Goal: Task Accomplishment & Management: Use online tool/utility

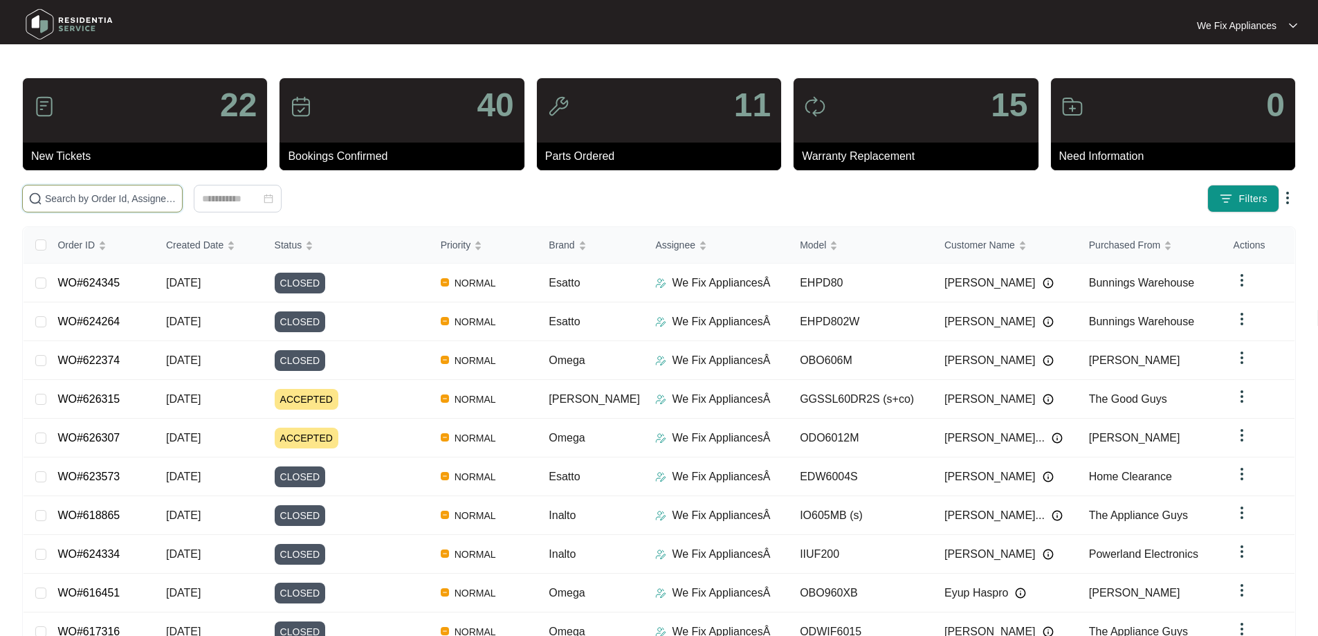
click at [127, 198] on input "text" at bounding box center [111, 198] width 132 height 15
paste input "623477"
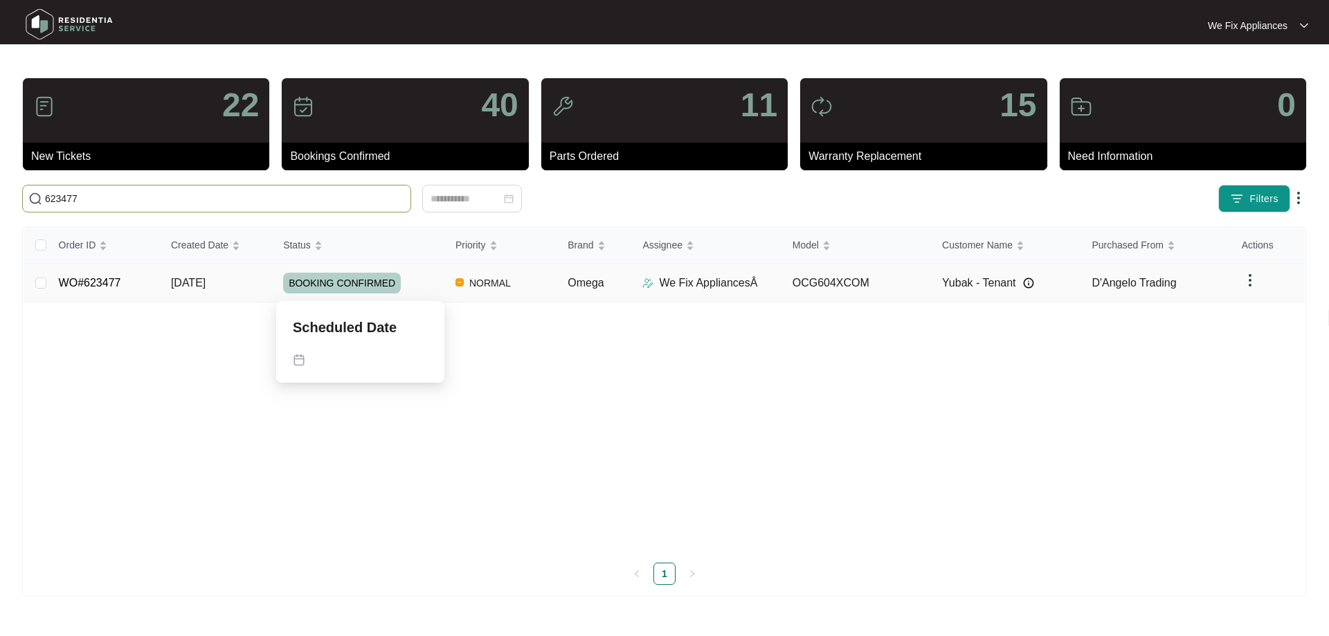
type input "623477"
click at [341, 277] on span "BOOKING CONFIRMED" at bounding box center [342, 283] width 118 height 21
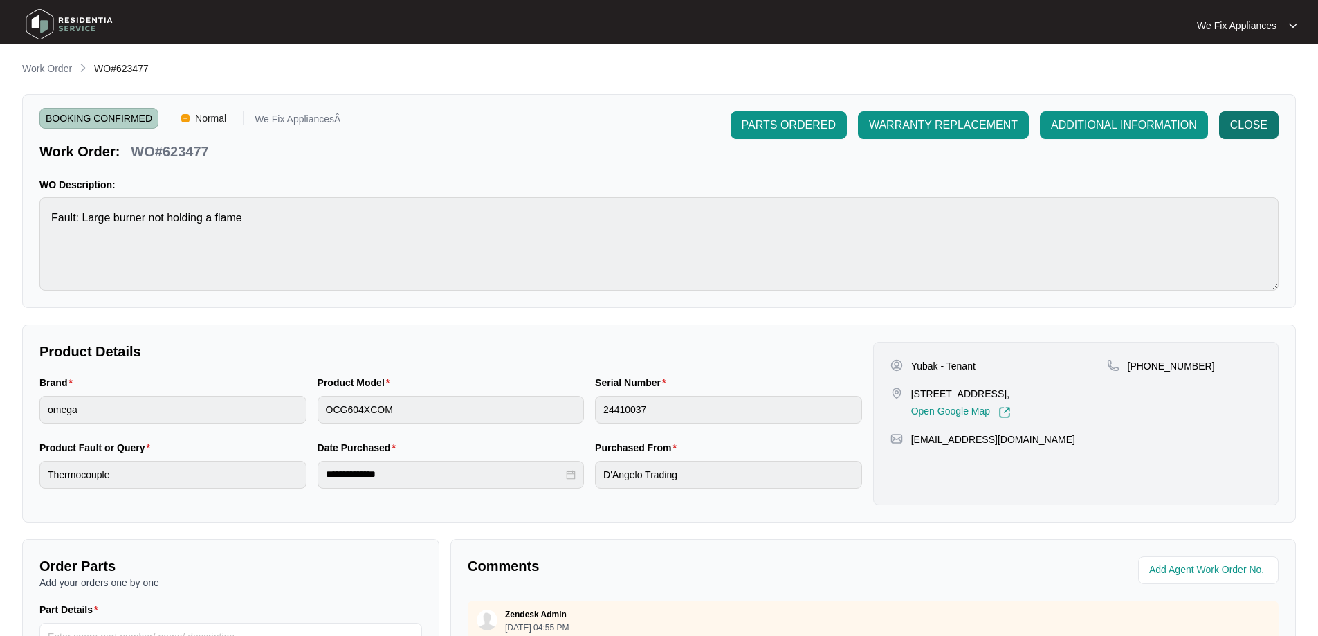
click at [1258, 125] on span "CLOSE" at bounding box center [1249, 125] width 37 height 17
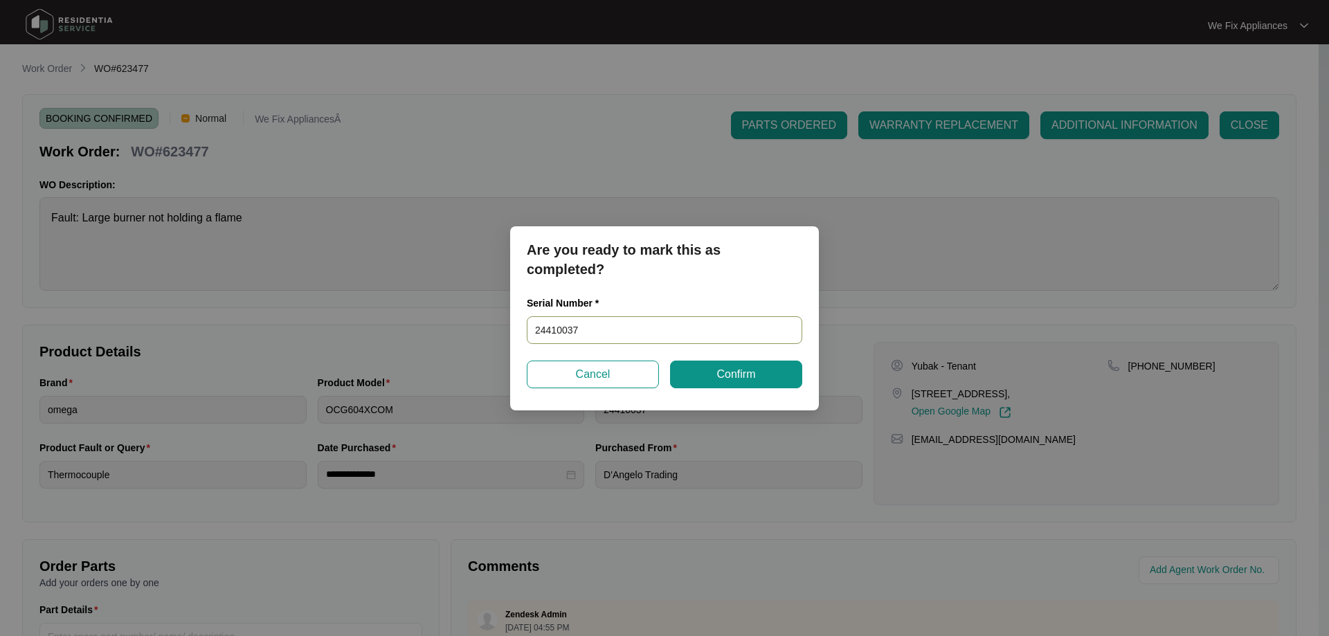
drag, startPoint x: 596, startPoint y: 335, endPoint x: 525, endPoint y: 332, distance: 71.4
click at [490, 330] on div "Are you ready to mark this as completed? Serial Number * 24410037 Cancel Confirm" at bounding box center [664, 318] width 1329 height 636
click at [719, 373] on span "Confirm" at bounding box center [735, 374] width 39 height 17
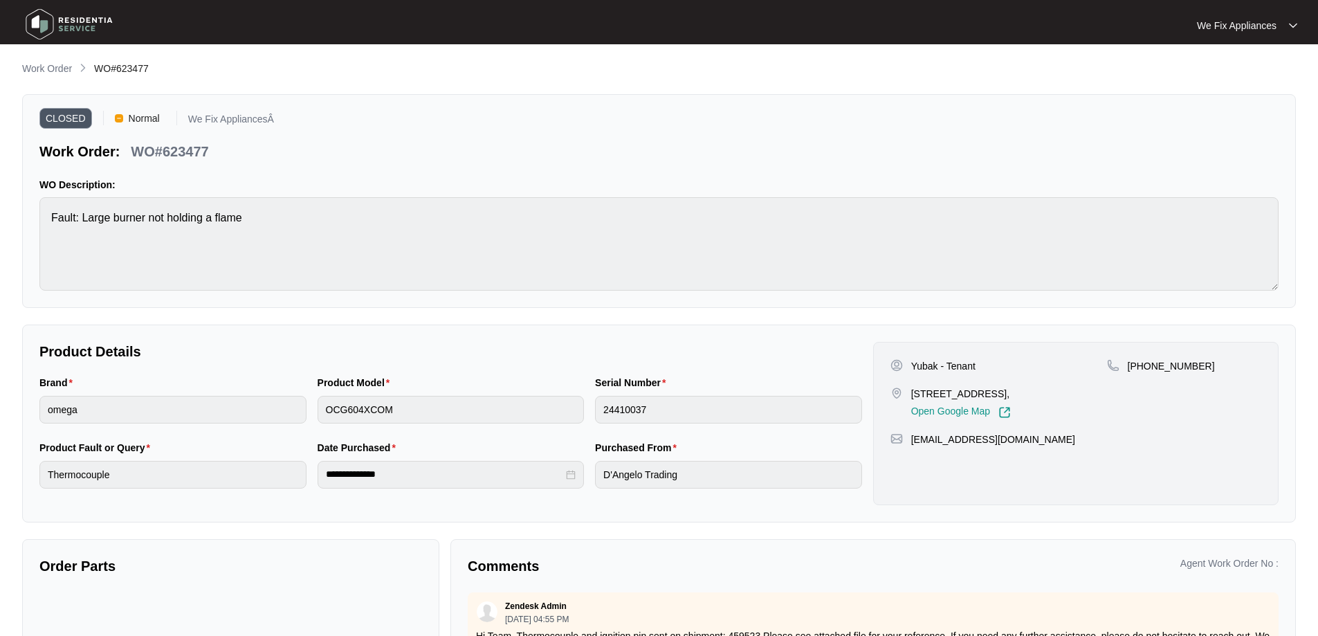
click at [53, 22] on img at bounding box center [69, 24] width 97 height 42
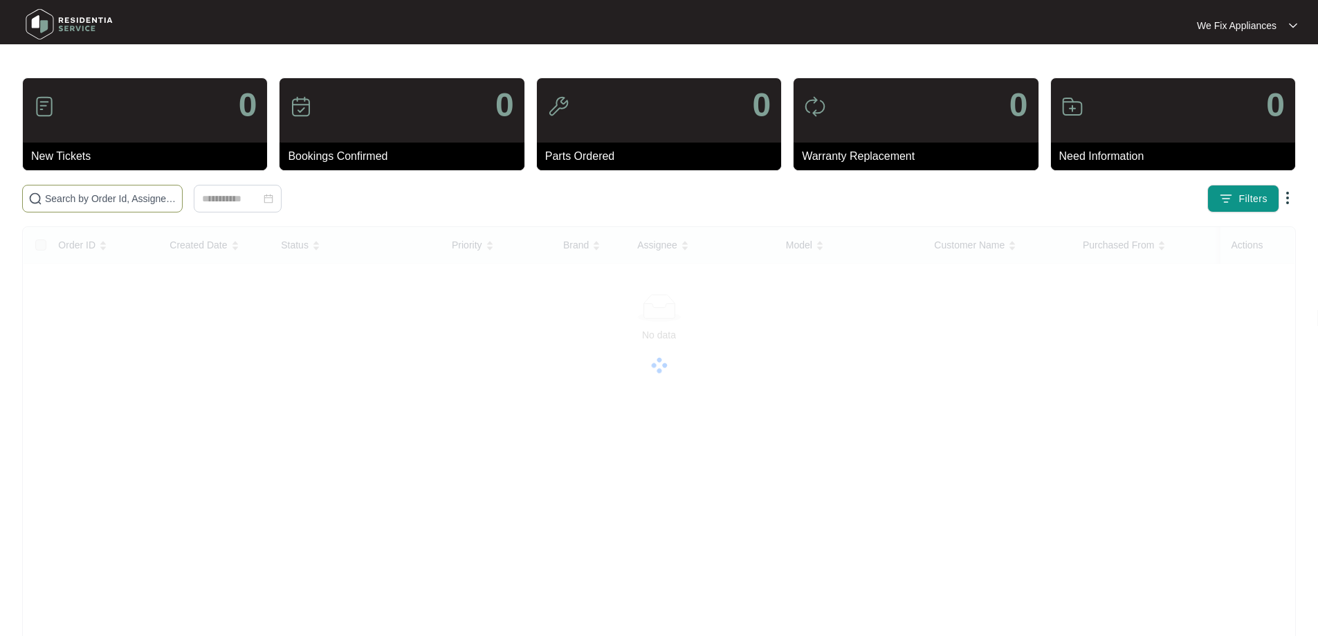
click at [112, 202] on input "text" at bounding box center [111, 198] width 132 height 15
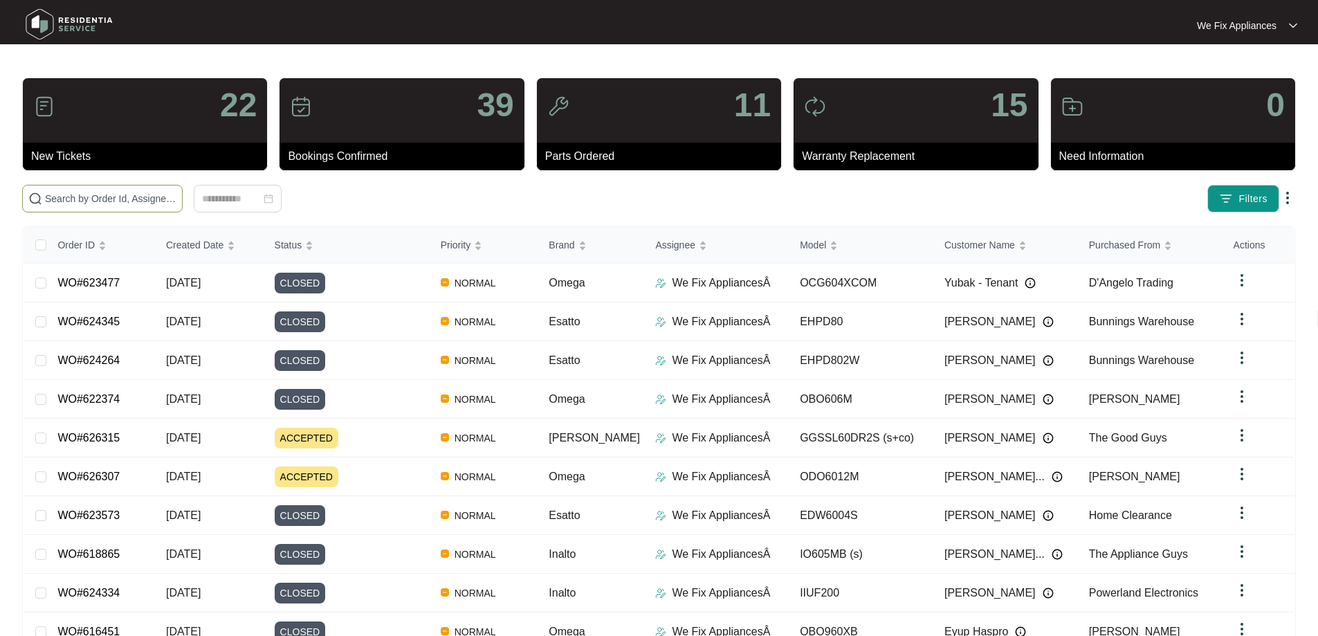
paste input "622039"
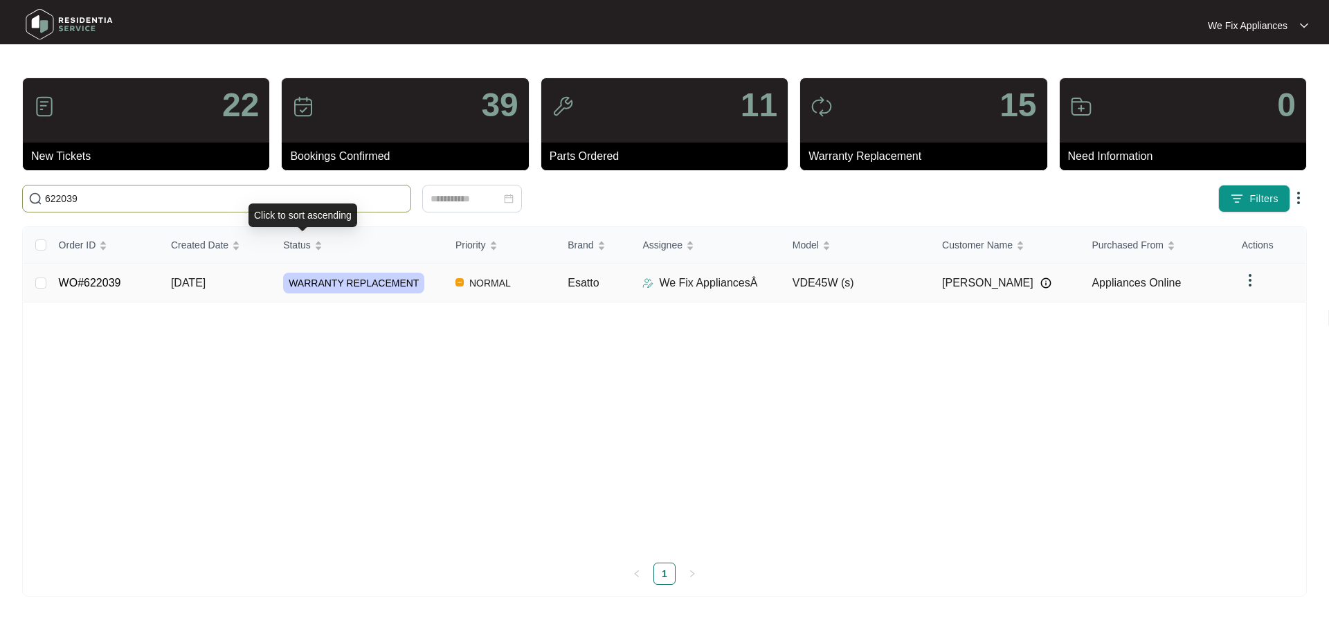
type input "622039"
click at [325, 284] on span "WARRANTY REPLACEMENT" at bounding box center [353, 283] width 141 height 21
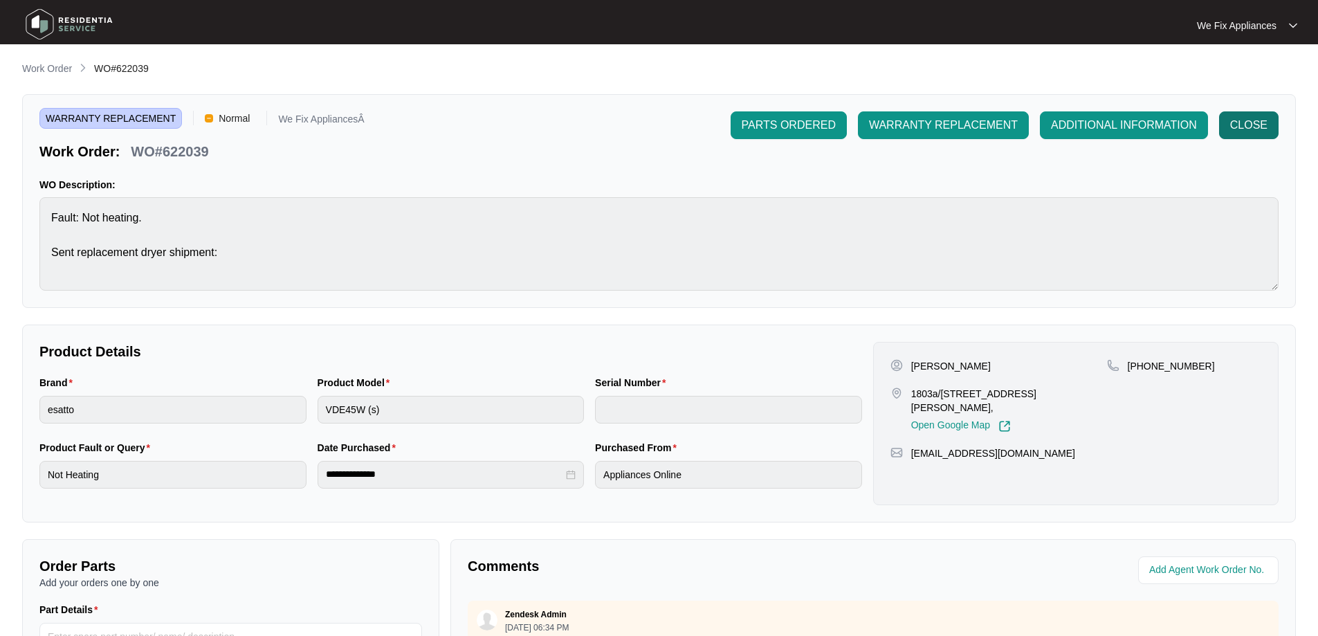
click at [1231, 119] on span "CLOSE" at bounding box center [1249, 125] width 37 height 17
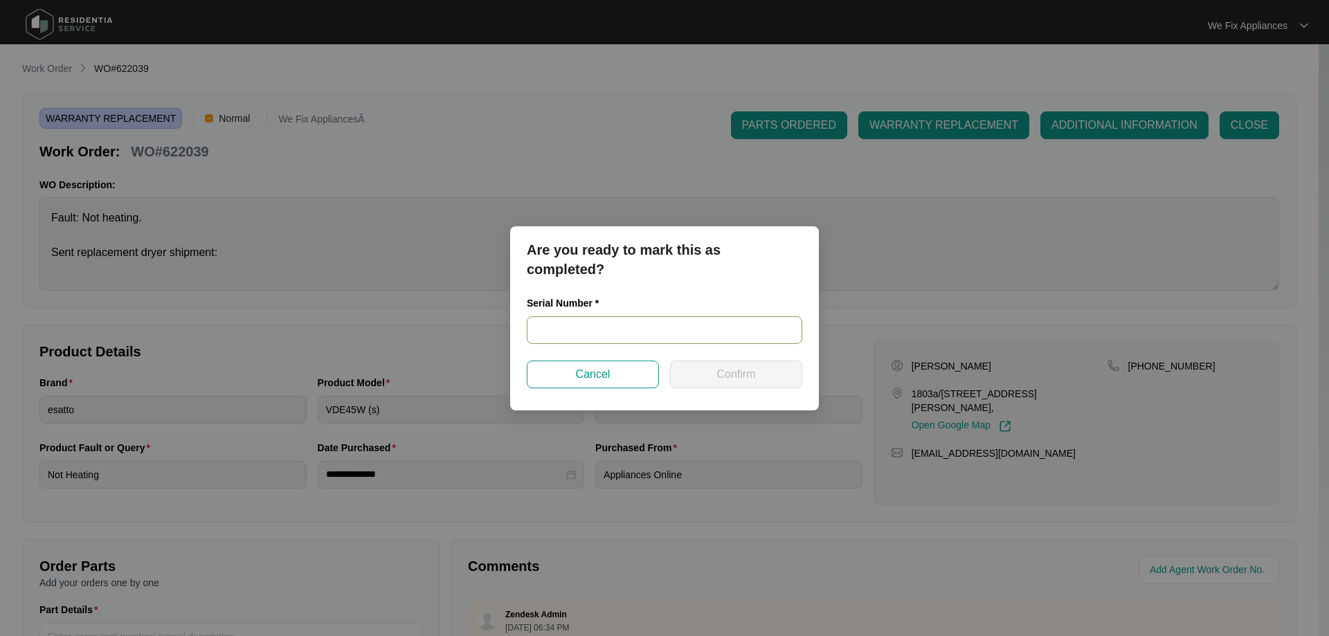
click at [585, 330] on input "text" at bounding box center [664, 330] width 275 height 28
paste input "VDE45W24110163"
type input "VDE45W24110163"
click at [725, 375] on span "Confirm" at bounding box center [735, 374] width 39 height 17
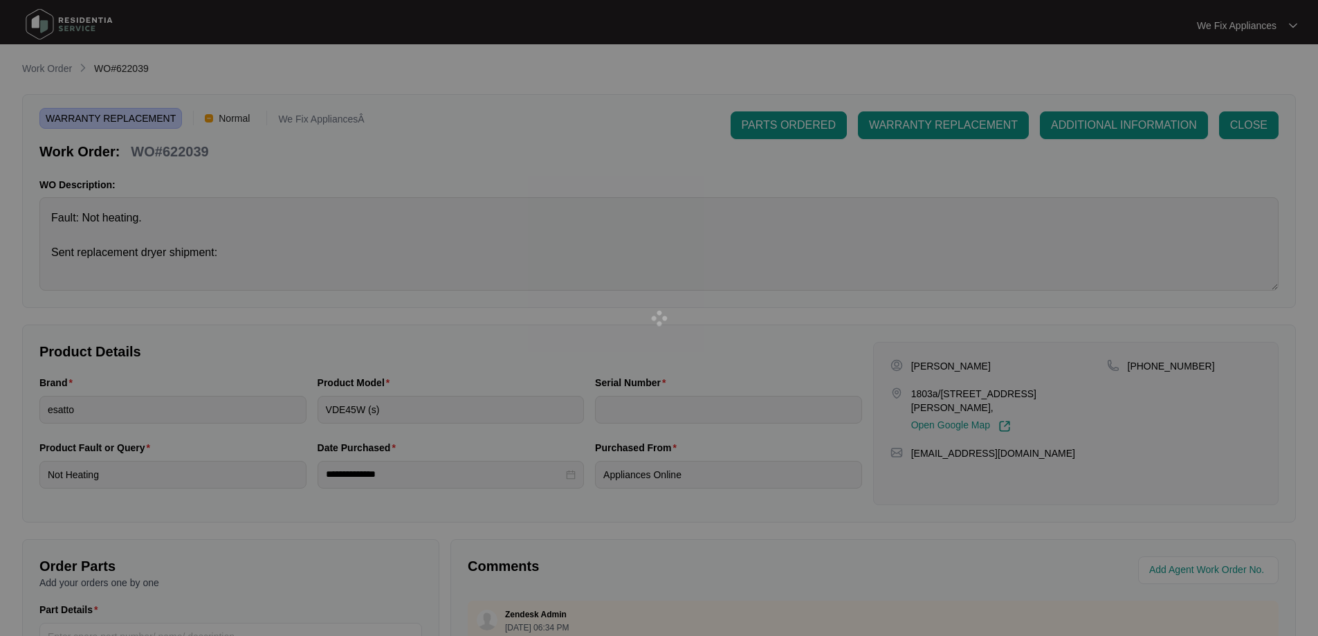
type input "VDE45W24110163"
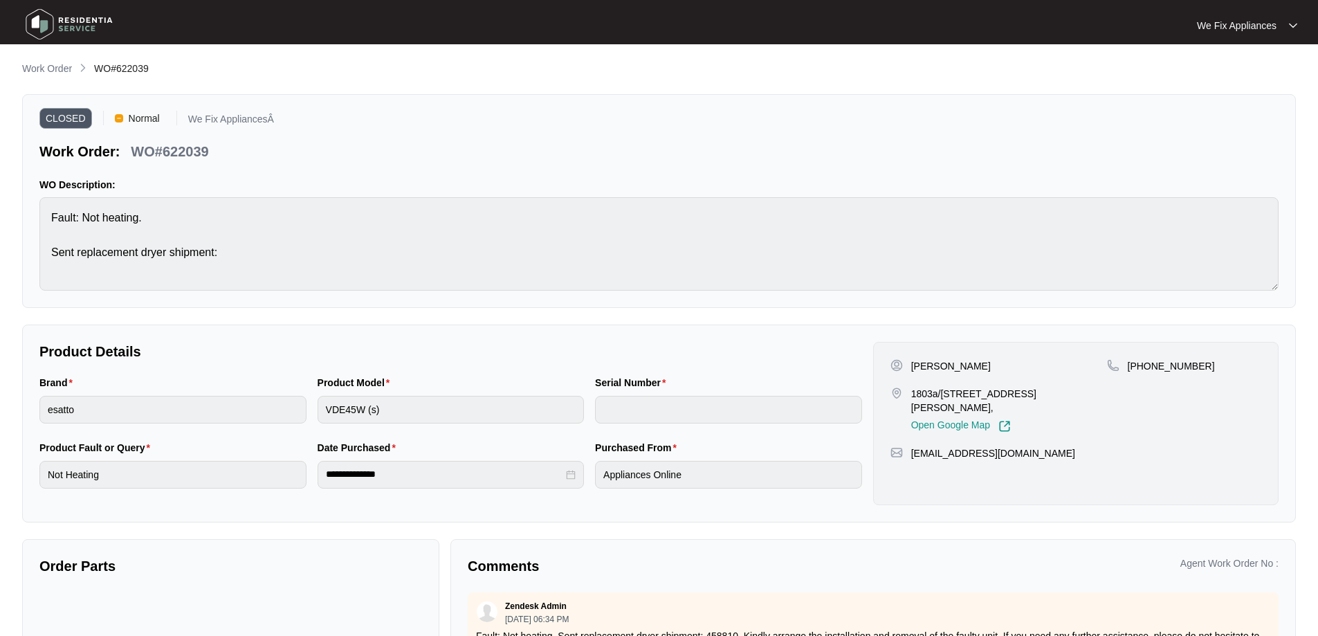
click at [44, 24] on img at bounding box center [69, 24] width 97 height 42
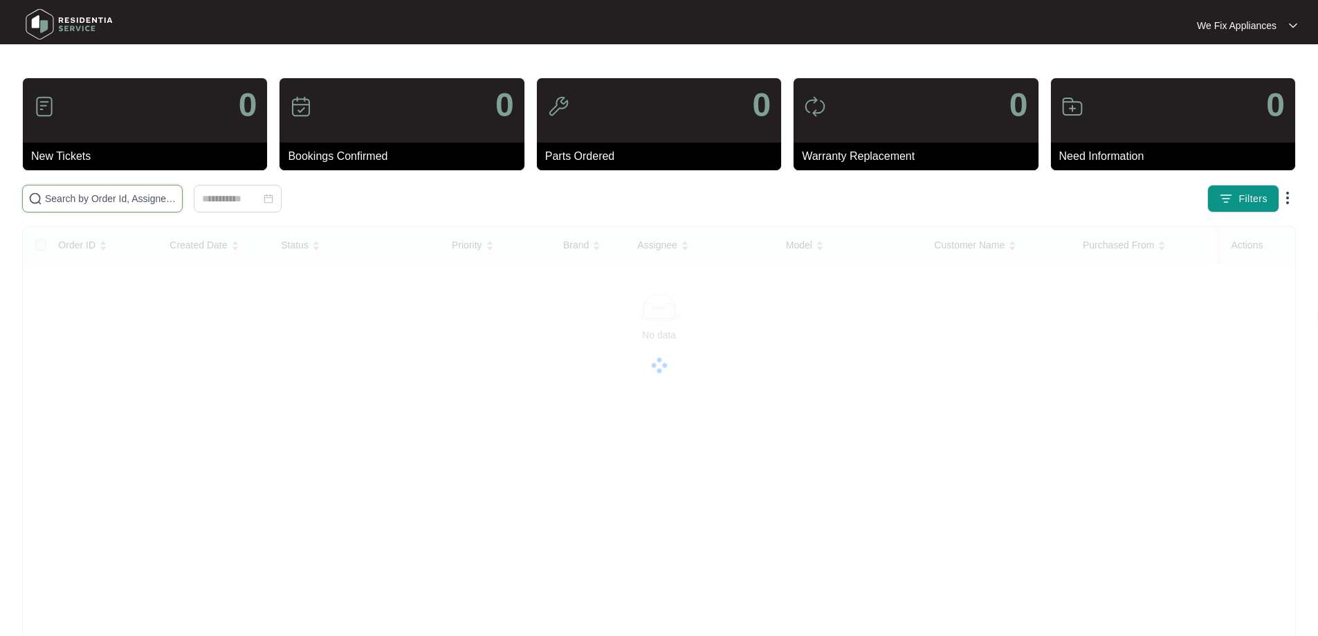
drag, startPoint x: 66, startPoint y: 199, endPoint x: 73, endPoint y: 189, distance: 11.5
click at [67, 199] on input "text" at bounding box center [111, 198] width 132 height 15
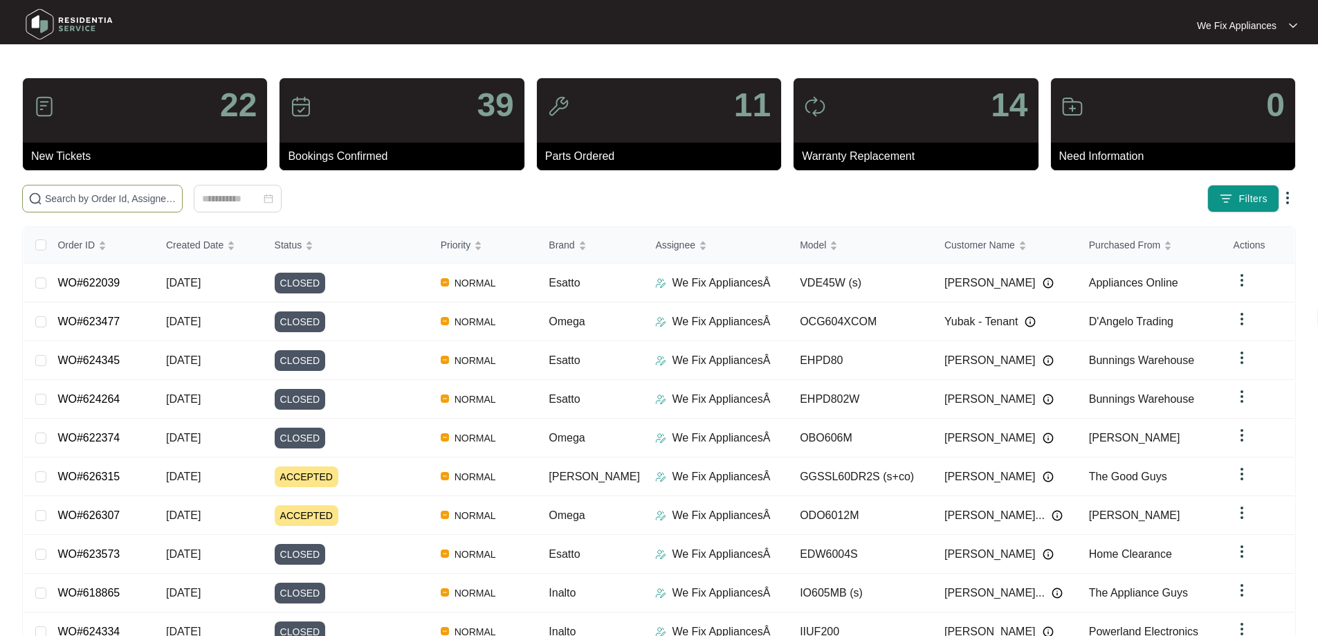
drag, startPoint x: 73, startPoint y: 189, endPoint x: 62, endPoint y: 199, distance: 14.7
click at [62, 199] on input "text" at bounding box center [111, 198] width 132 height 15
paste input "620502"
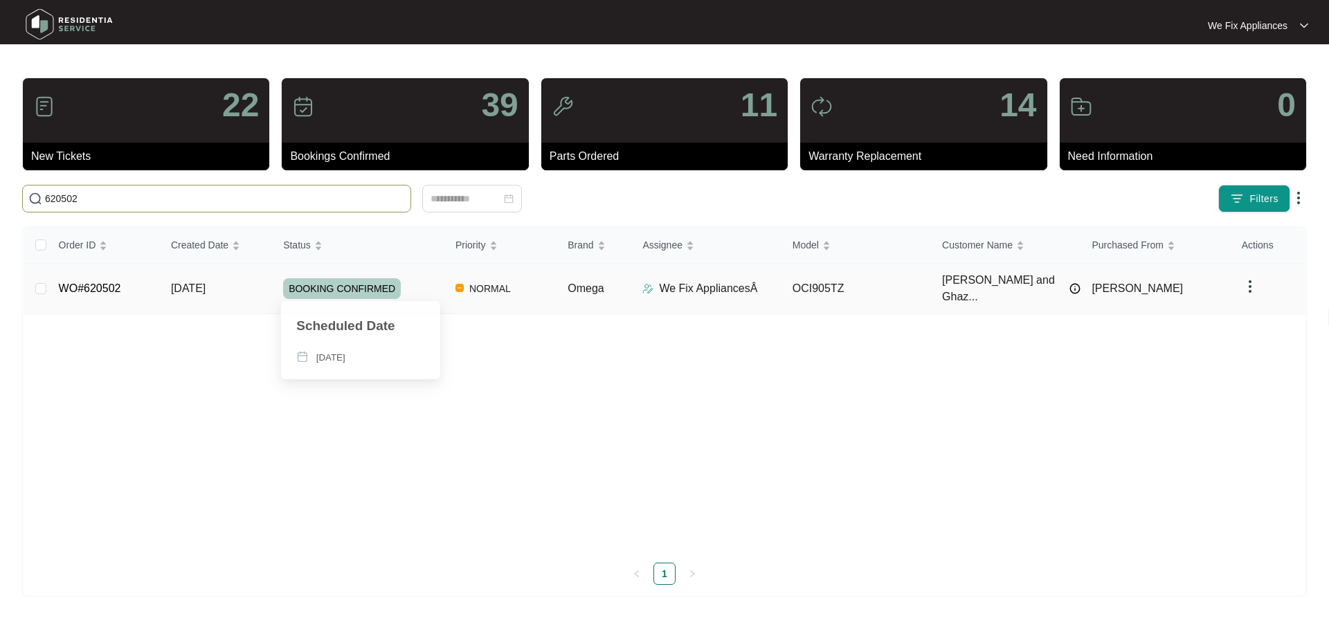
type input "620502"
click at [325, 286] on span "BOOKING CONFIRMED" at bounding box center [342, 288] width 118 height 21
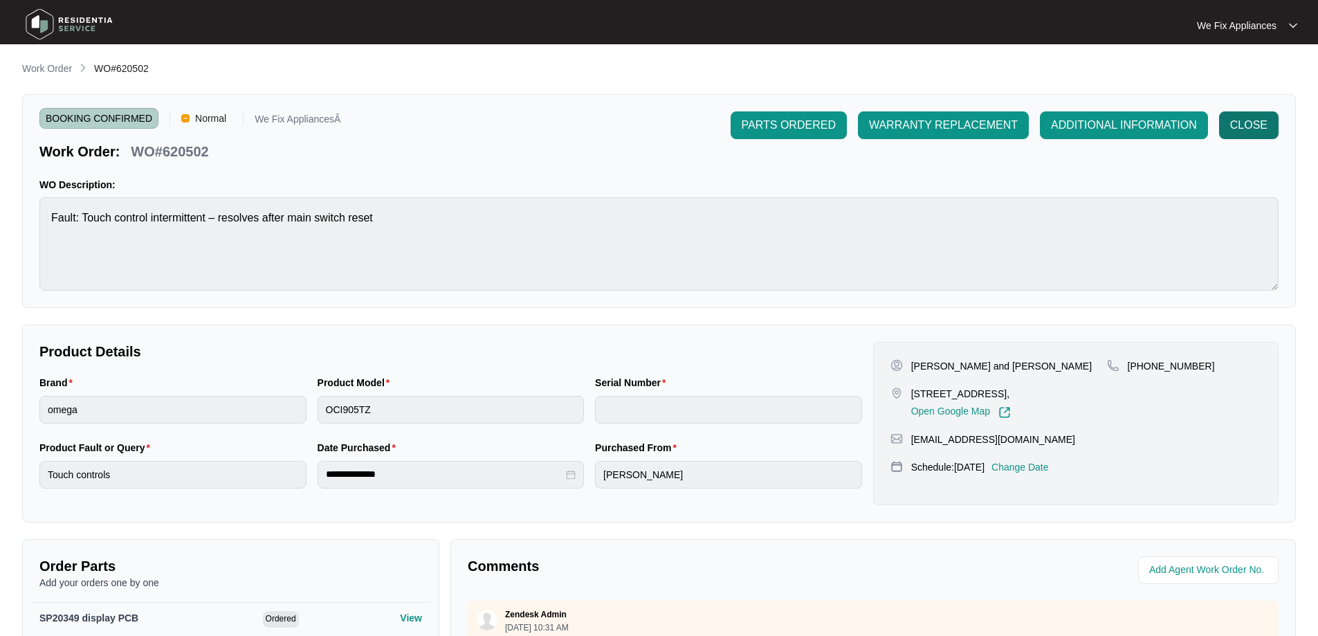
click at [1256, 123] on span "CLOSE" at bounding box center [1249, 125] width 37 height 17
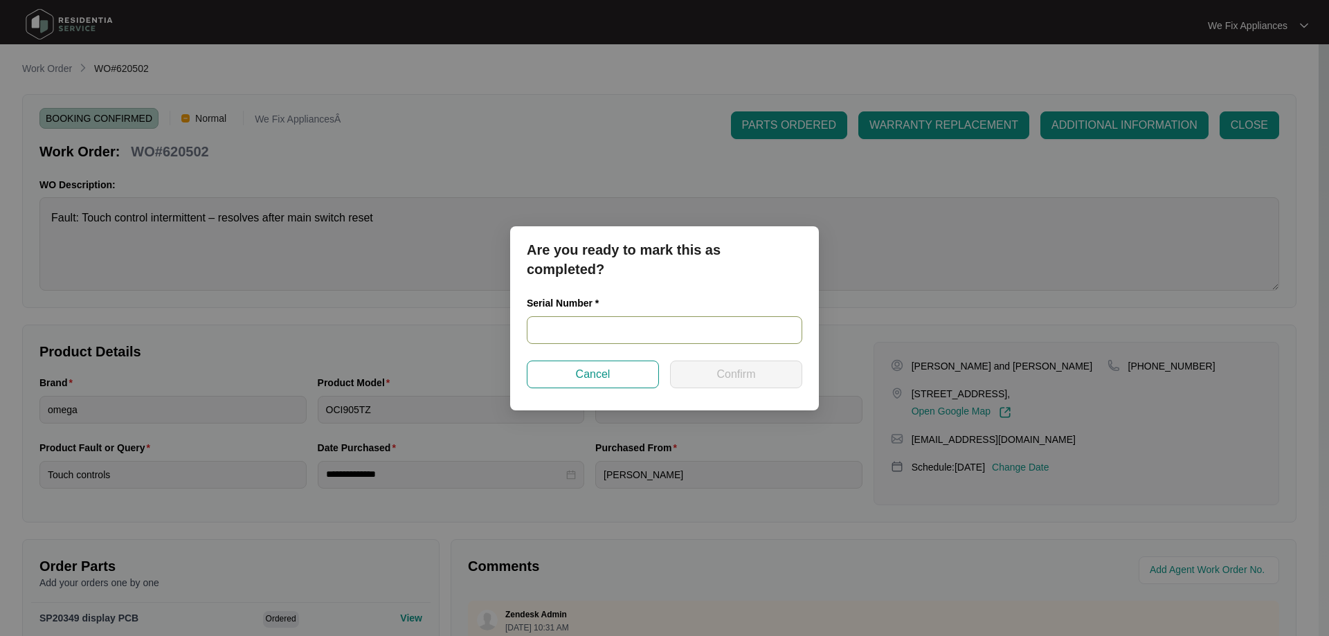
click at [568, 325] on input "text" at bounding box center [664, 330] width 275 height 28
paste input "461324200200524"
type input "461324200200524"
click at [729, 374] on span "Confirm" at bounding box center [735, 374] width 39 height 17
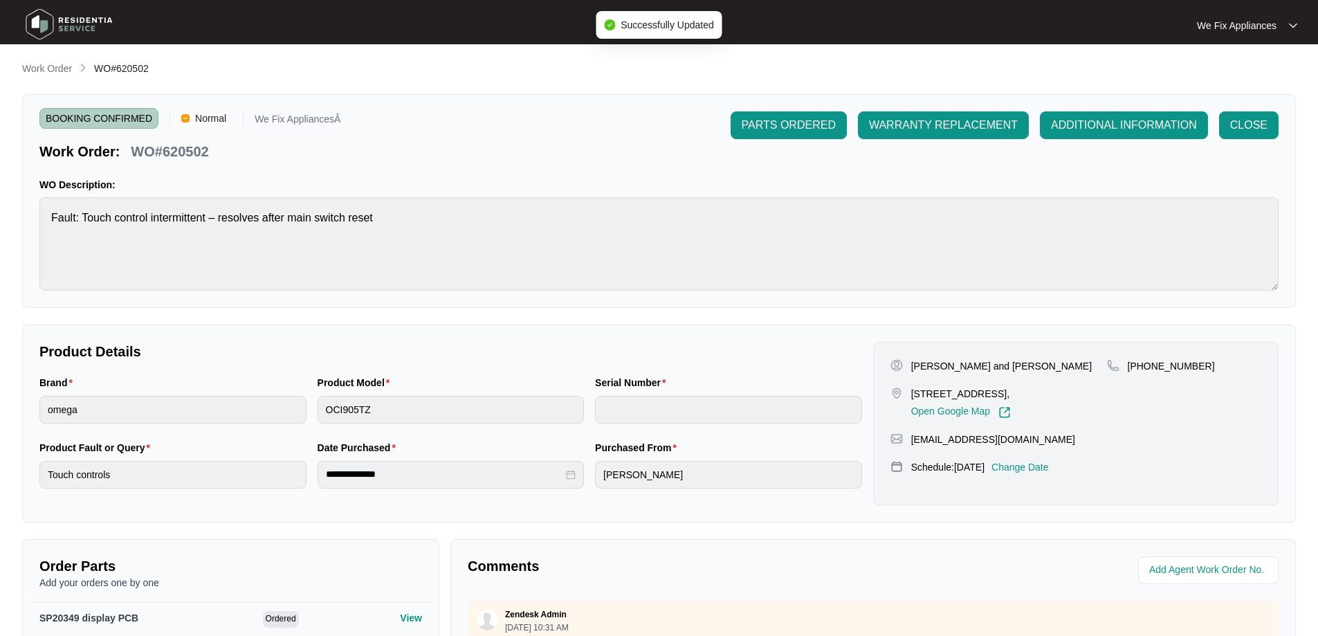
type input "461324200200524"
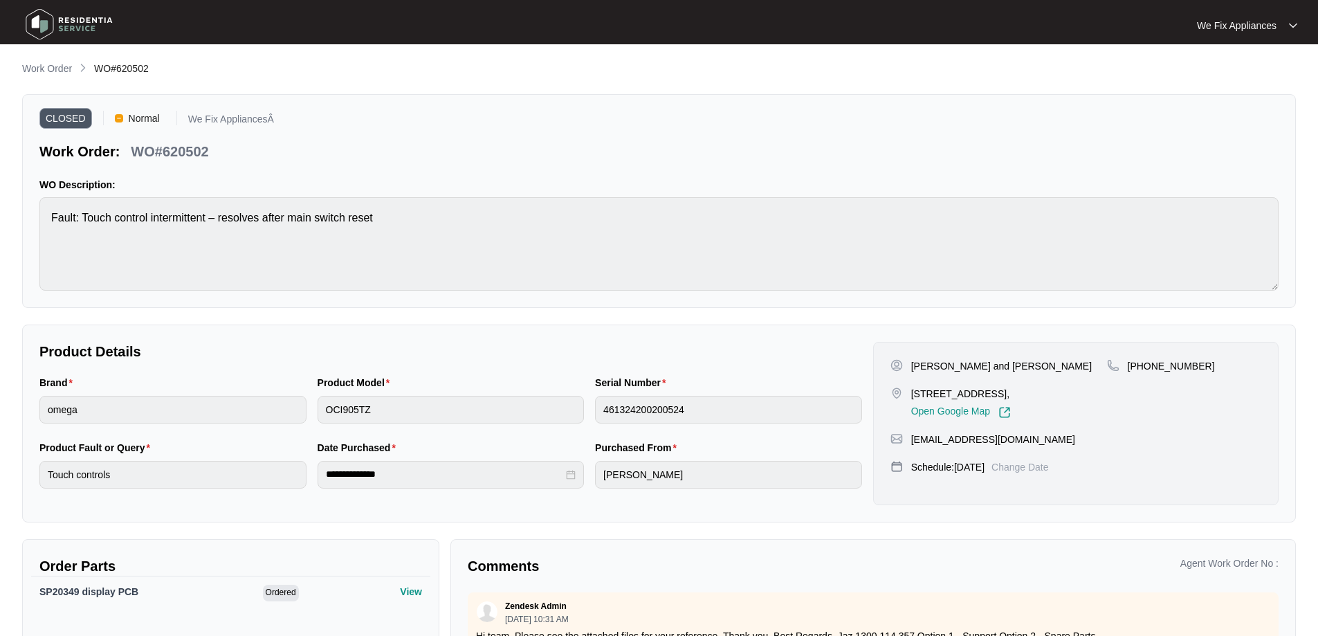
click at [47, 17] on img at bounding box center [69, 24] width 97 height 42
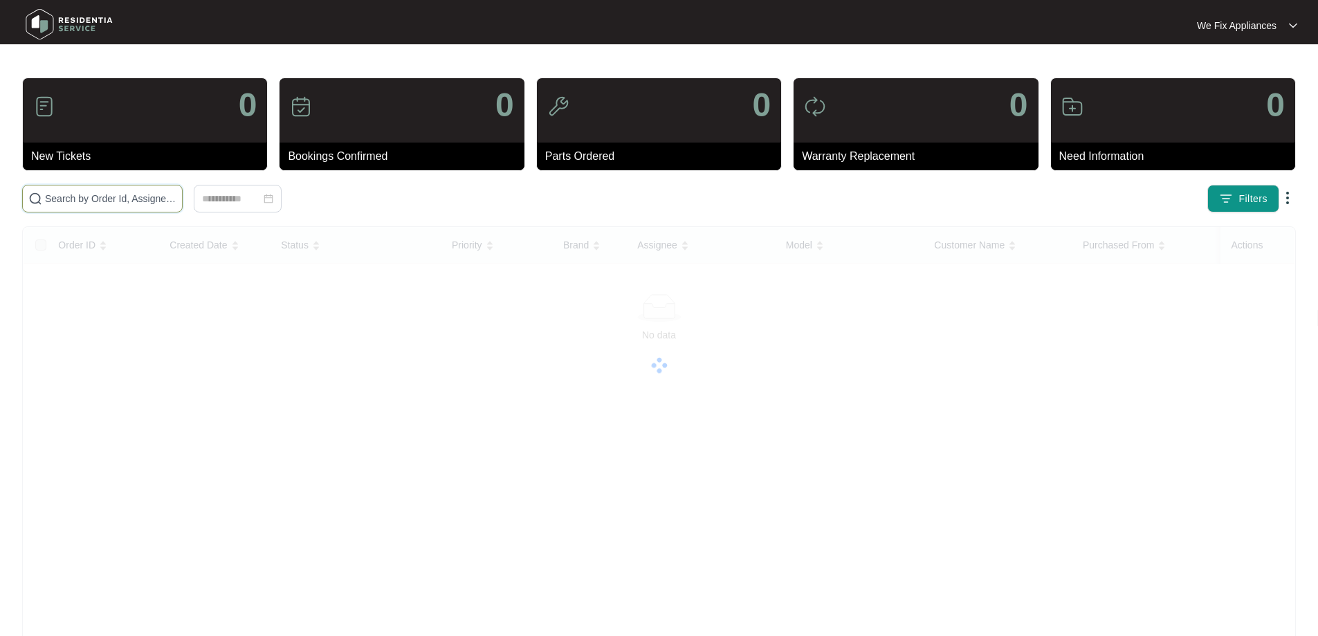
click at [107, 202] on input "text" at bounding box center [111, 198] width 132 height 15
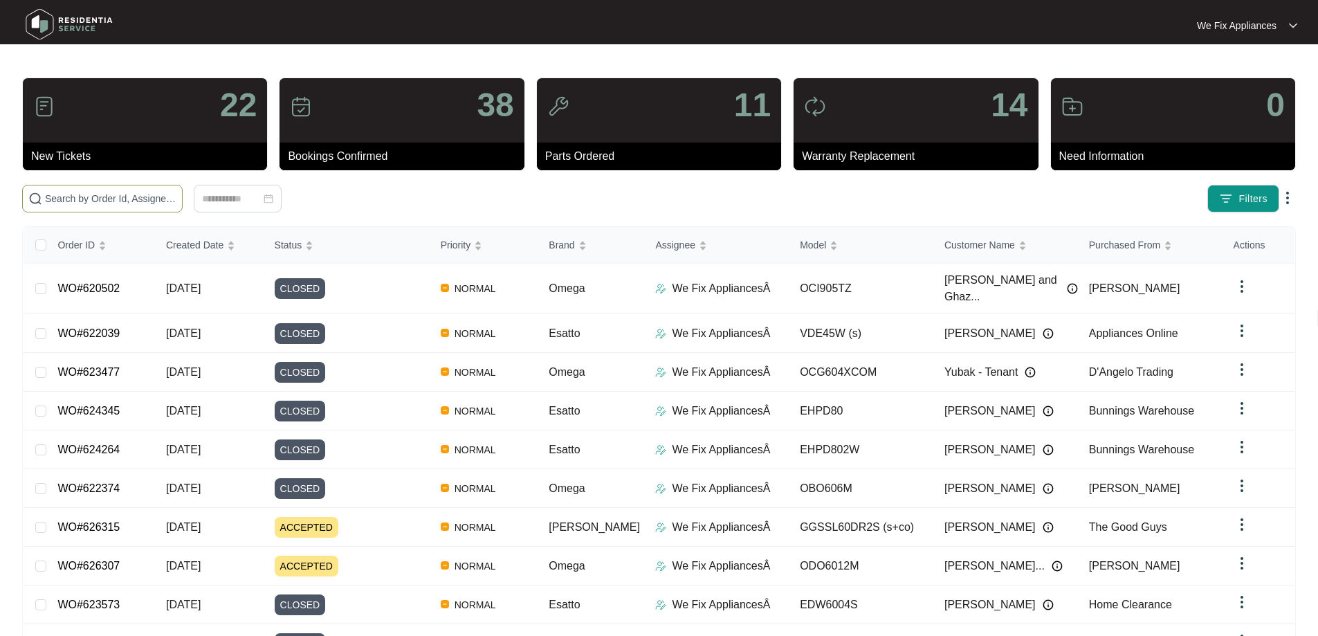
paste input "623732"
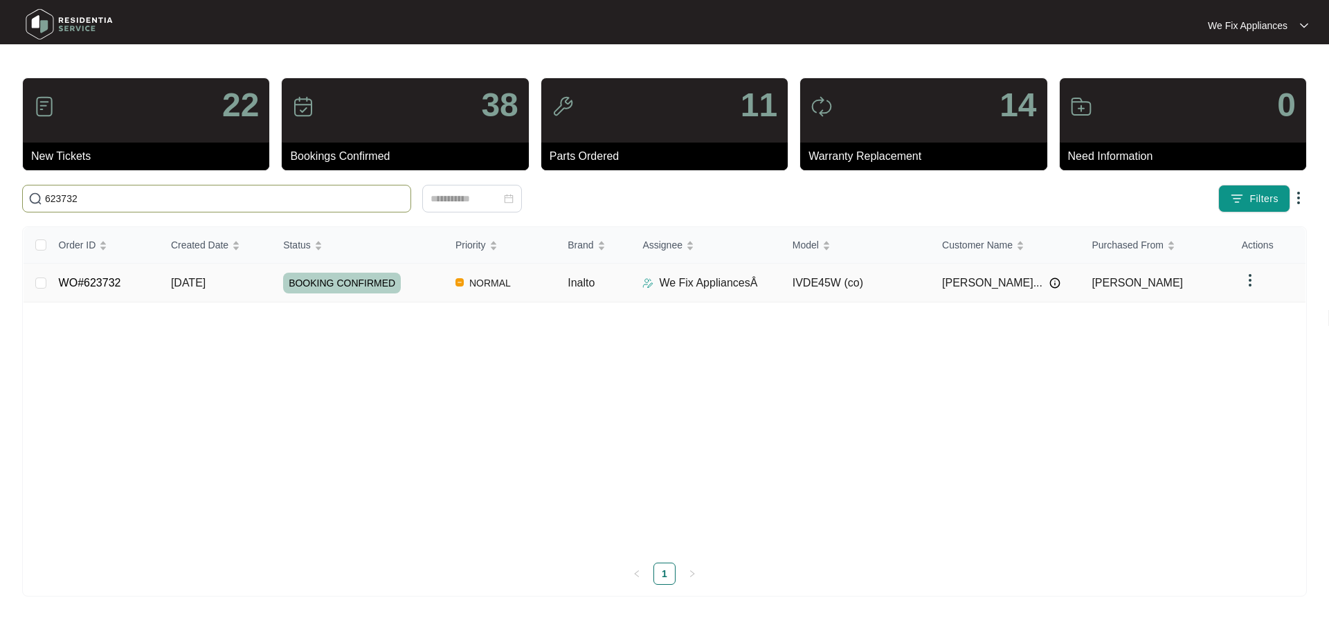
type input "623732"
click at [353, 288] on span "BOOKING CONFIRMED" at bounding box center [342, 283] width 118 height 21
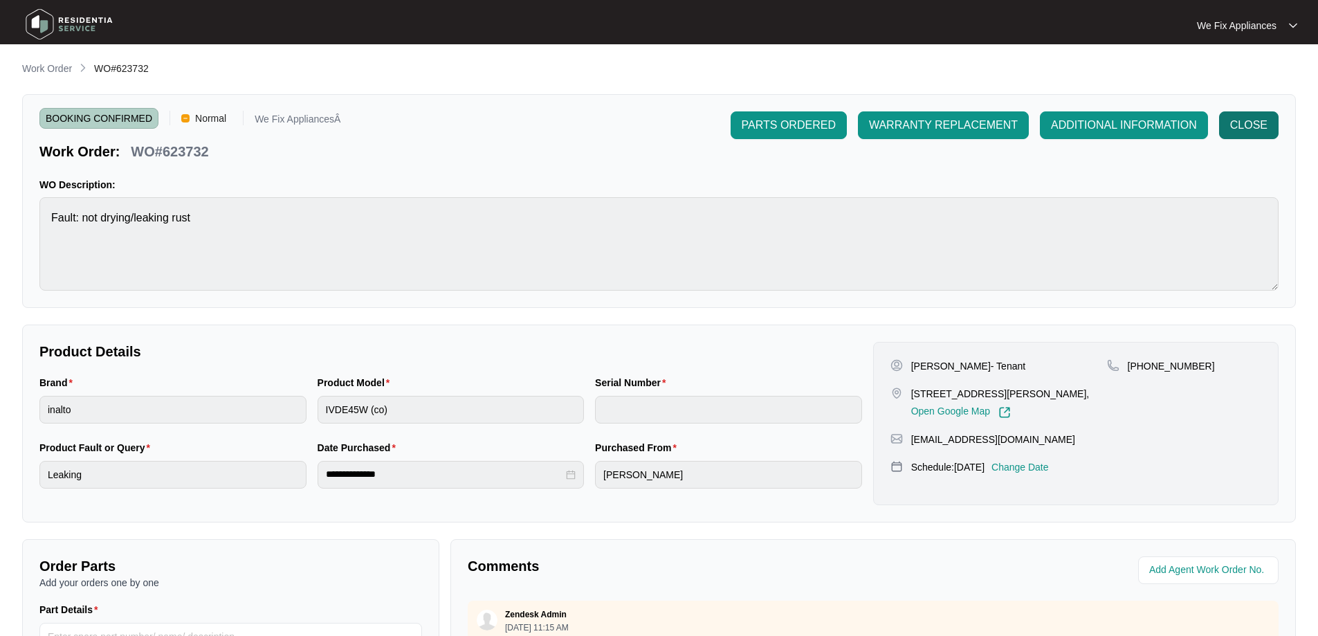
click at [1242, 123] on span "CLOSE" at bounding box center [1249, 125] width 37 height 17
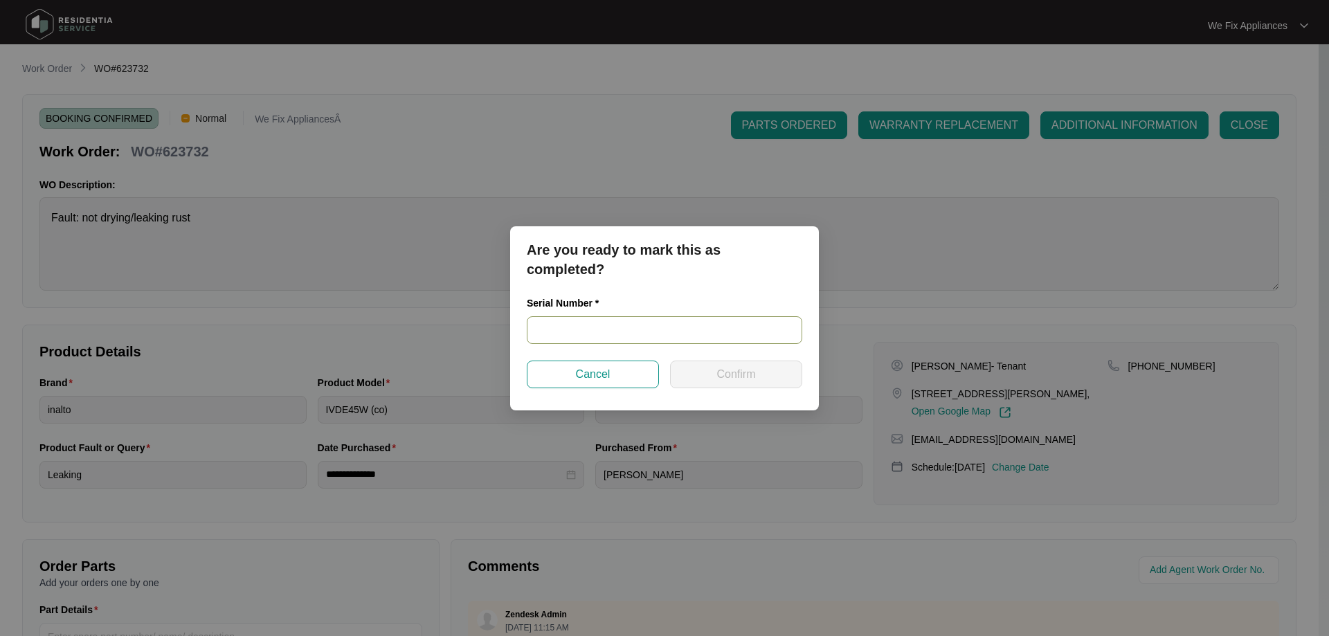
click at [598, 338] on input "text" at bounding box center [664, 330] width 275 height 28
paste input "62100023"
type input "62100023"
click at [729, 372] on span "Confirm" at bounding box center [735, 374] width 39 height 17
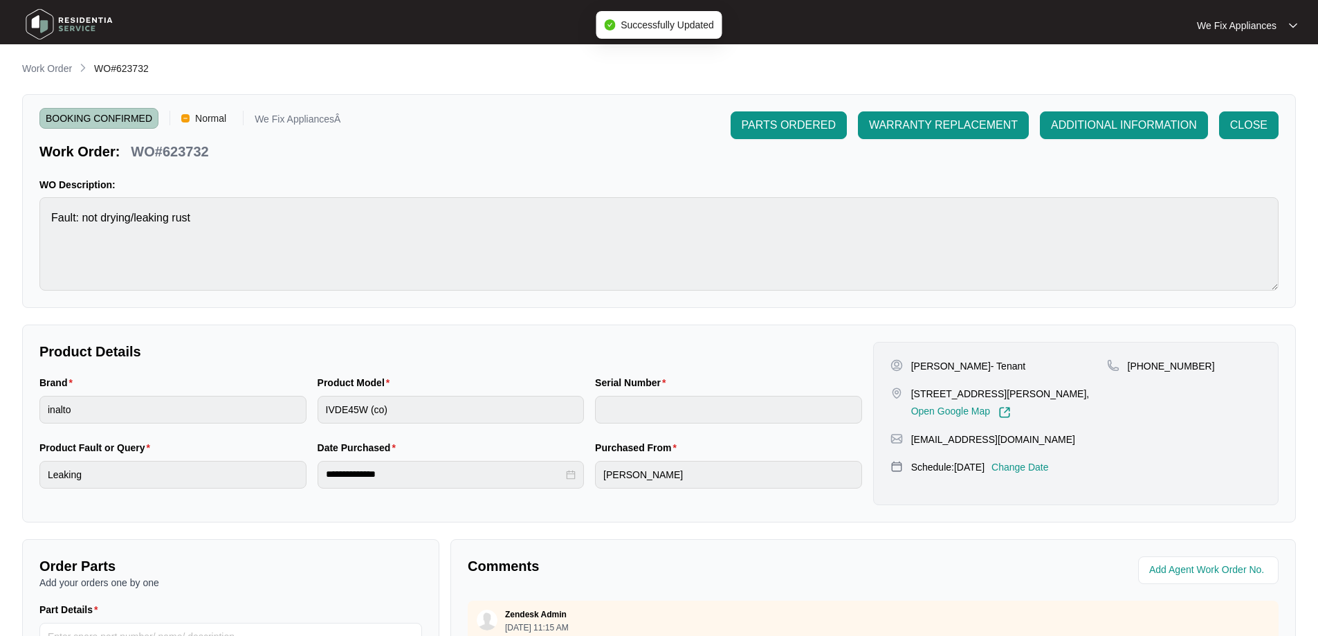
type input "62100023"
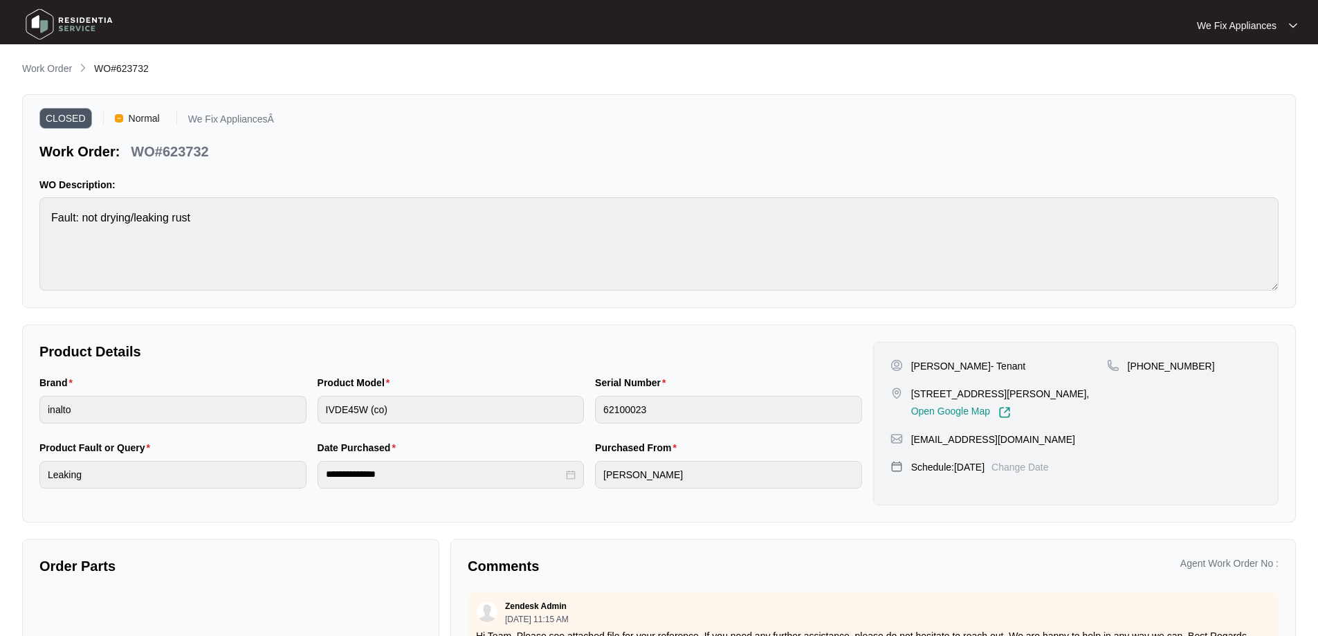
click at [59, 17] on img at bounding box center [69, 24] width 97 height 42
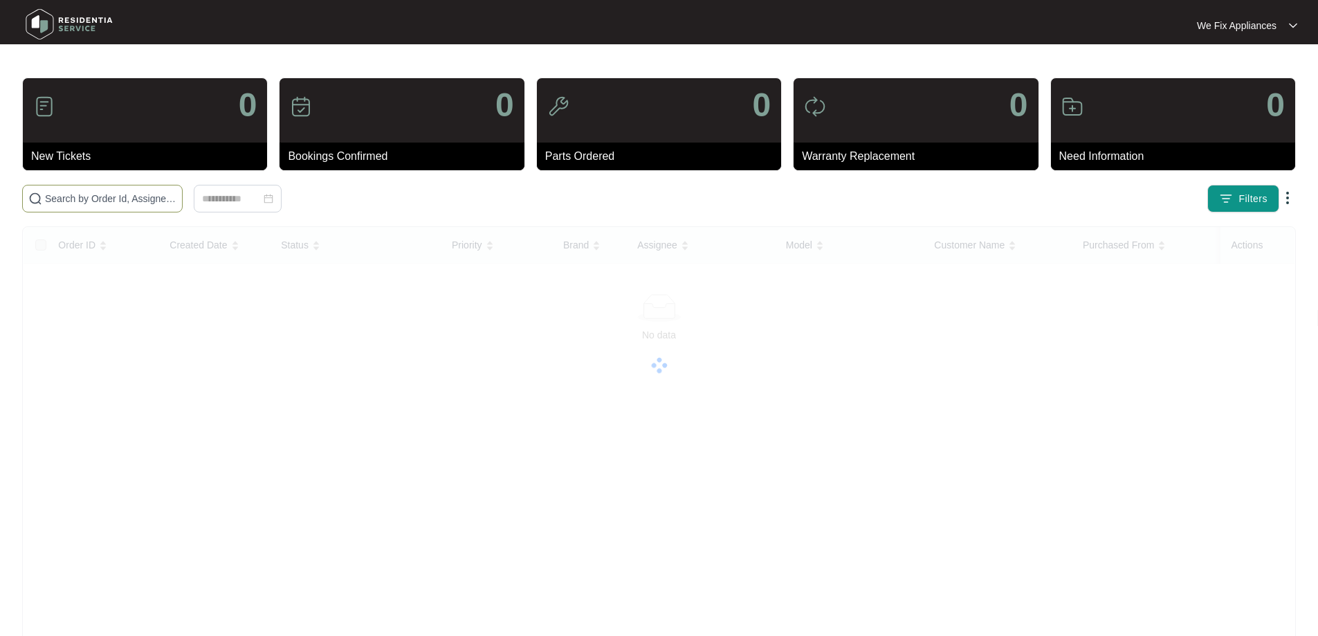
click at [118, 198] on input "text" at bounding box center [111, 198] width 132 height 15
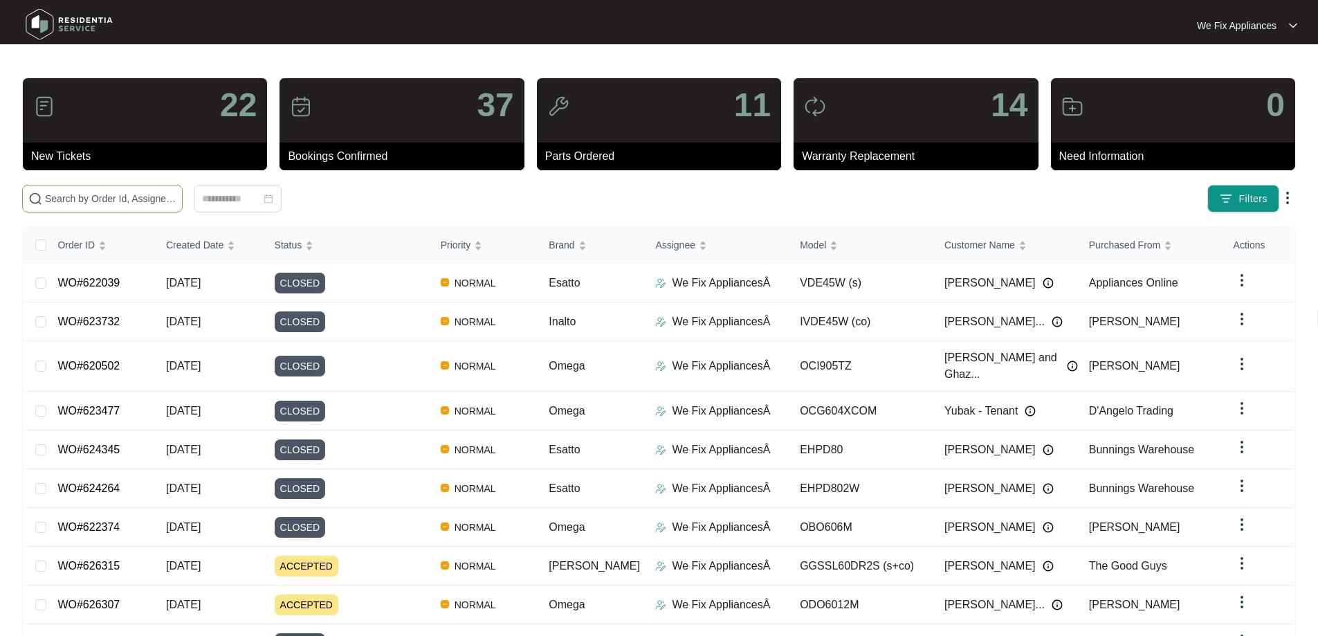
paste input "624253"
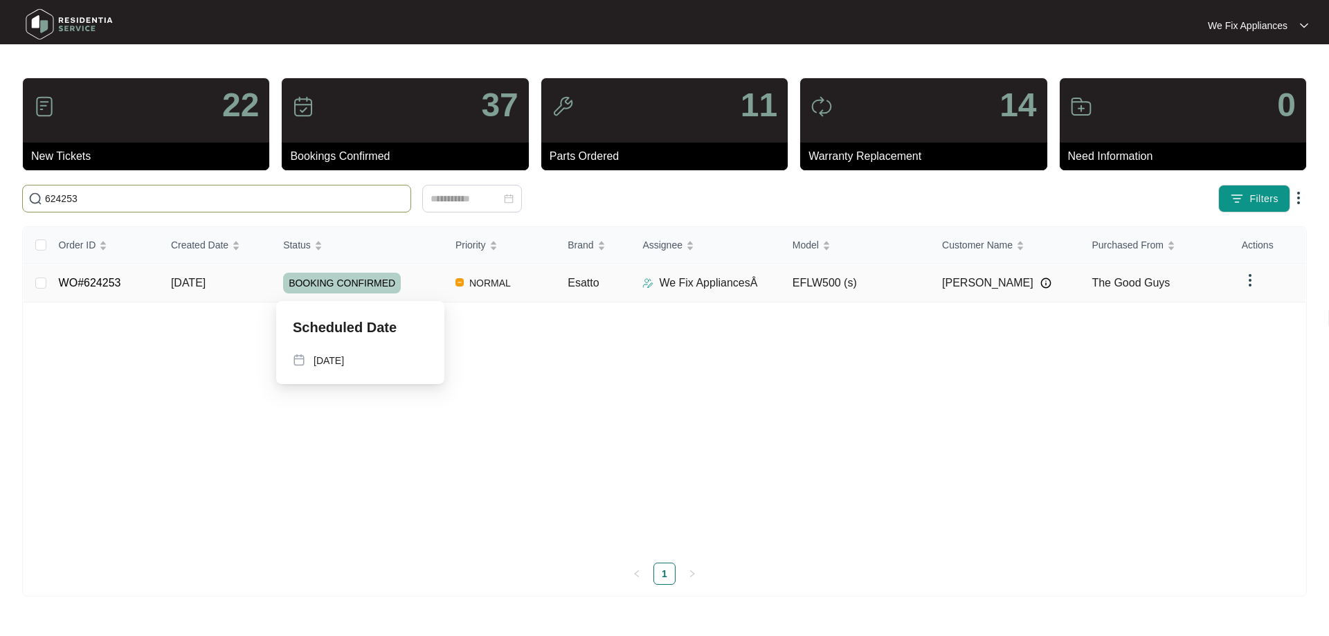
type input "624253"
click at [320, 276] on span "BOOKING CONFIRMED" at bounding box center [342, 283] width 118 height 21
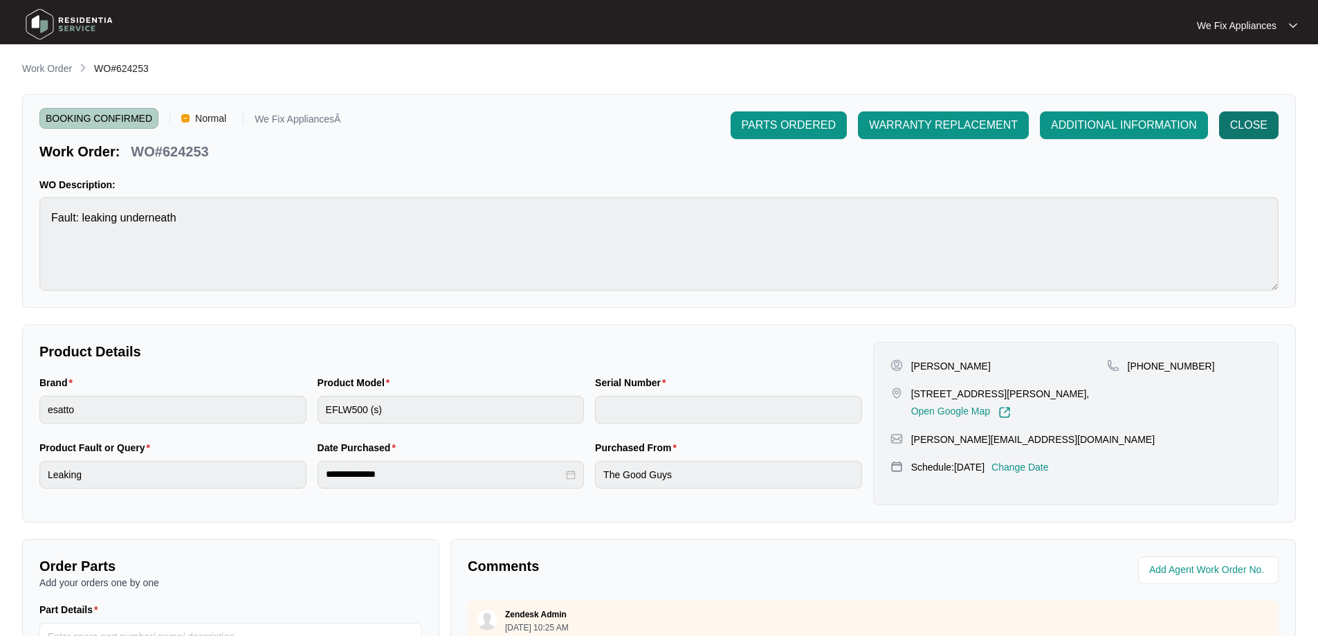
click at [1252, 129] on span "CLOSE" at bounding box center [1249, 125] width 37 height 17
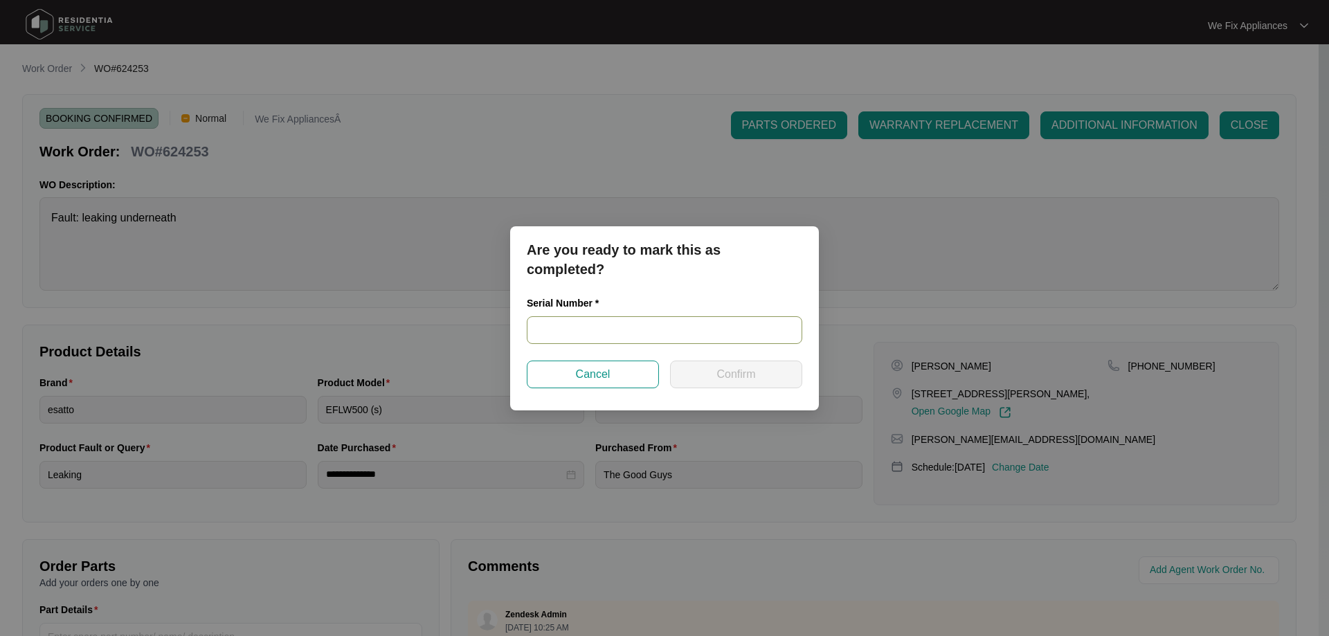
click at [579, 329] on input "text" at bounding box center [664, 330] width 275 height 28
paste input "540J173270134215K00036"
type input "540J173270134215K00036"
click at [722, 379] on span "Confirm" at bounding box center [735, 374] width 39 height 17
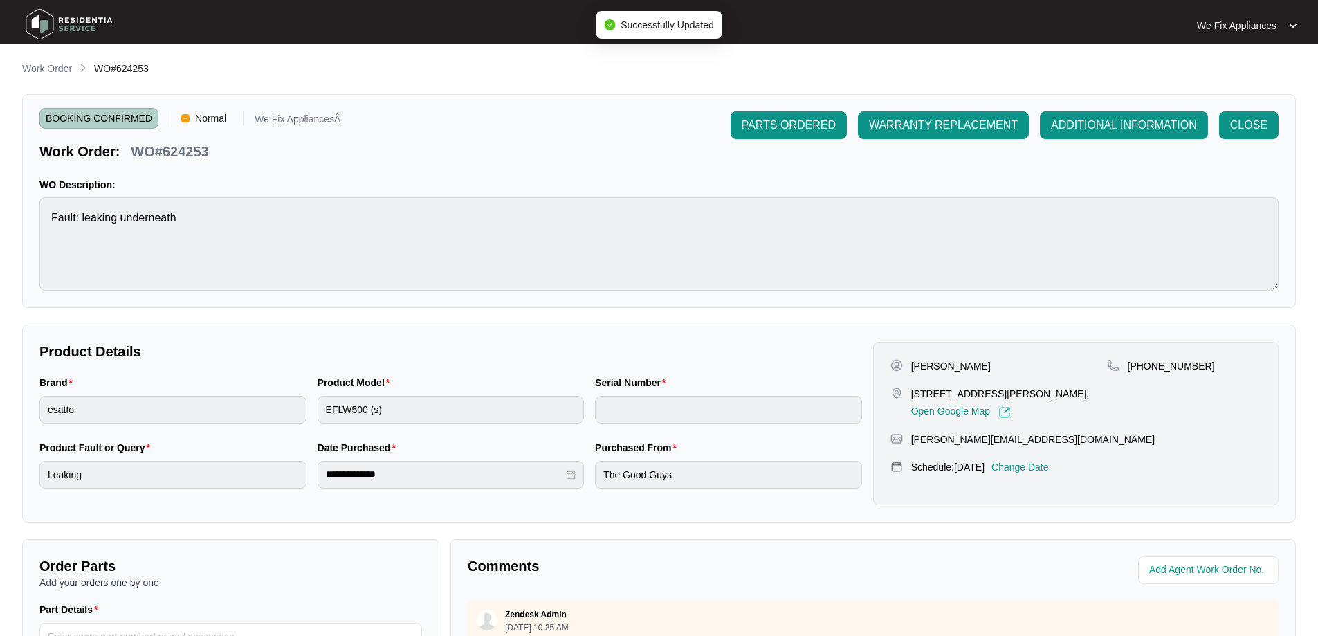
type input "540J173270134215K00036"
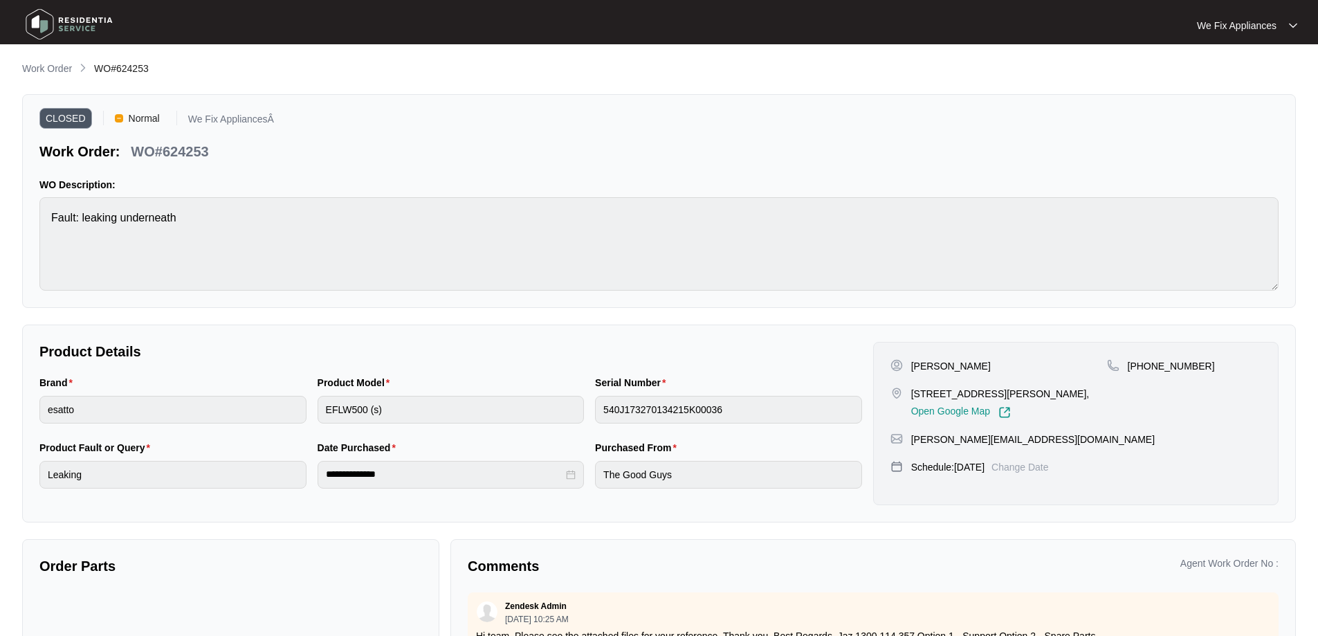
click at [69, 23] on img at bounding box center [69, 24] width 97 height 42
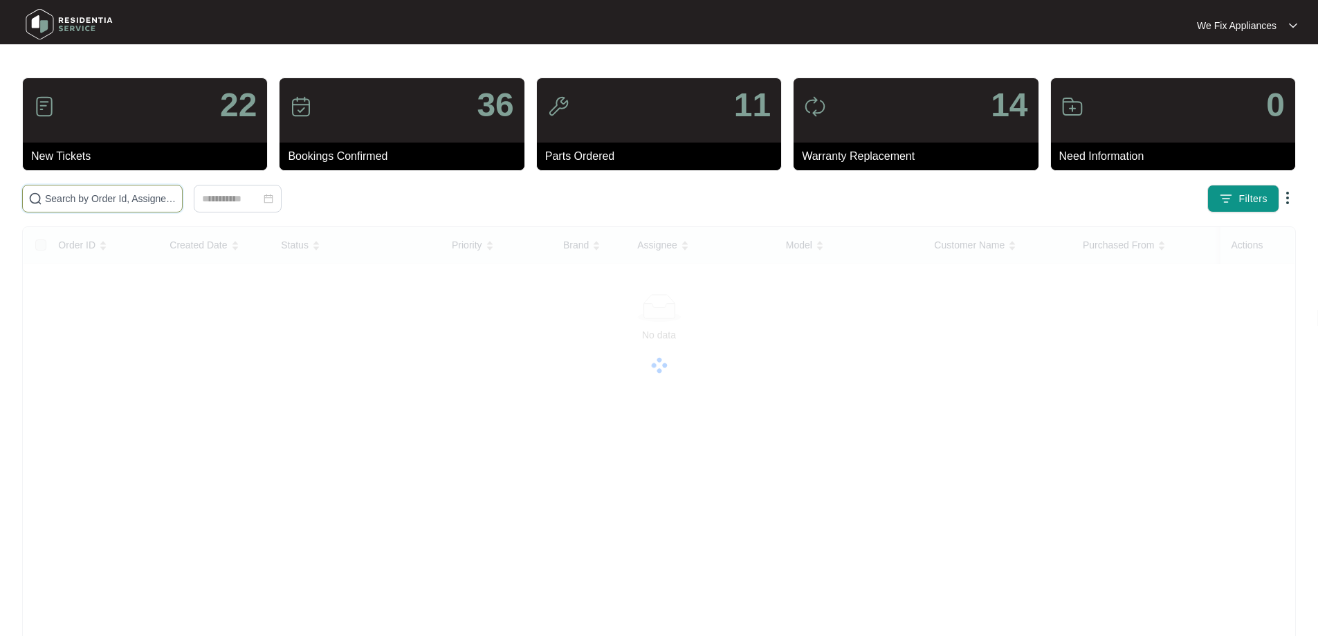
click at [75, 200] on input "text" at bounding box center [111, 198] width 132 height 15
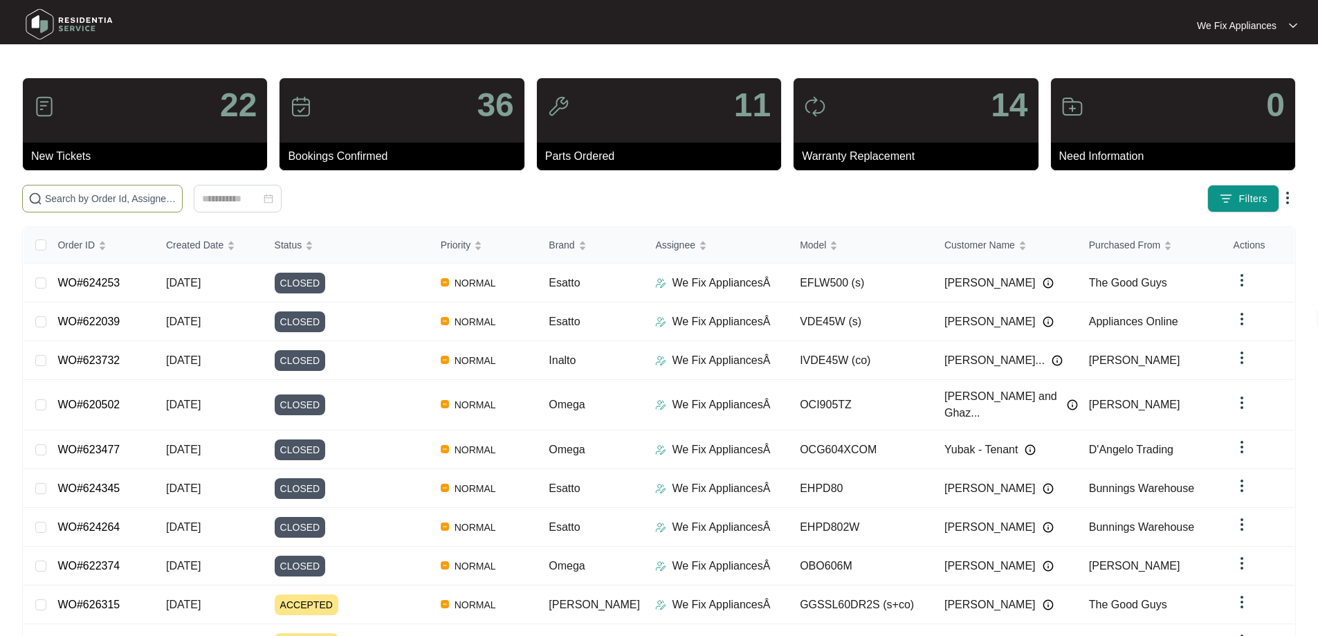
paste input "623443"
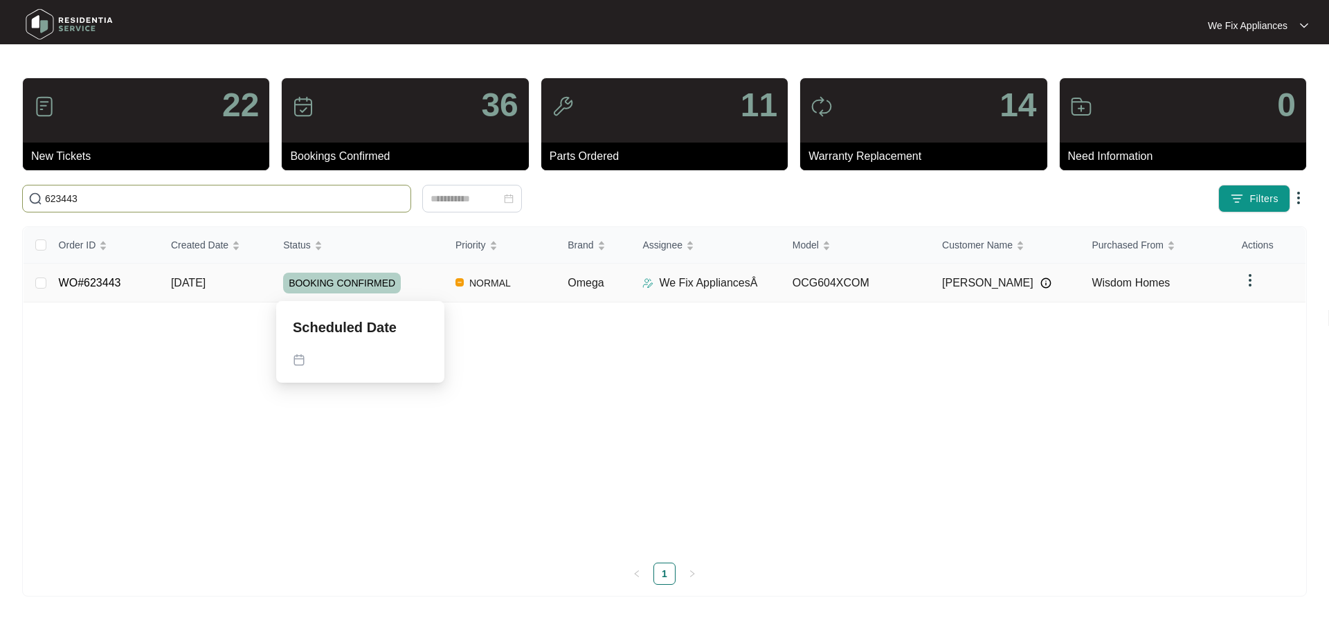
type input "623443"
click at [327, 273] on span "BOOKING CONFIRMED" at bounding box center [342, 283] width 118 height 21
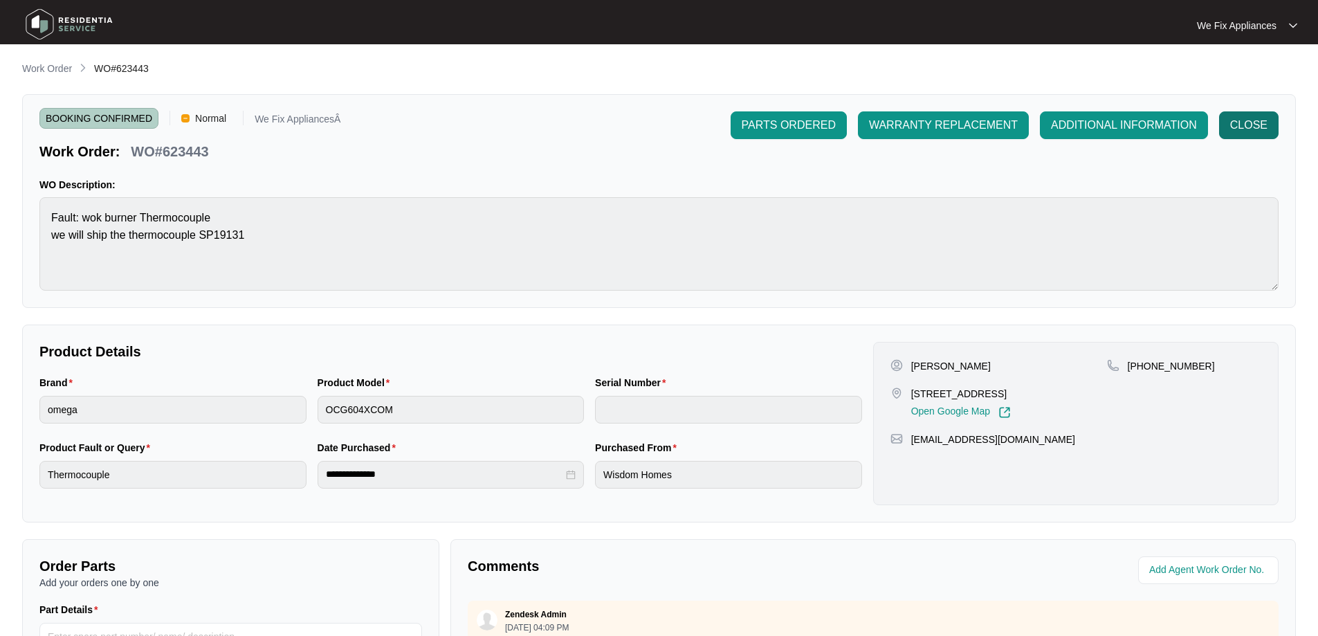
click at [1258, 120] on span "CLOSE" at bounding box center [1249, 125] width 37 height 17
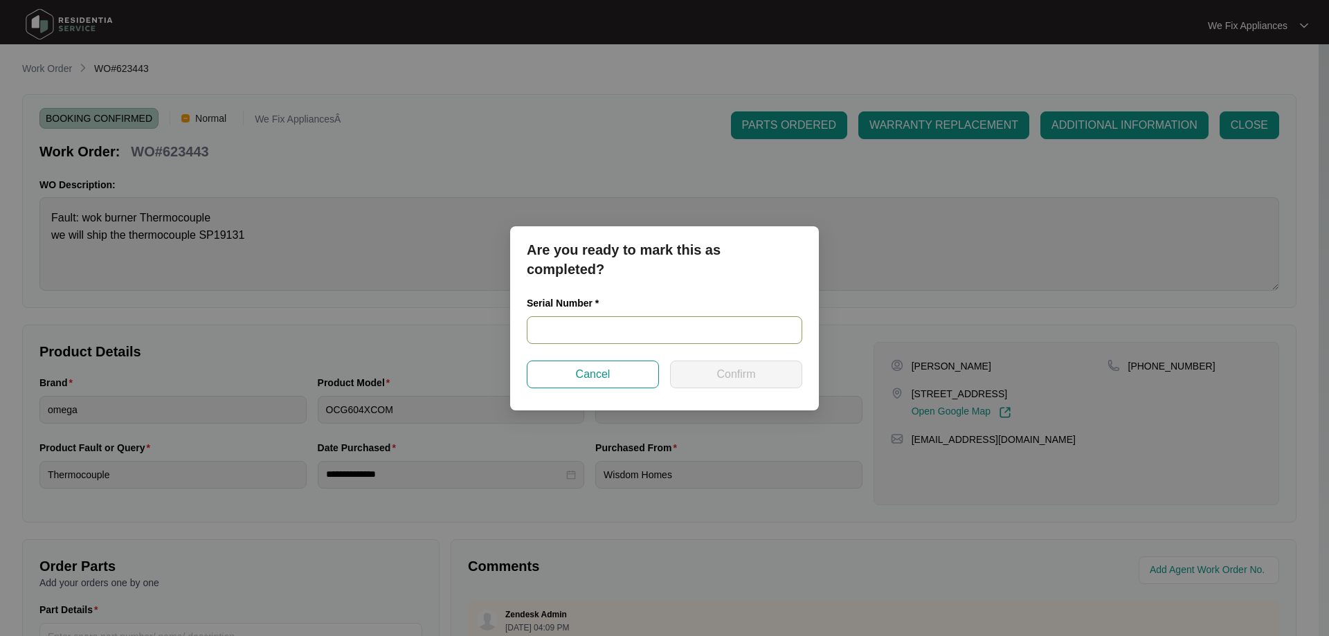
click at [568, 327] on input "text" at bounding box center [664, 330] width 275 height 28
paste input "24210576"
type input "24210576"
click at [735, 370] on span "Confirm" at bounding box center [735, 374] width 39 height 17
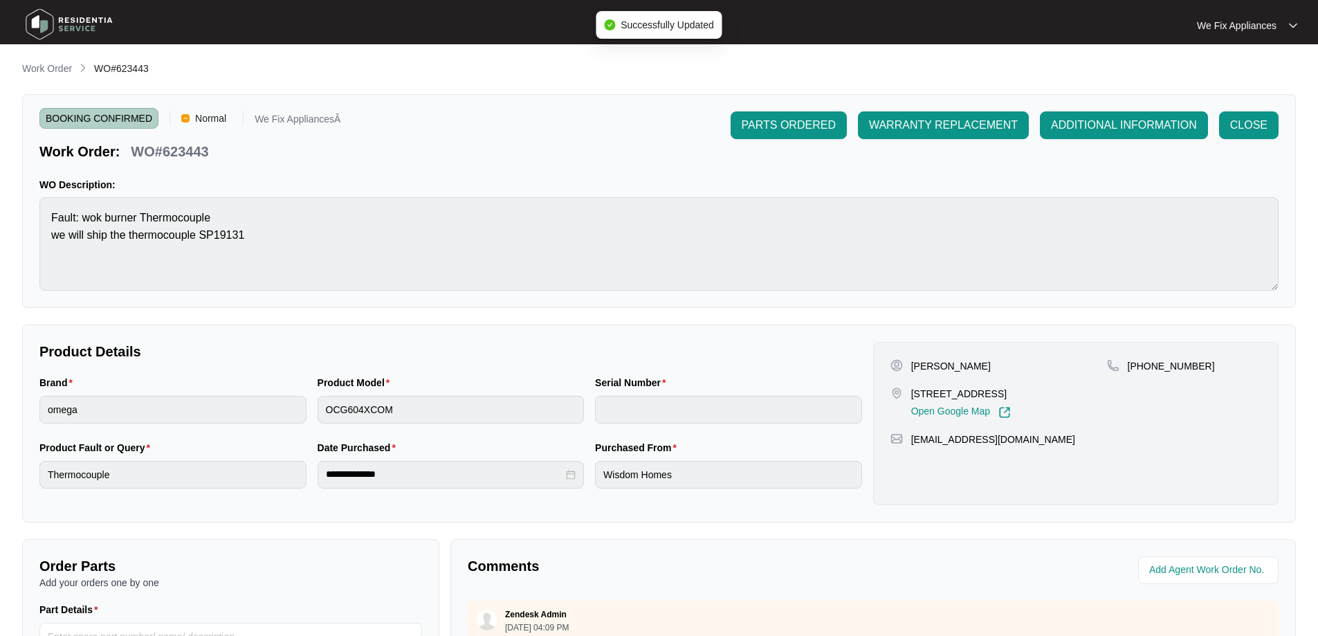
type input "24210576"
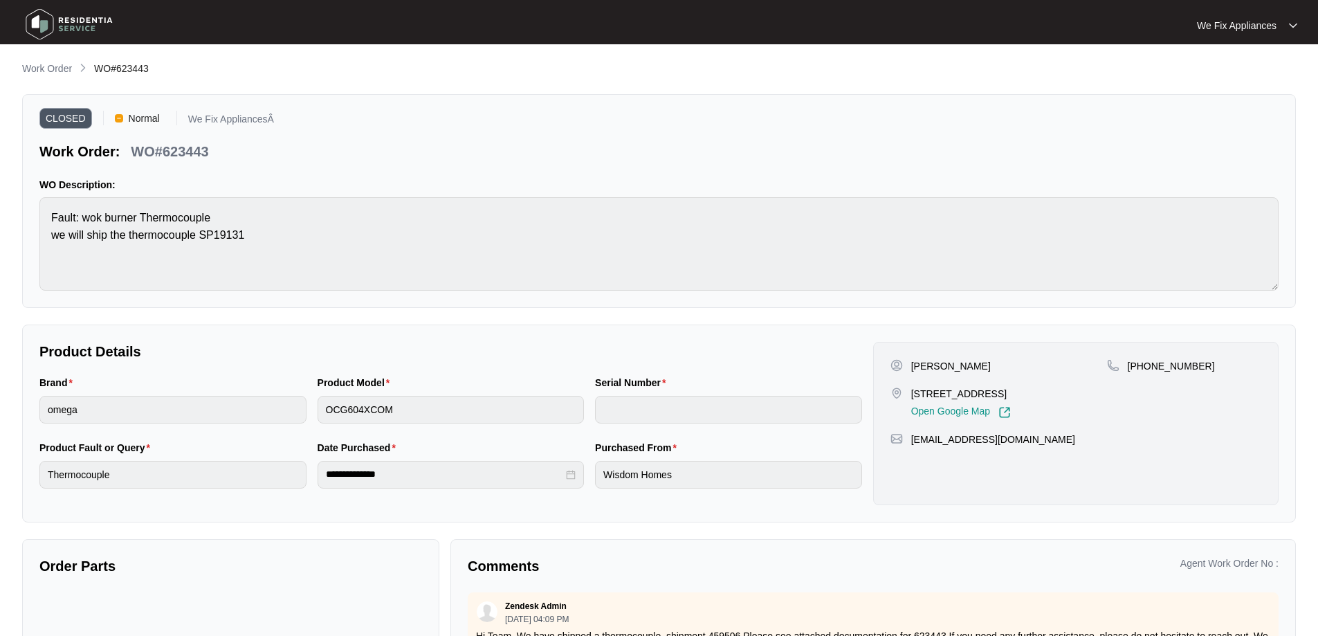
click at [75, 12] on img at bounding box center [69, 24] width 97 height 42
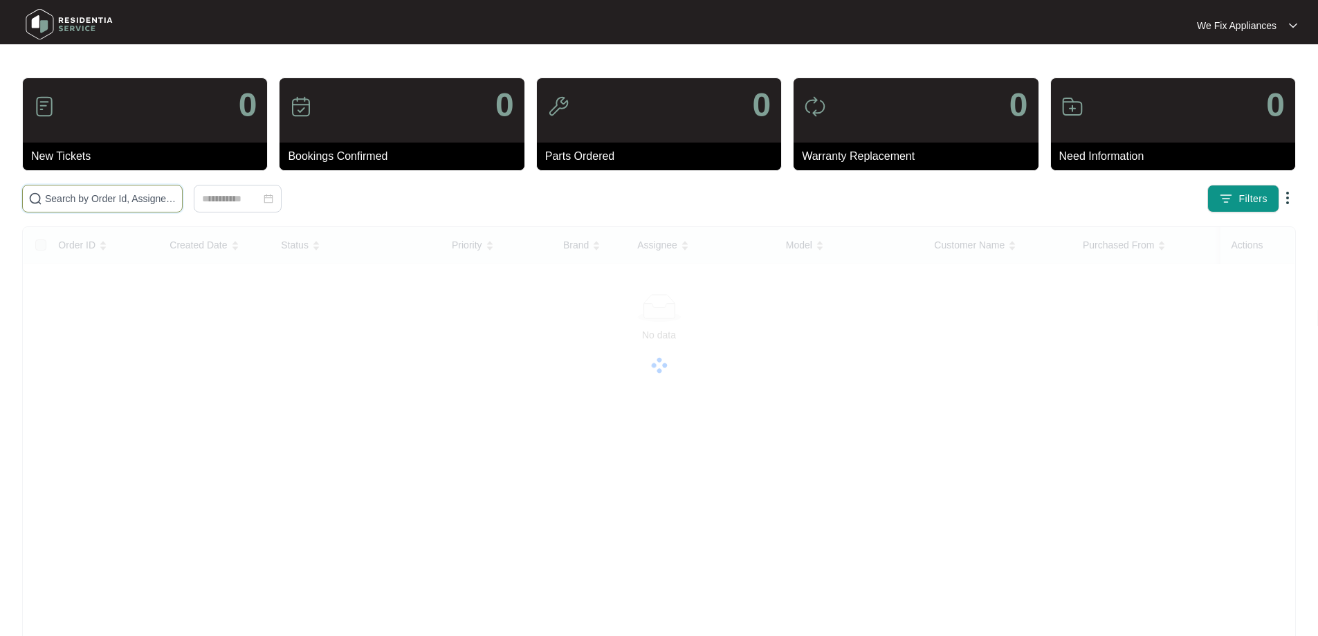
click at [116, 194] on input "text" at bounding box center [111, 198] width 132 height 15
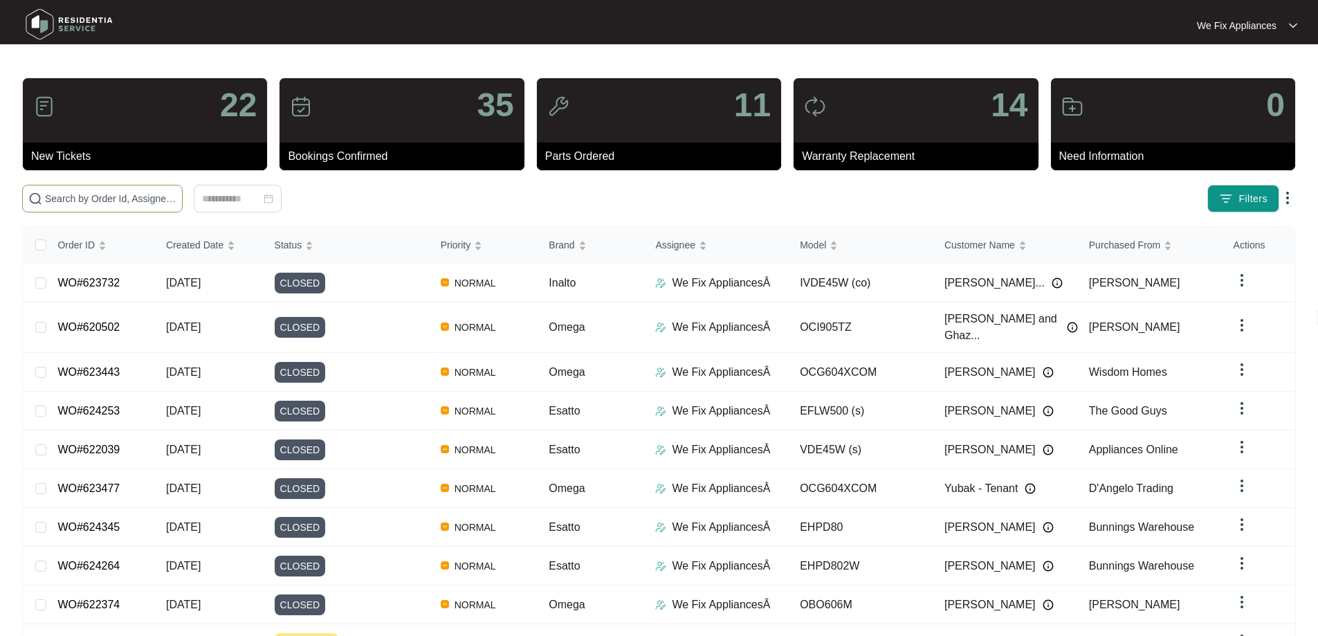
paste input "620327"
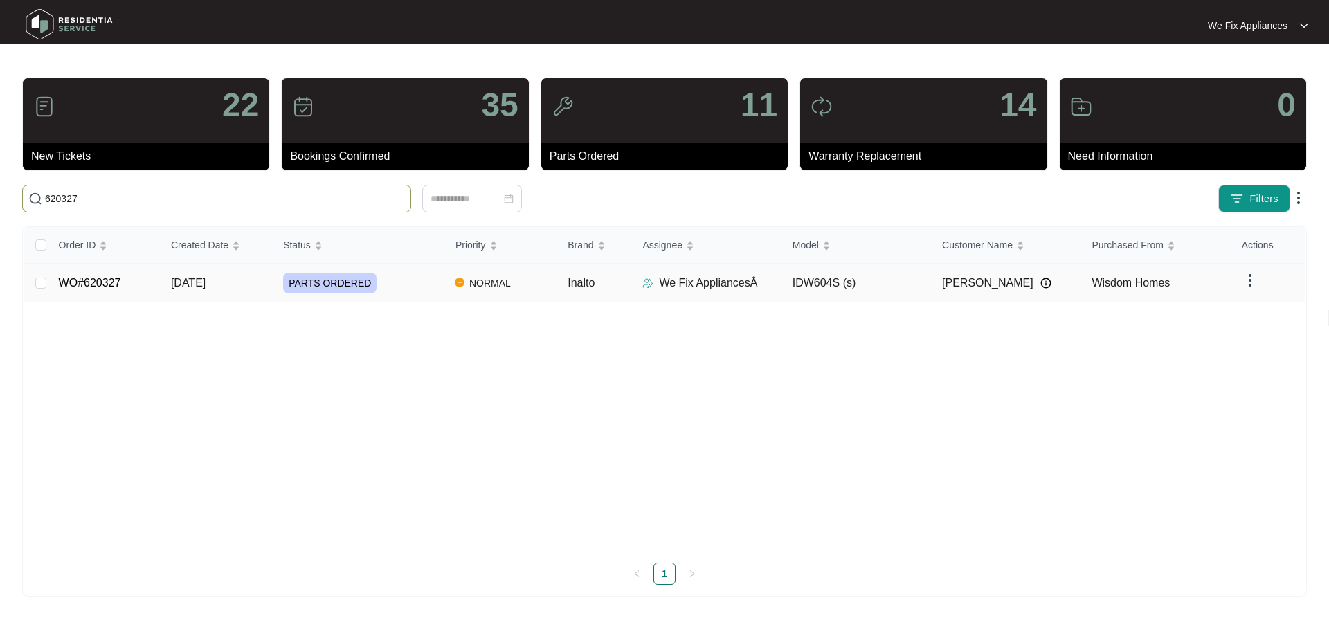
type input "620327"
click at [351, 289] on span "PARTS ORDERED" at bounding box center [329, 283] width 93 height 21
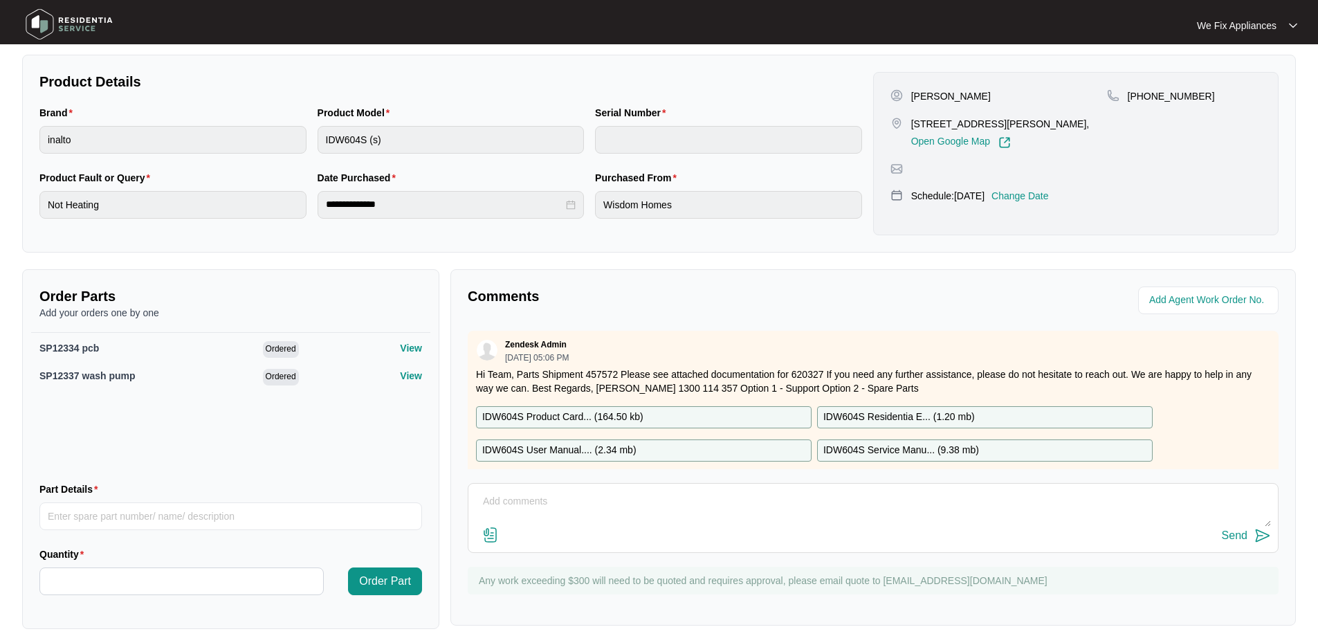
scroll to position [285, 0]
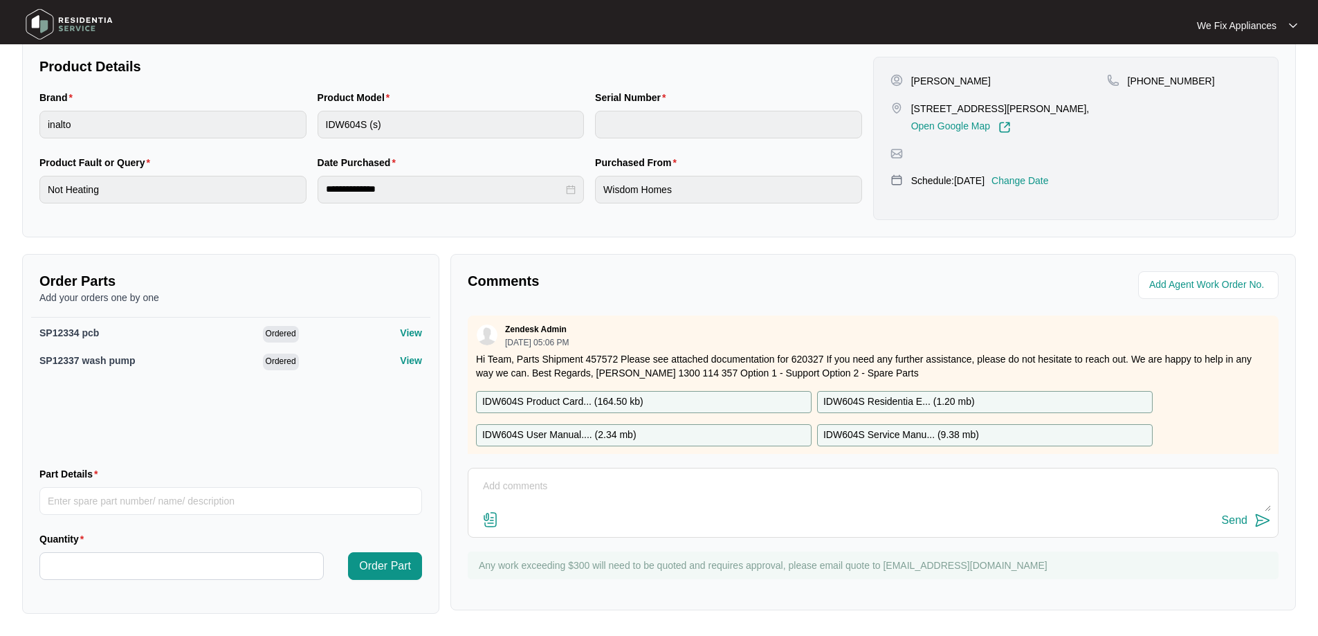
click at [939, 397] on p "IDW604S Residentia E... ( 1.20 mb )" at bounding box center [900, 402] width 152 height 15
click at [93, 26] on img at bounding box center [69, 24] width 97 height 42
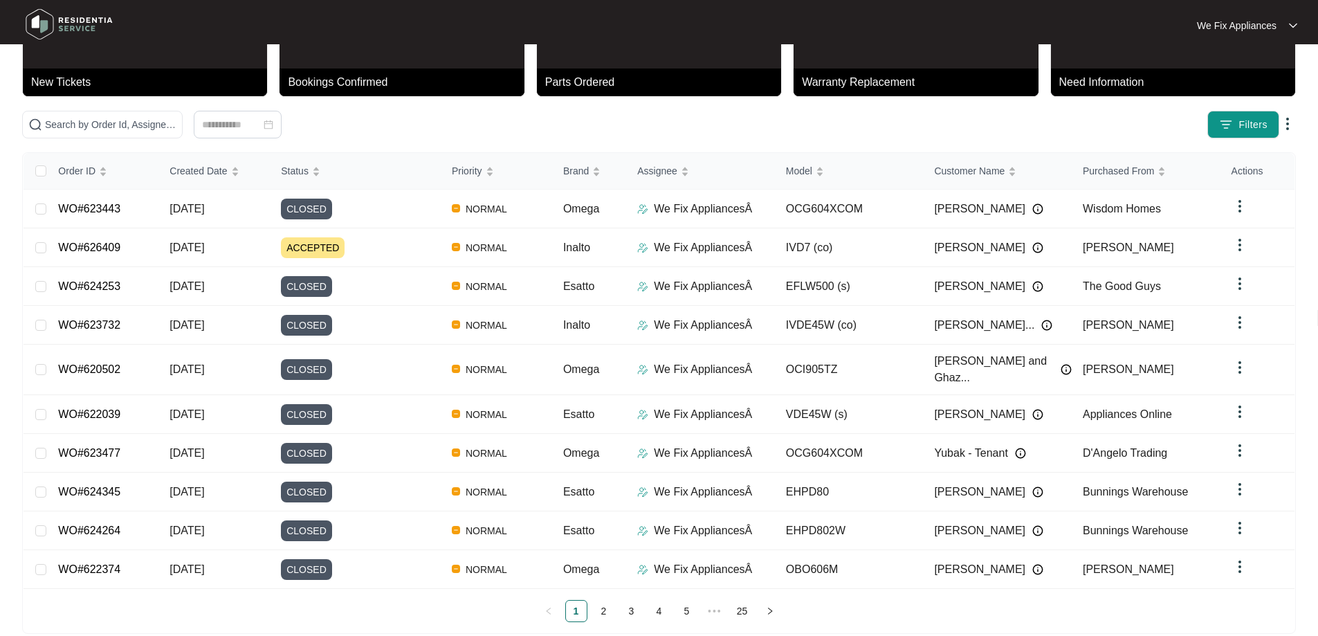
scroll to position [75, 0]
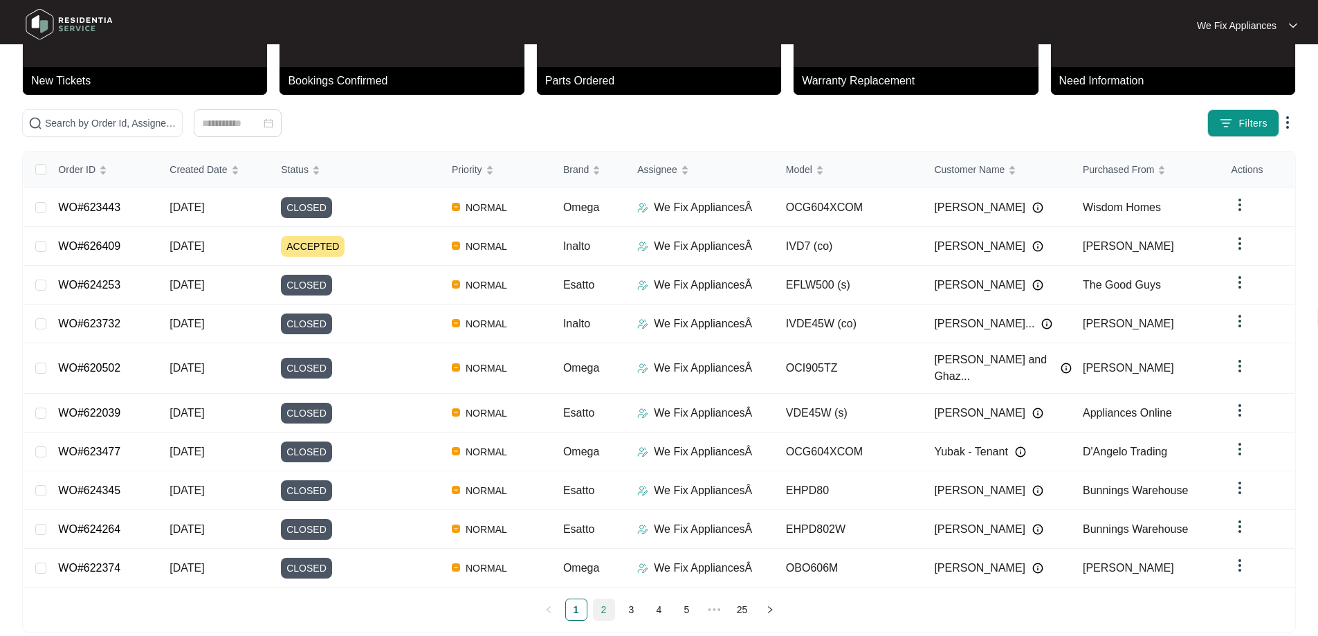
click at [607, 599] on link "2" at bounding box center [604, 609] width 21 height 21
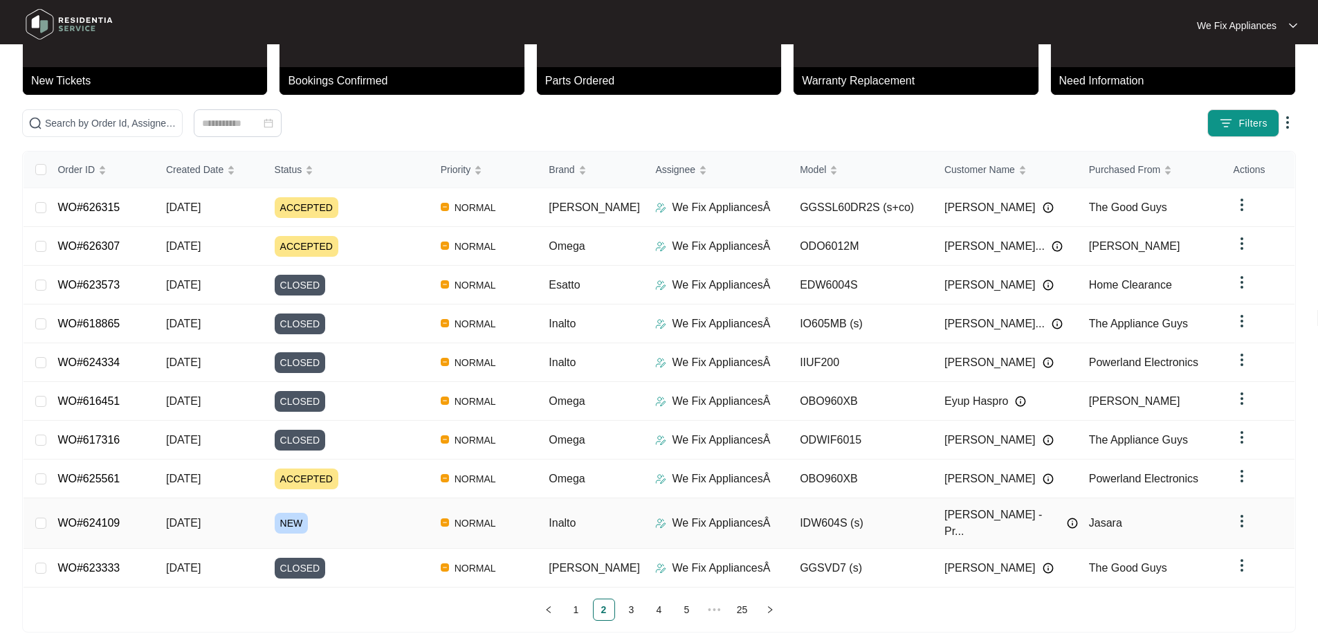
click at [99, 517] on link "WO#624109" at bounding box center [88, 523] width 62 height 12
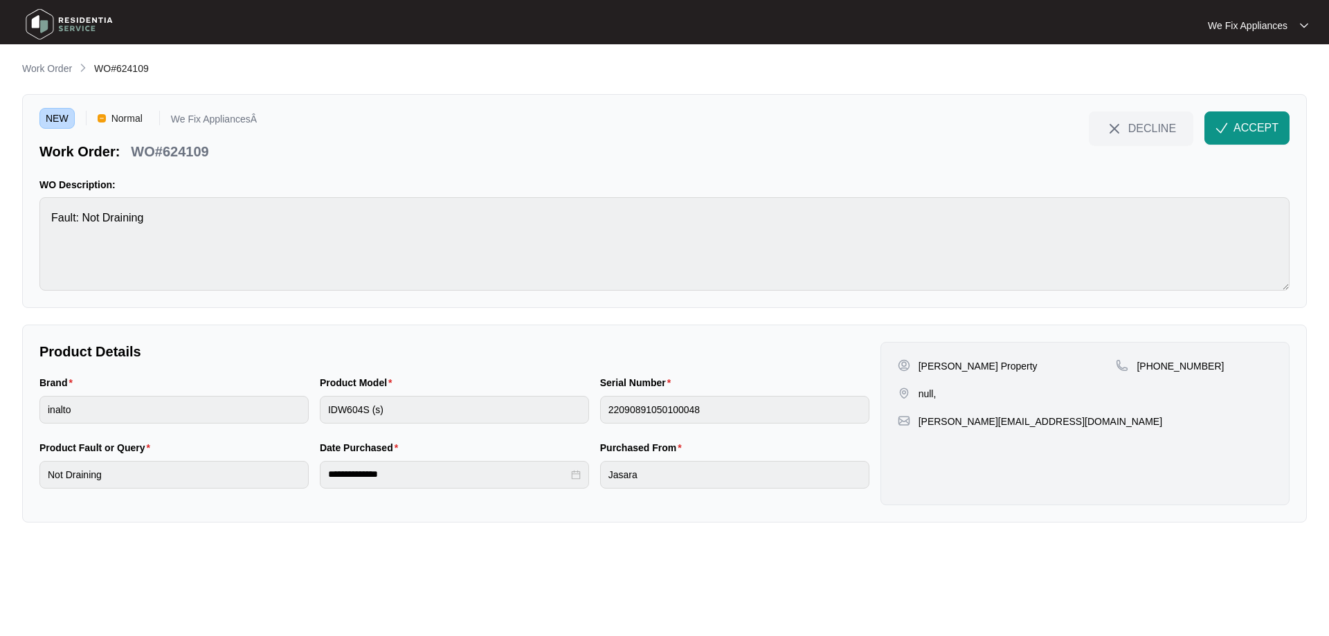
click at [967, 363] on p "[PERSON_NAME] Property" at bounding box center [977, 366] width 119 height 14
drag, startPoint x: 970, startPoint y: 361, endPoint x: 966, endPoint y: 368, distance: 8.1
click at [966, 368] on p "[PERSON_NAME] Property" at bounding box center [977, 366] width 119 height 14
drag, startPoint x: 972, startPoint y: 368, endPoint x: 938, endPoint y: 371, distance: 34.1
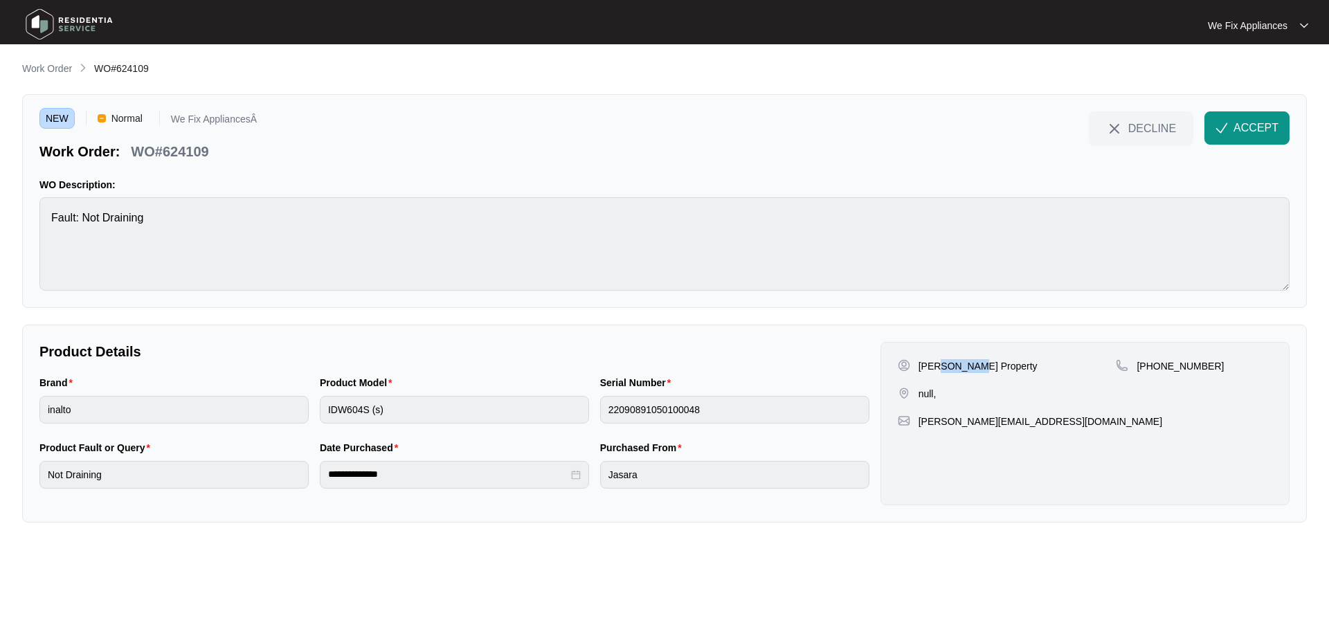
click at [938, 371] on p "[PERSON_NAME] Property" at bounding box center [977, 366] width 119 height 14
copy p "Dongas"
click at [1260, 123] on span "ACCEPT" at bounding box center [1255, 128] width 45 height 17
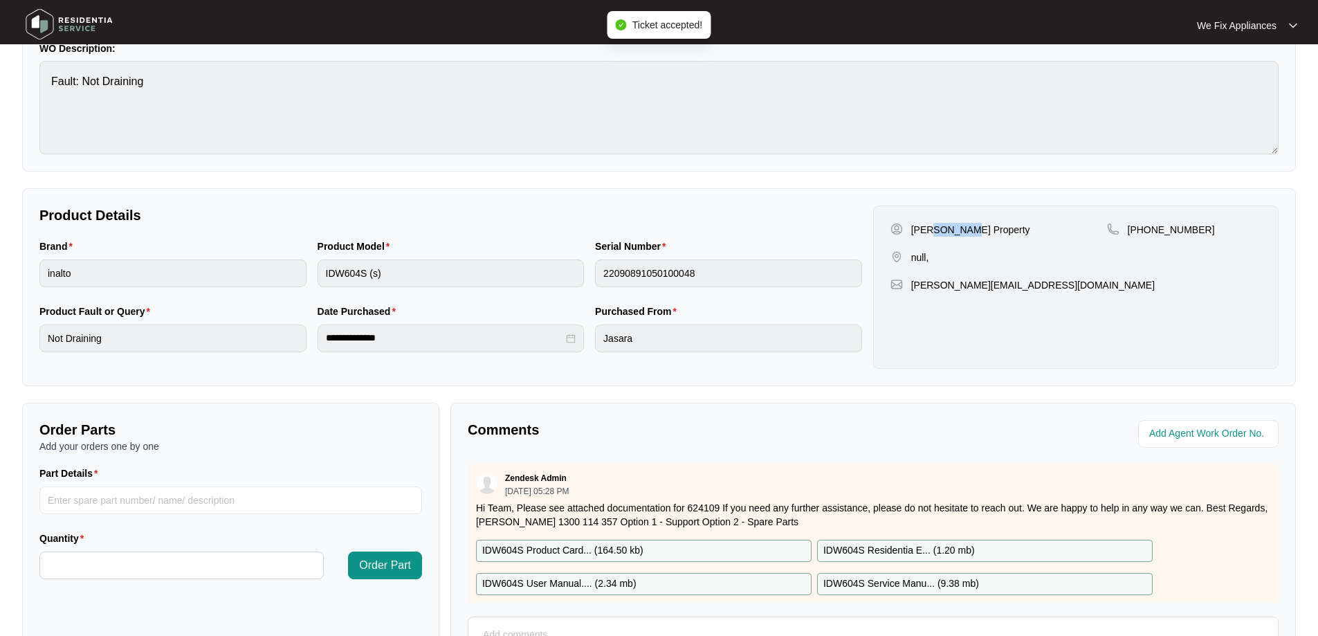
scroll to position [282, 0]
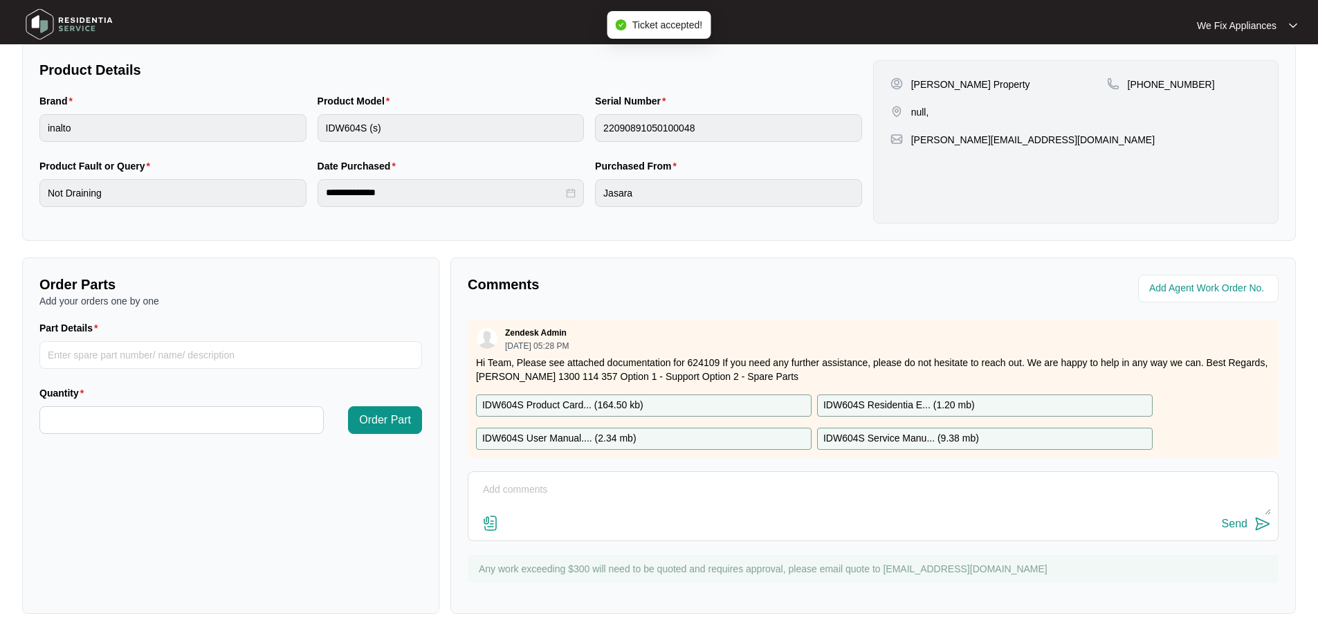
click at [599, 484] on textarea at bounding box center [873, 497] width 796 height 36
type textarea "Hi team, left message for tenant thank you,"
click at [1225, 518] on div "Send" at bounding box center [1235, 524] width 26 height 12
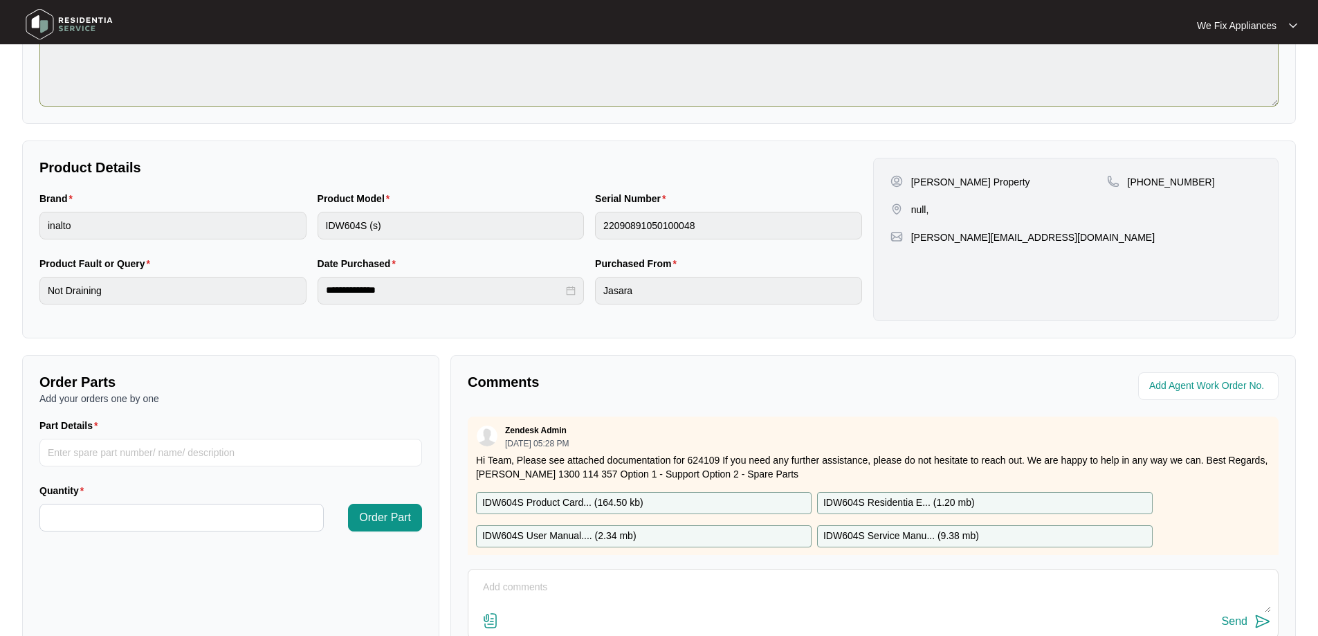
scroll to position [6, 0]
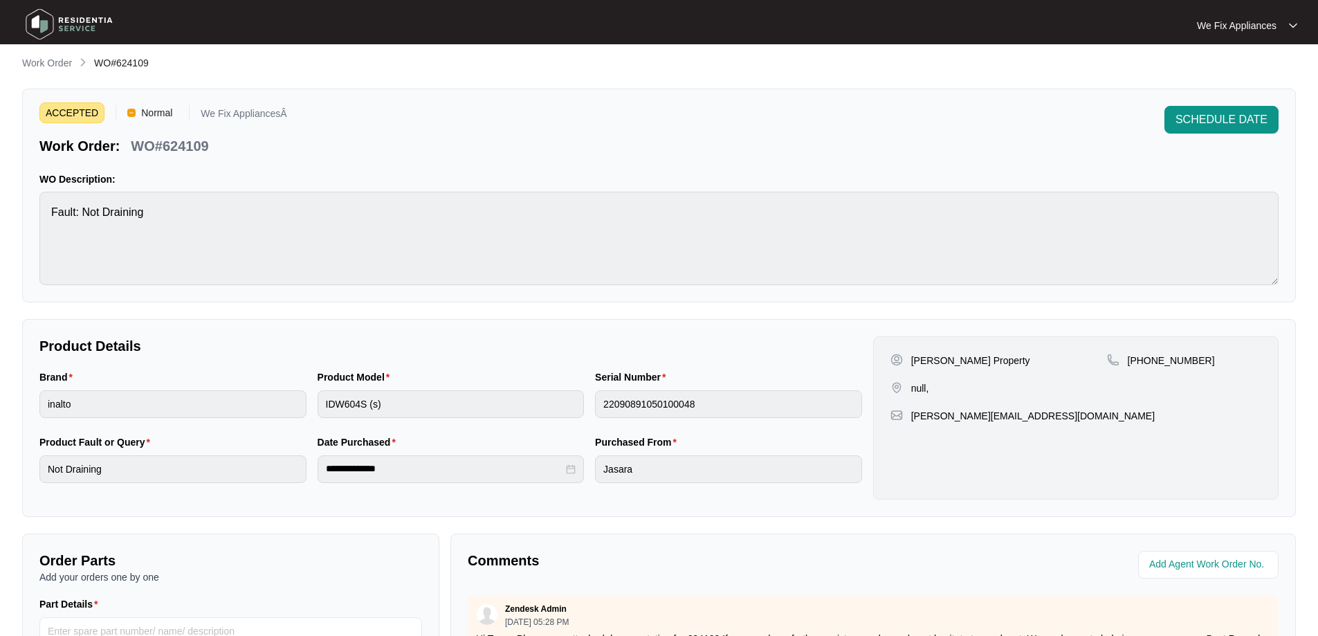
click at [0, 222] on main "**********" at bounding box center [659, 453] width 1318 height 918
drag, startPoint x: 212, startPoint y: 149, endPoint x: 164, endPoint y: 148, distance: 47.8
click at [164, 148] on div "WO#624109" at bounding box center [169, 144] width 89 height 24
copy p "624109"
click at [1252, 139] on div "SCHEDULE DATE" at bounding box center [1222, 131] width 114 height 50
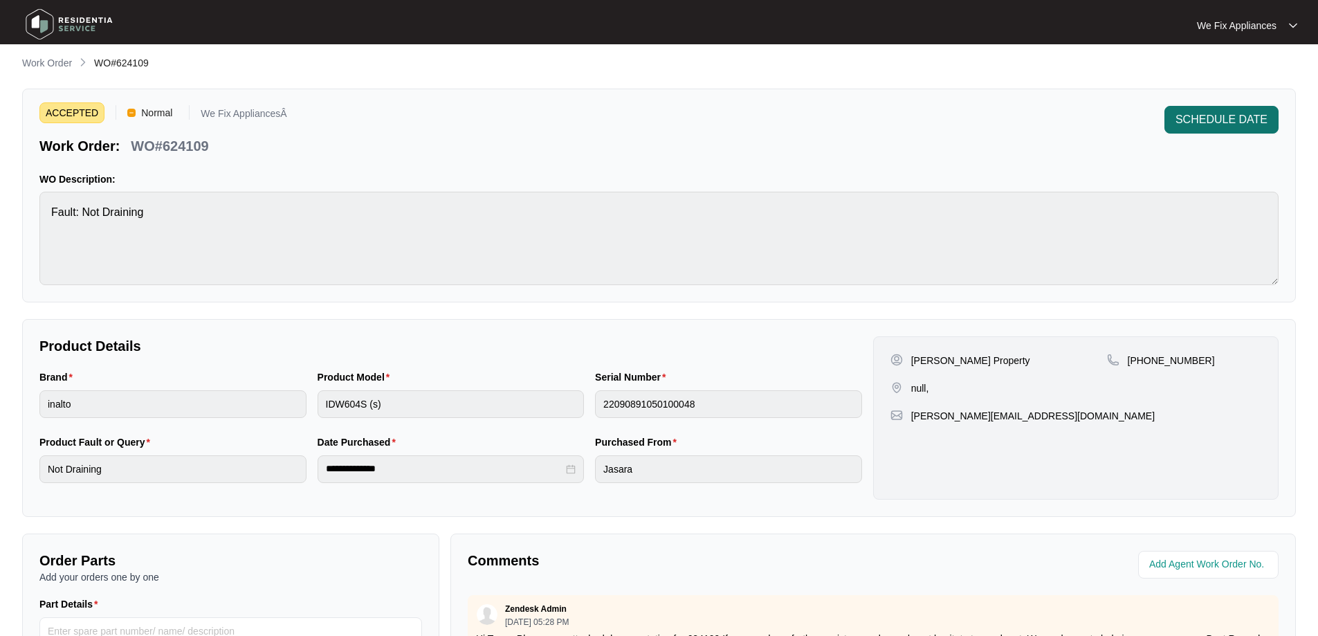
click at [1262, 117] on span "SCHEDULE DATE" at bounding box center [1222, 119] width 92 height 17
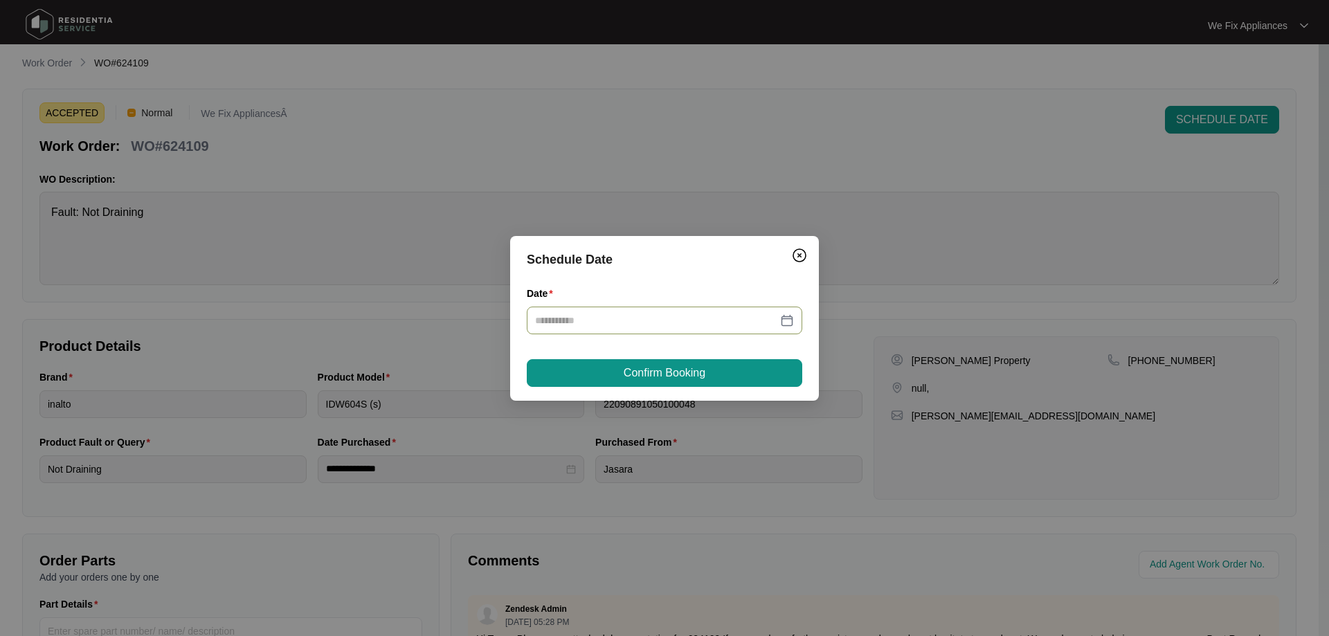
click at [570, 313] on input "Date" at bounding box center [656, 320] width 242 height 15
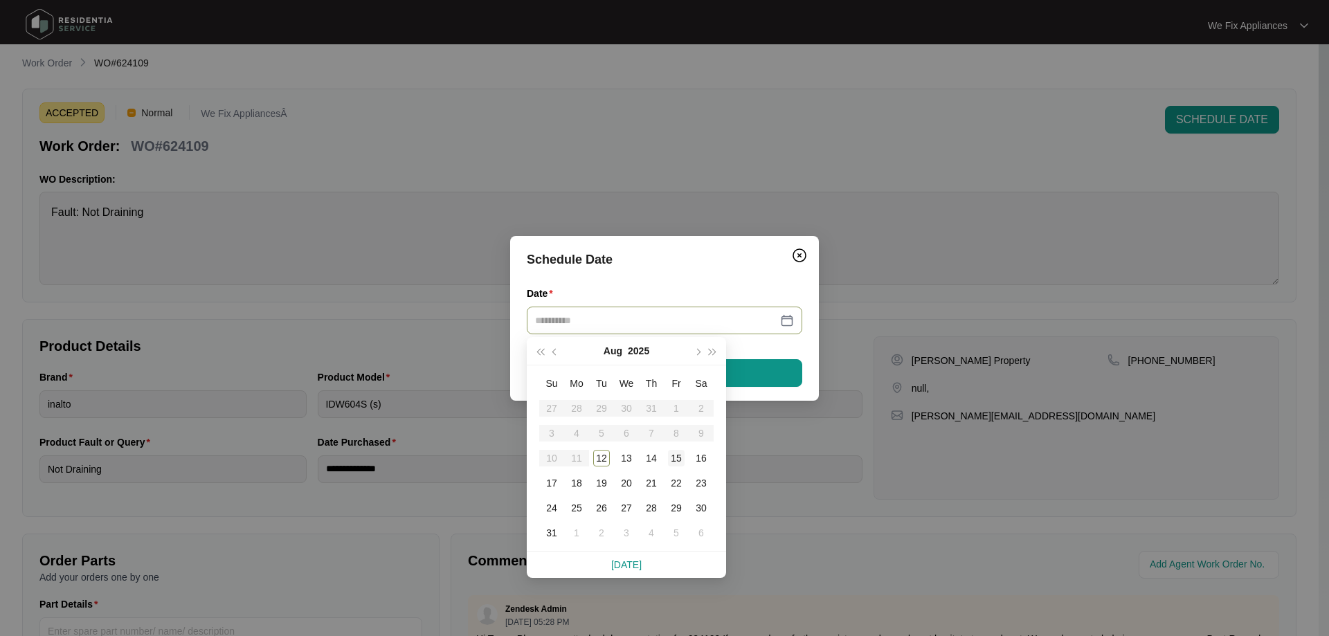
click at [666, 451] on td "15" at bounding box center [676, 458] width 25 height 25
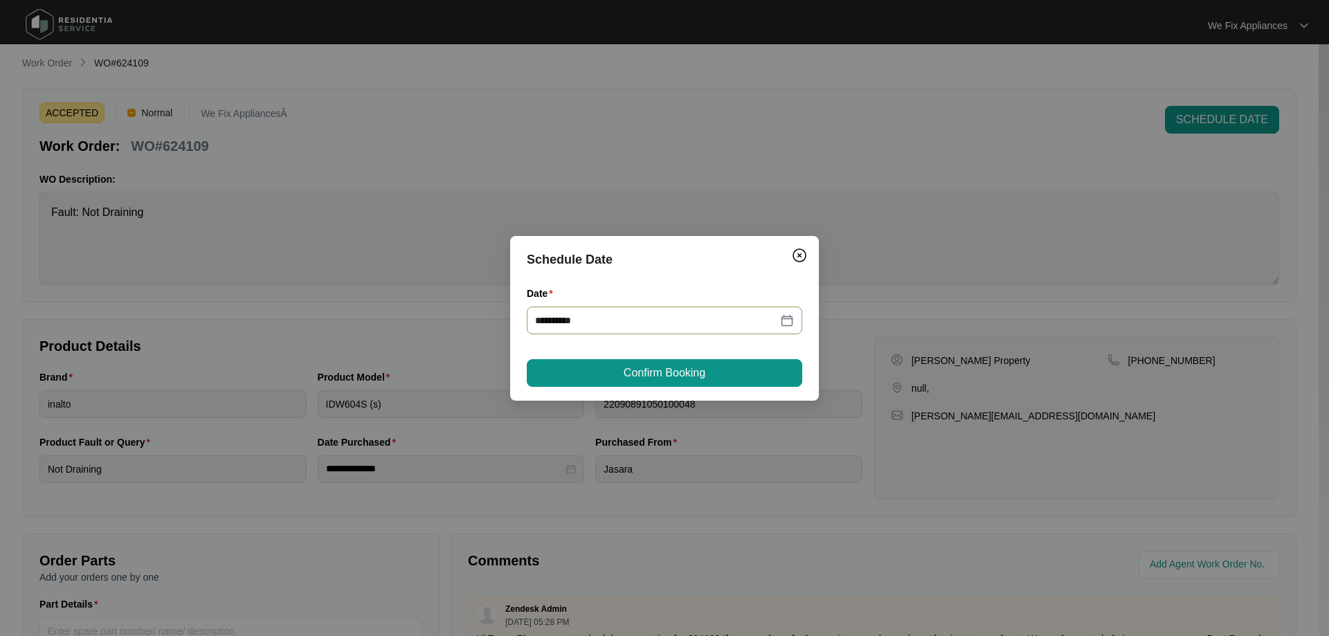
drag, startPoint x: 651, startPoint y: 333, endPoint x: 653, endPoint y: 341, distance: 8.6
click at [653, 341] on div "**********" at bounding box center [664, 318] width 275 height 65
drag, startPoint x: 651, startPoint y: 334, endPoint x: 660, endPoint y: 318, distance: 18.3
click at [655, 330] on div "**********" at bounding box center [664, 321] width 275 height 28
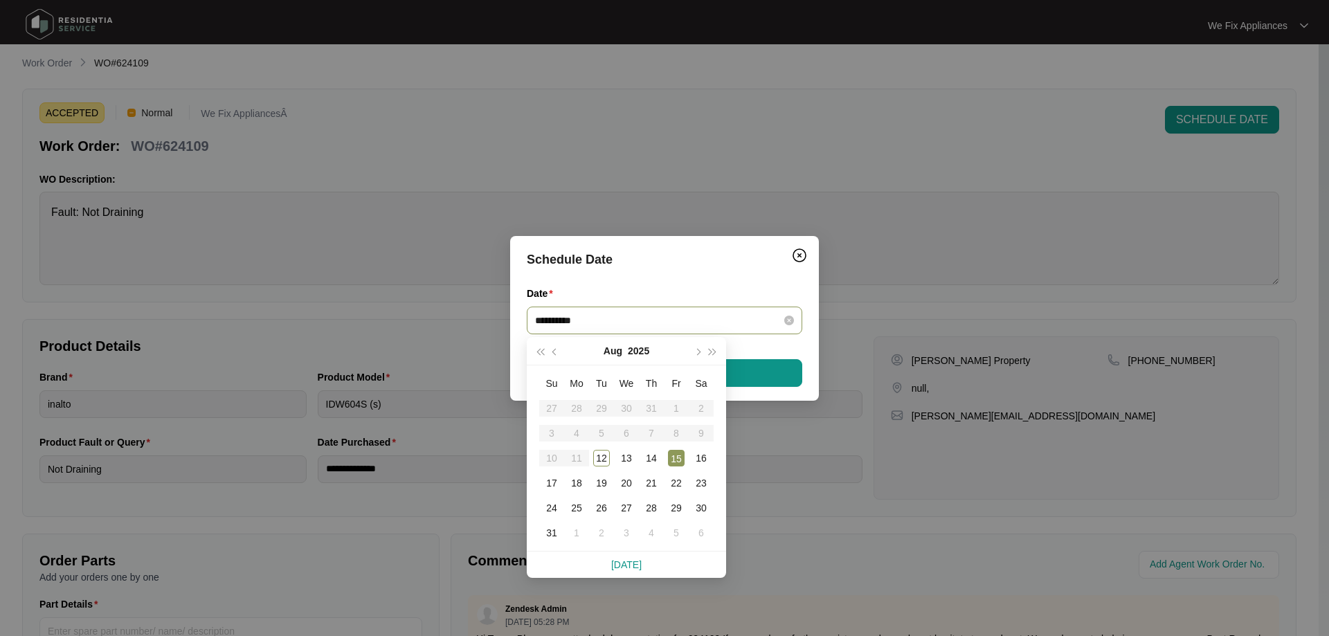
click at [663, 316] on input "**********" at bounding box center [656, 320] width 242 height 15
type input "**********"
click at [647, 455] on div "14" at bounding box center [651, 458] width 17 height 17
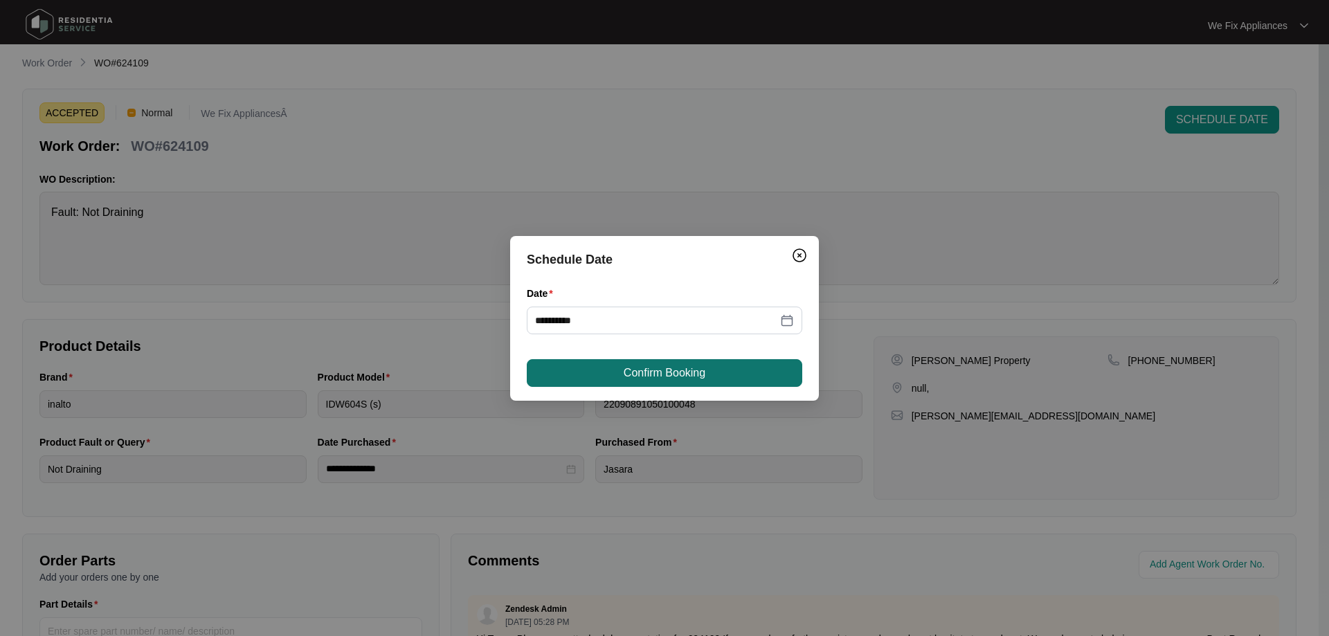
click at [652, 374] on span "Confirm Booking" at bounding box center [665, 373] width 82 height 17
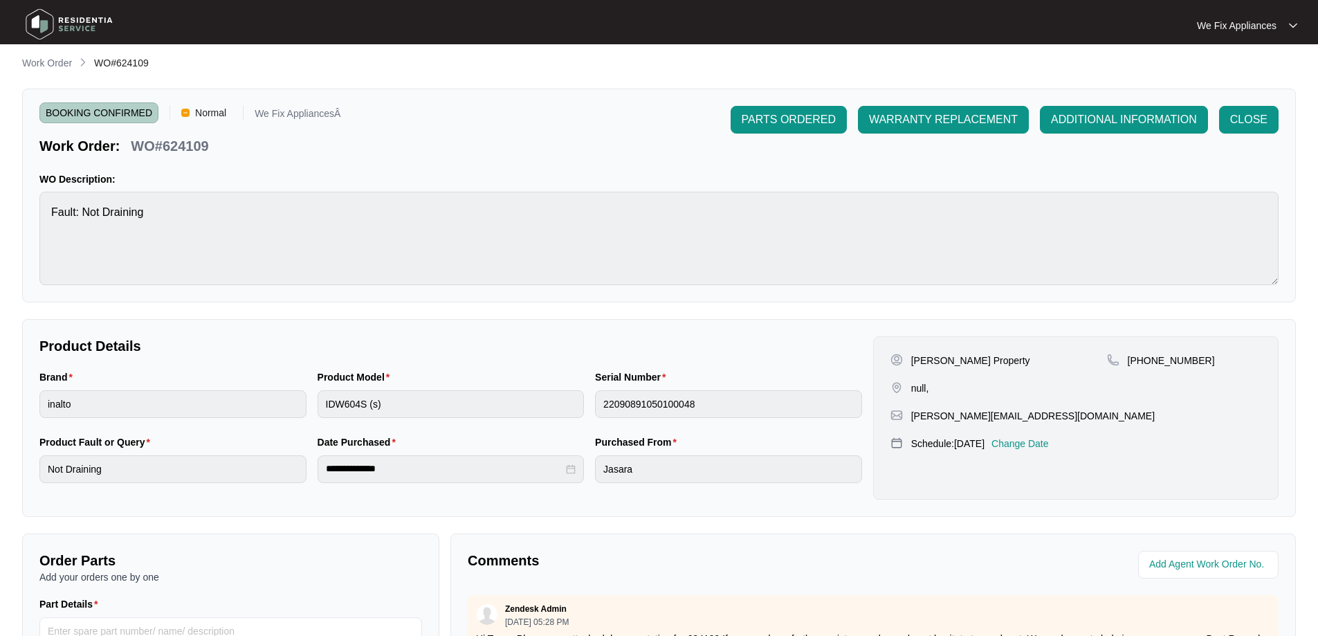
click at [48, 18] on img at bounding box center [69, 24] width 97 height 42
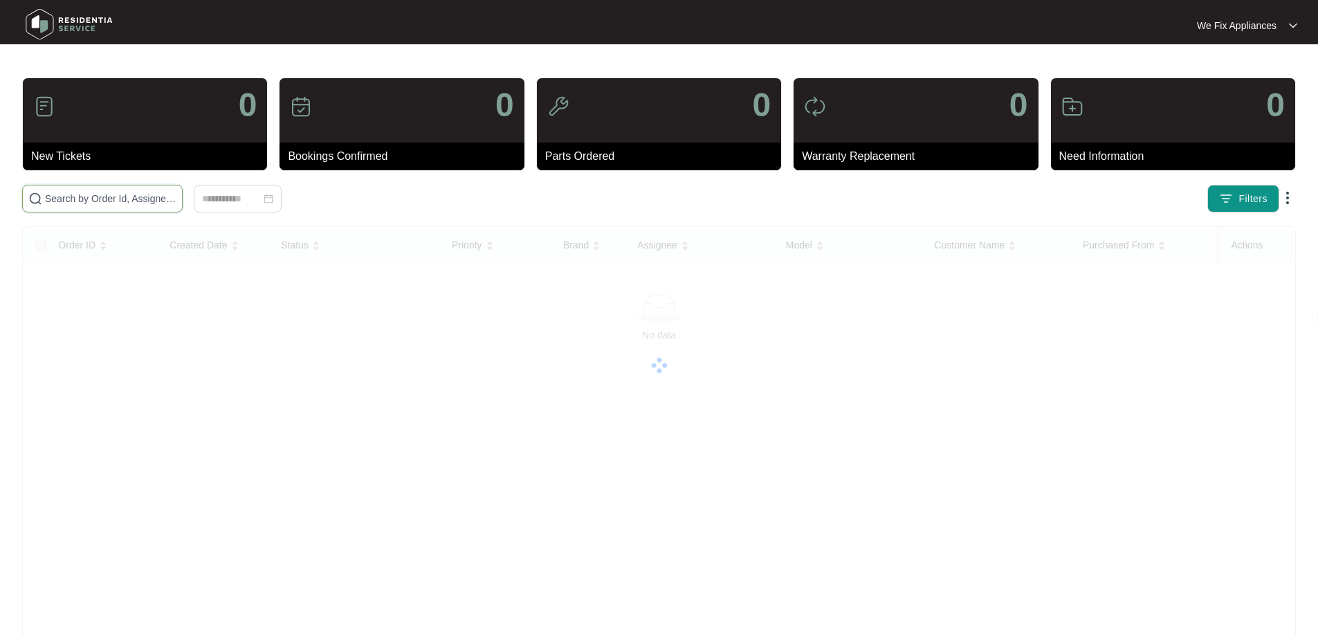
click at [144, 197] on input "text" at bounding box center [111, 198] width 132 height 15
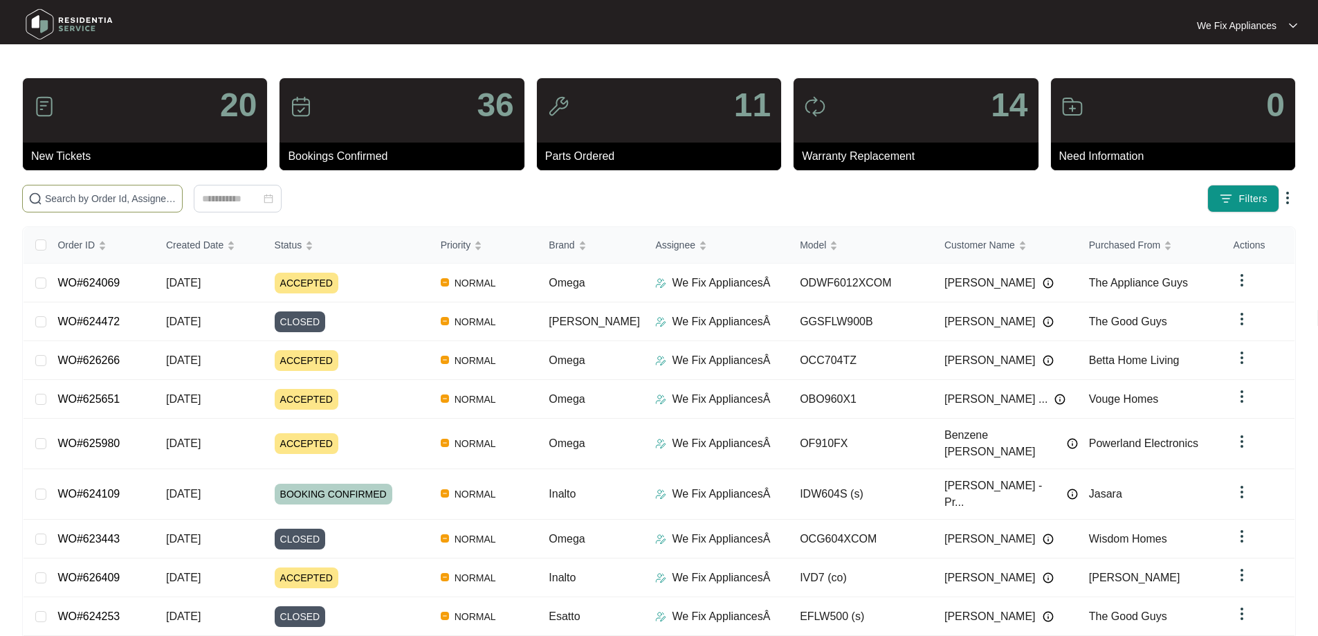
paste input "624771"
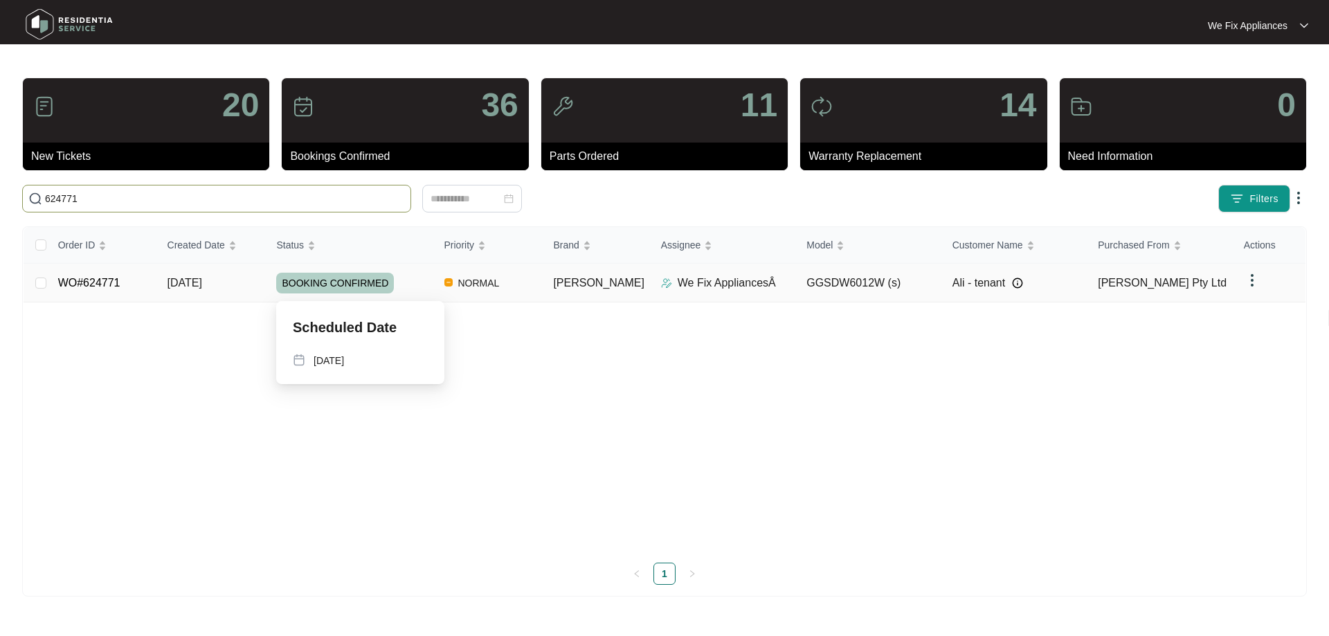
type input "624771"
click at [325, 278] on span "BOOKING CONFIRMED" at bounding box center [335, 283] width 118 height 21
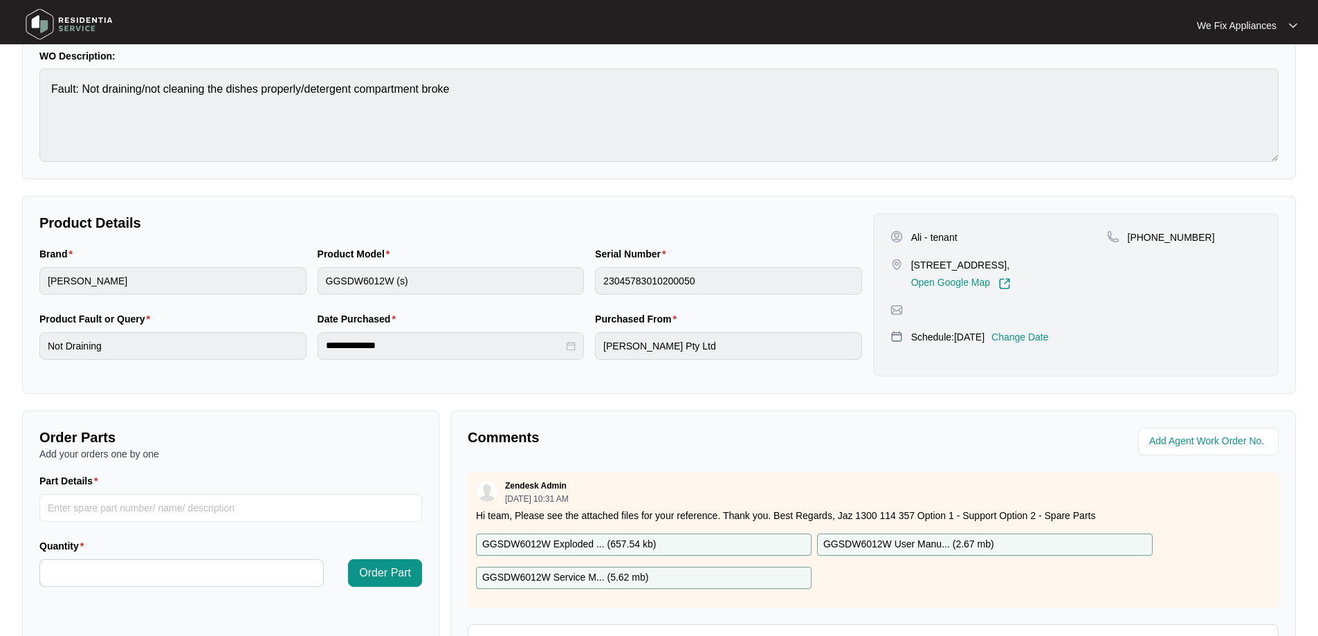
scroll to position [282, 0]
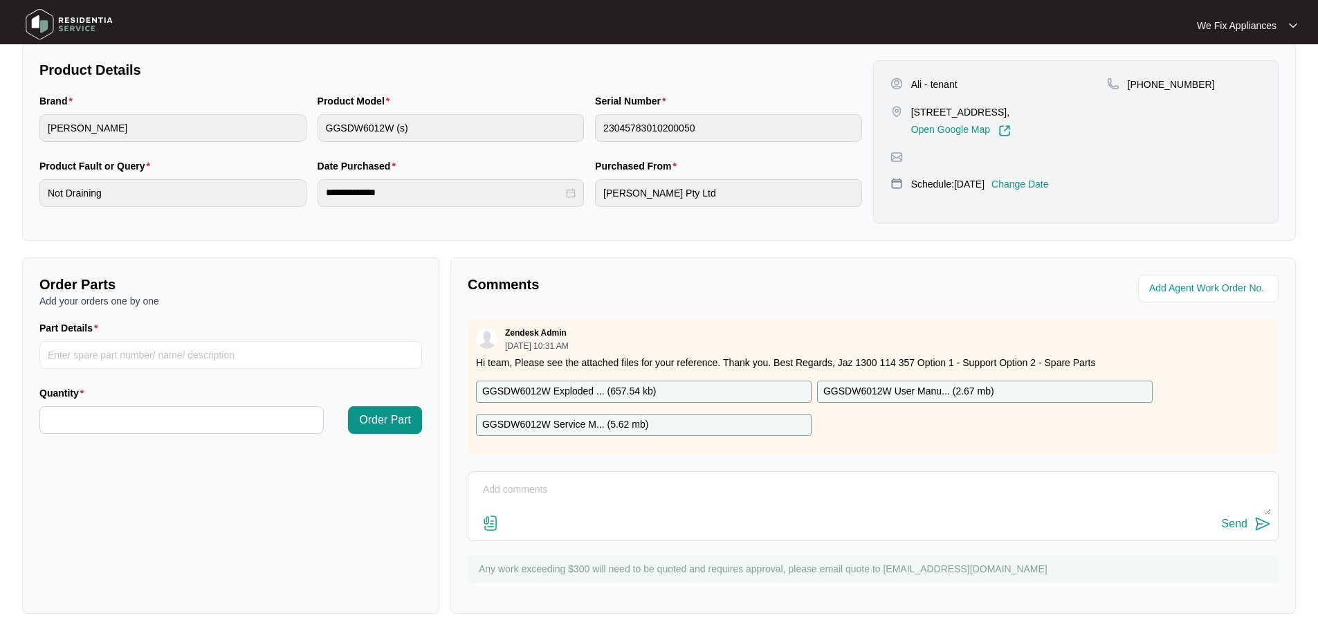
click at [580, 389] on p "GGSDW6012W Exploded ... ( 657.54 kb )" at bounding box center [569, 391] width 174 height 15
click at [176, 357] on input "Part Details" at bounding box center [230, 355] width 383 height 28
paste input "SP11808"
type input "SP11808 dispenser"
click at [124, 426] on input "Quantity" at bounding box center [181, 420] width 283 height 26
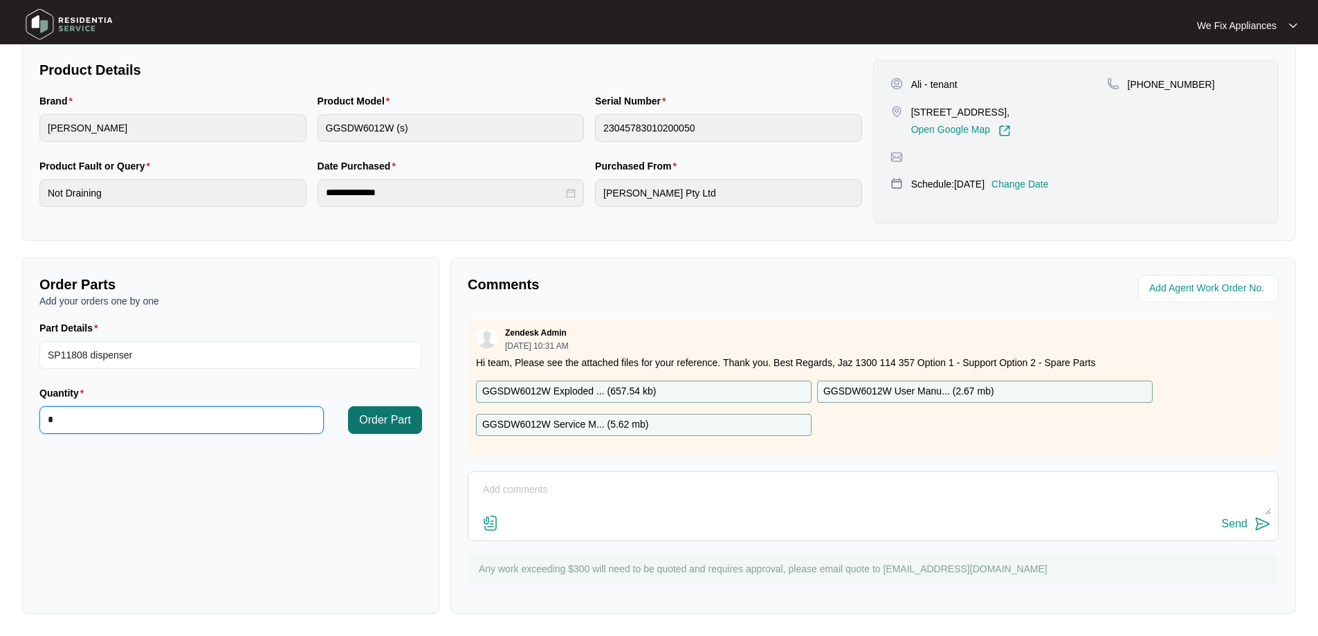
type input "*"
click at [386, 418] on span "Order Part" at bounding box center [385, 420] width 52 height 17
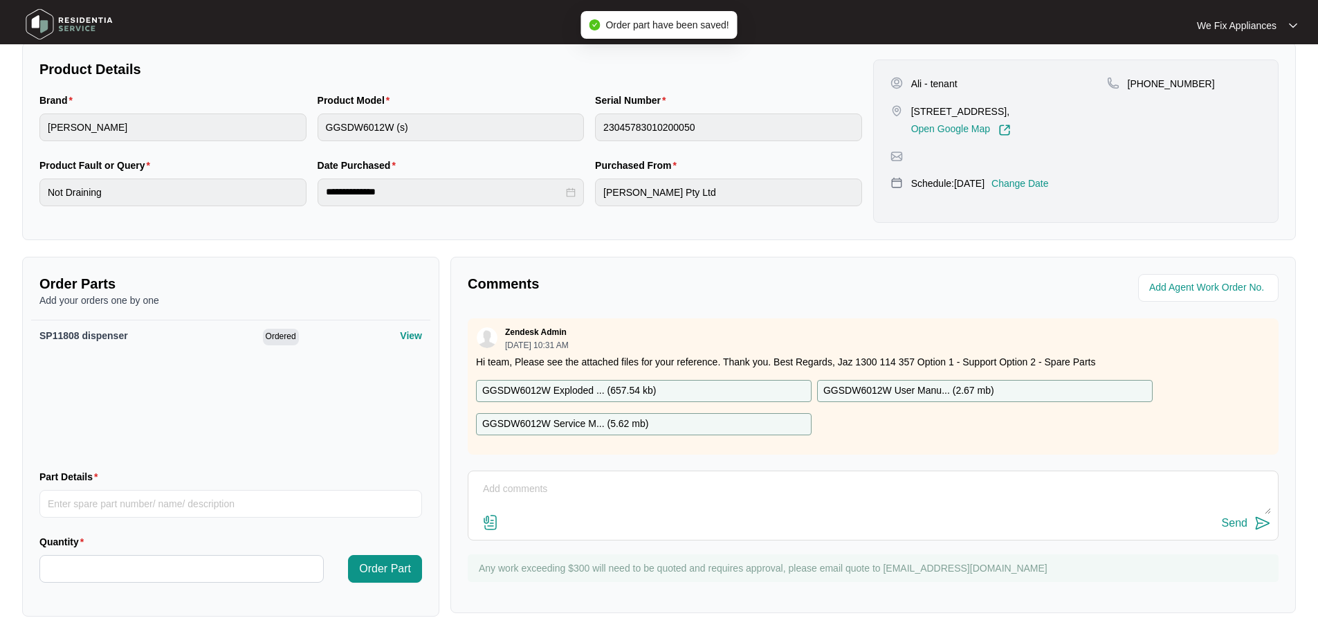
scroll to position [0, 0]
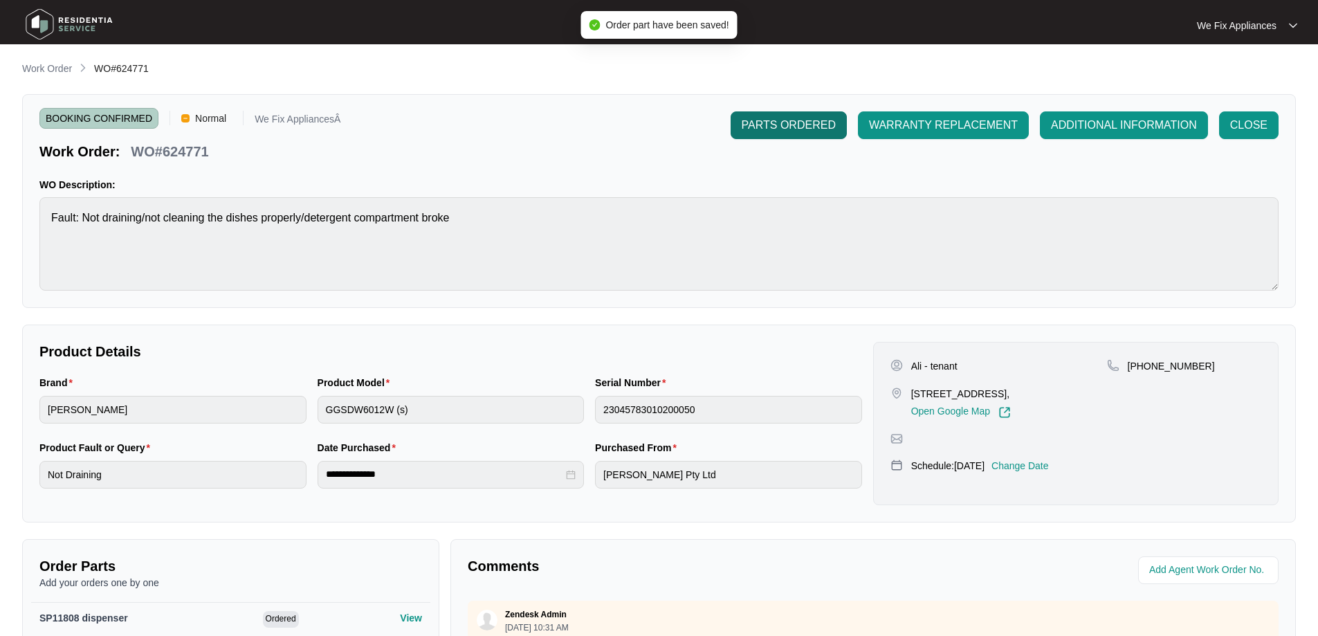
click at [789, 120] on span "PARTS ORDERED" at bounding box center [789, 125] width 94 height 17
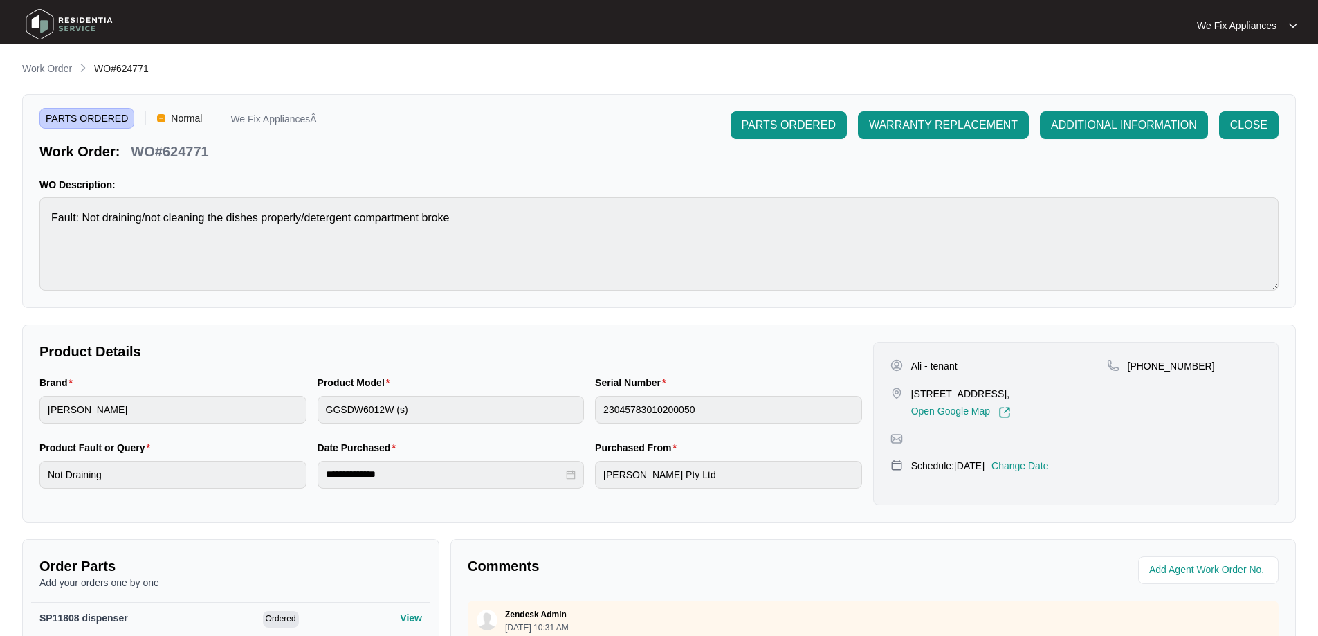
click at [66, 25] on img at bounding box center [69, 24] width 97 height 42
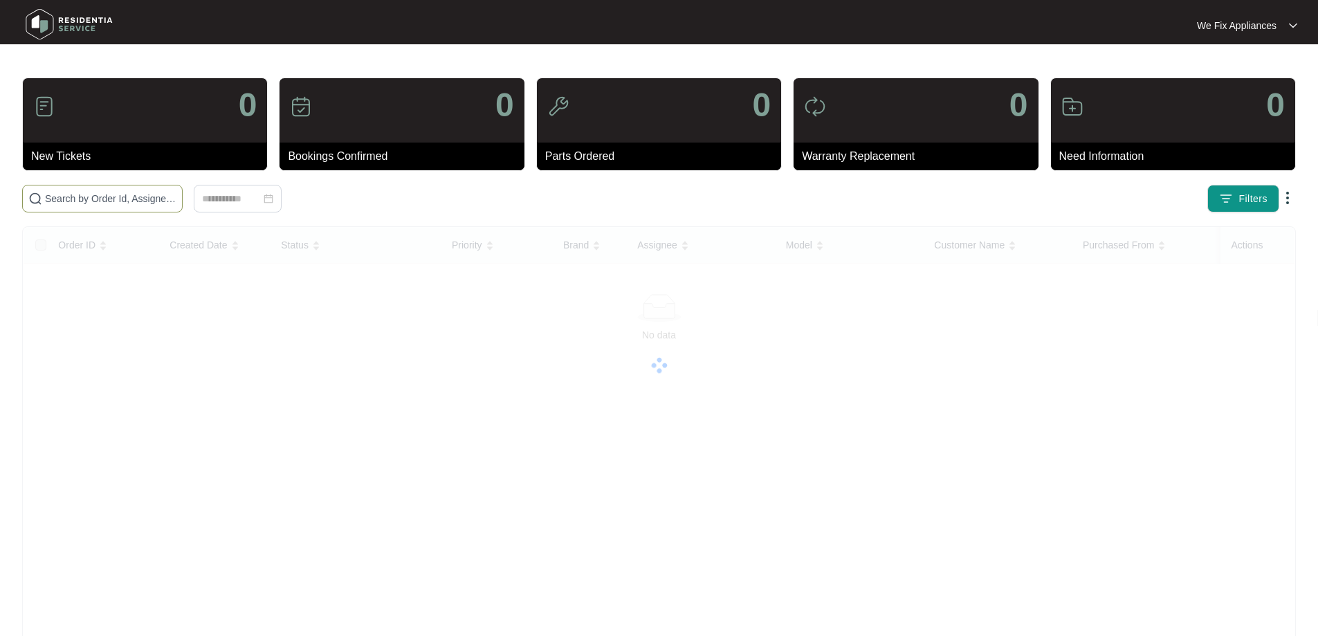
click at [65, 194] on input "text" at bounding box center [111, 198] width 132 height 15
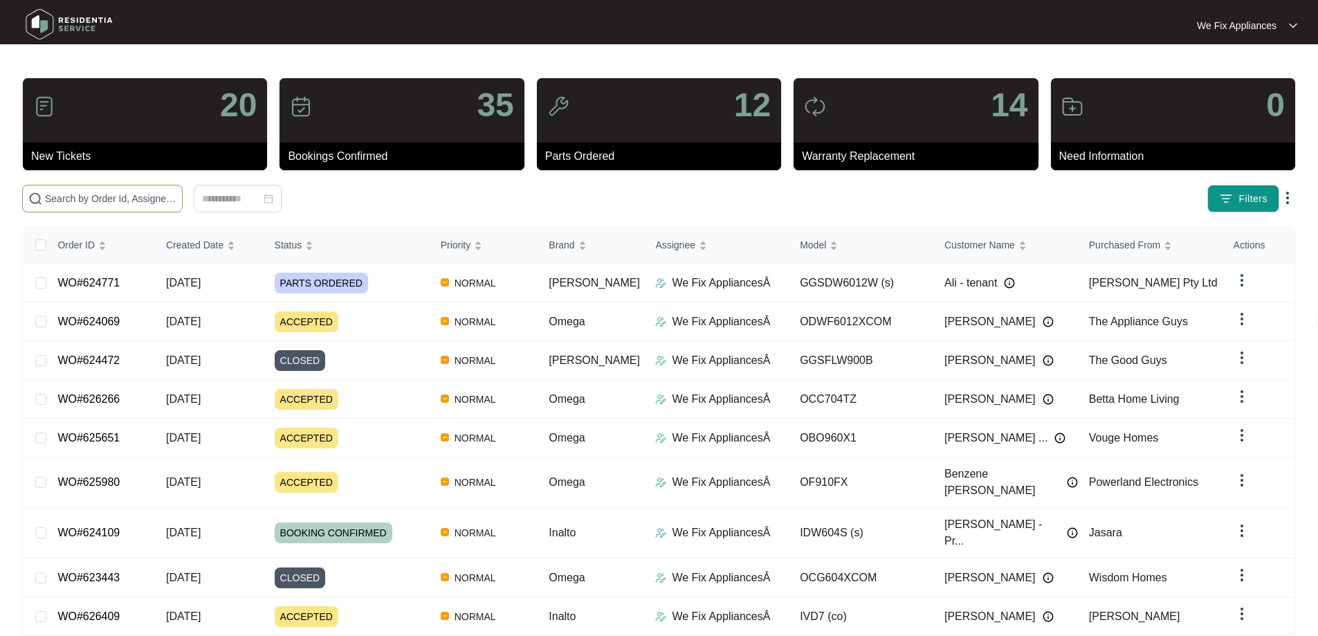
paste input "625073"
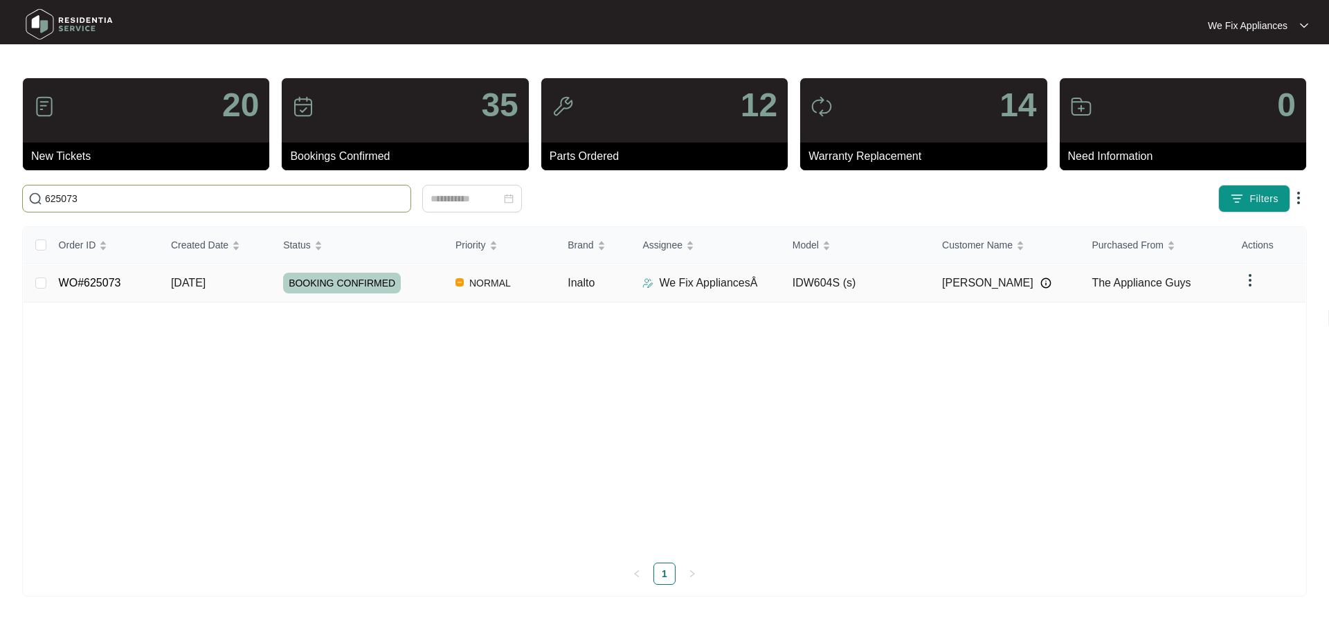
type input "625073"
click at [335, 284] on span "BOOKING CONFIRMED" at bounding box center [342, 283] width 118 height 21
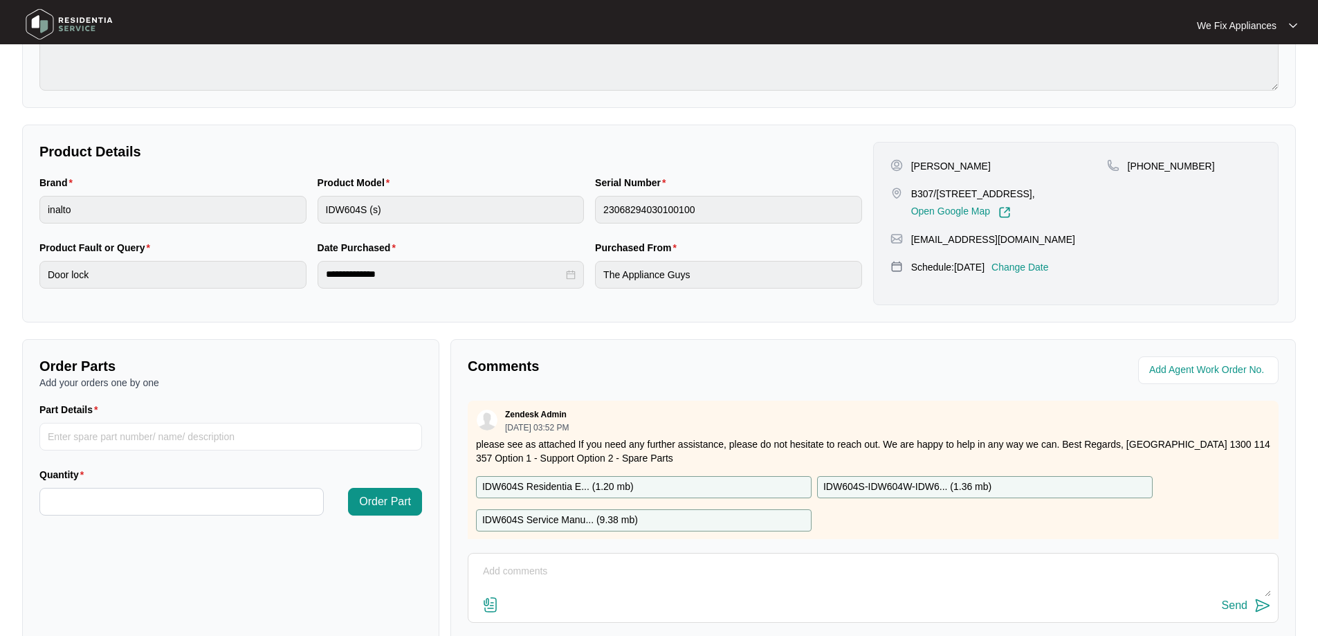
scroll to position [208, 0]
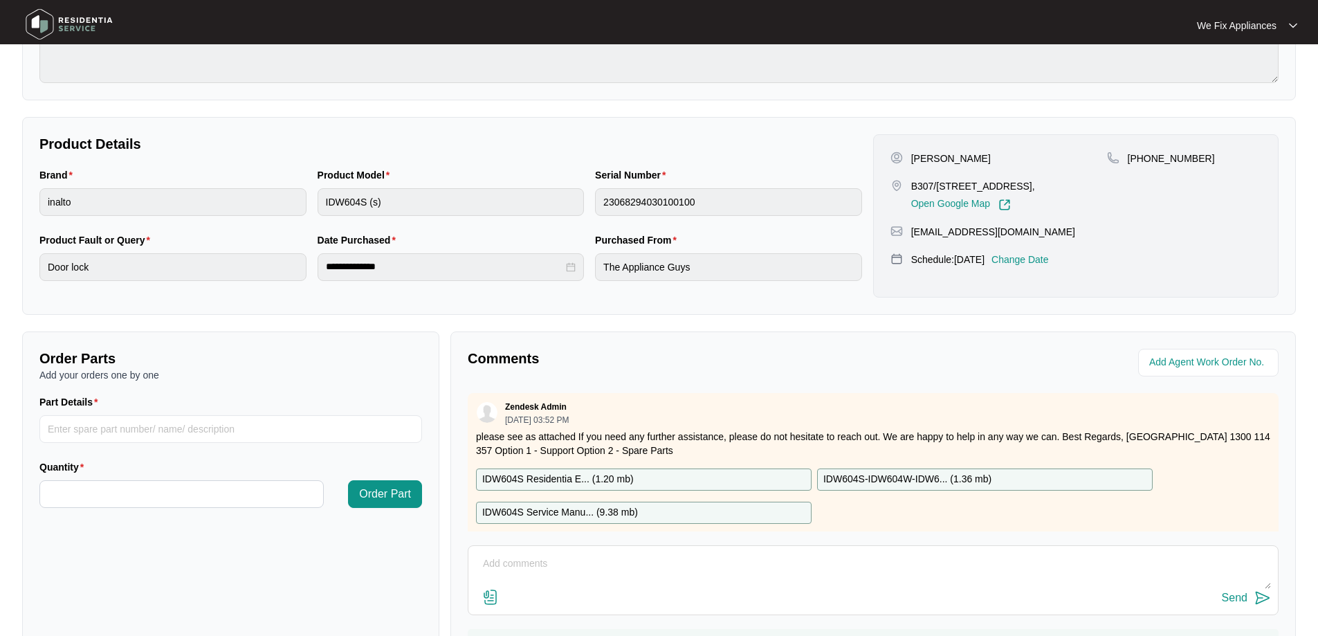
click at [574, 475] on p "IDW604S Residentia E... ( 1.20 mb )" at bounding box center [558, 479] width 152 height 15
click at [130, 434] on input "Part Details" at bounding box center [230, 429] width 383 height 28
paste input "SP13966"
type input "SP13966 hinge"
click at [133, 497] on input "Quantity" at bounding box center [181, 494] width 283 height 26
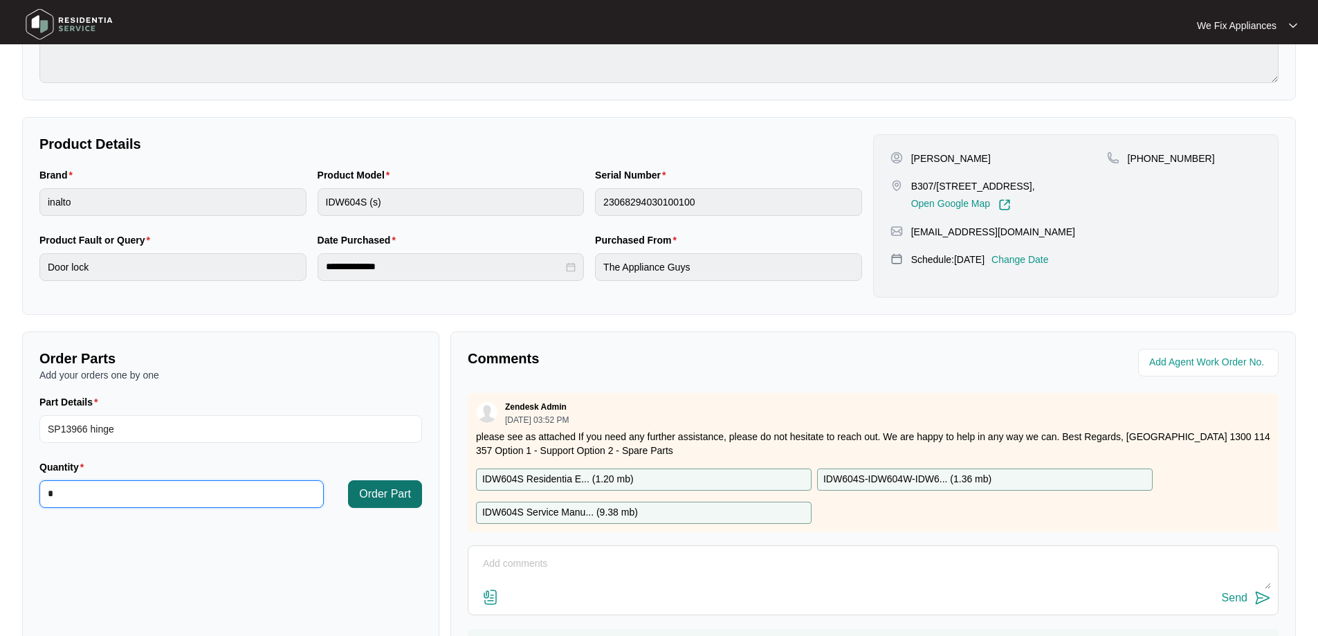
type input "*"
click at [383, 498] on span "Order Part" at bounding box center [385, 494] width 52 height 17
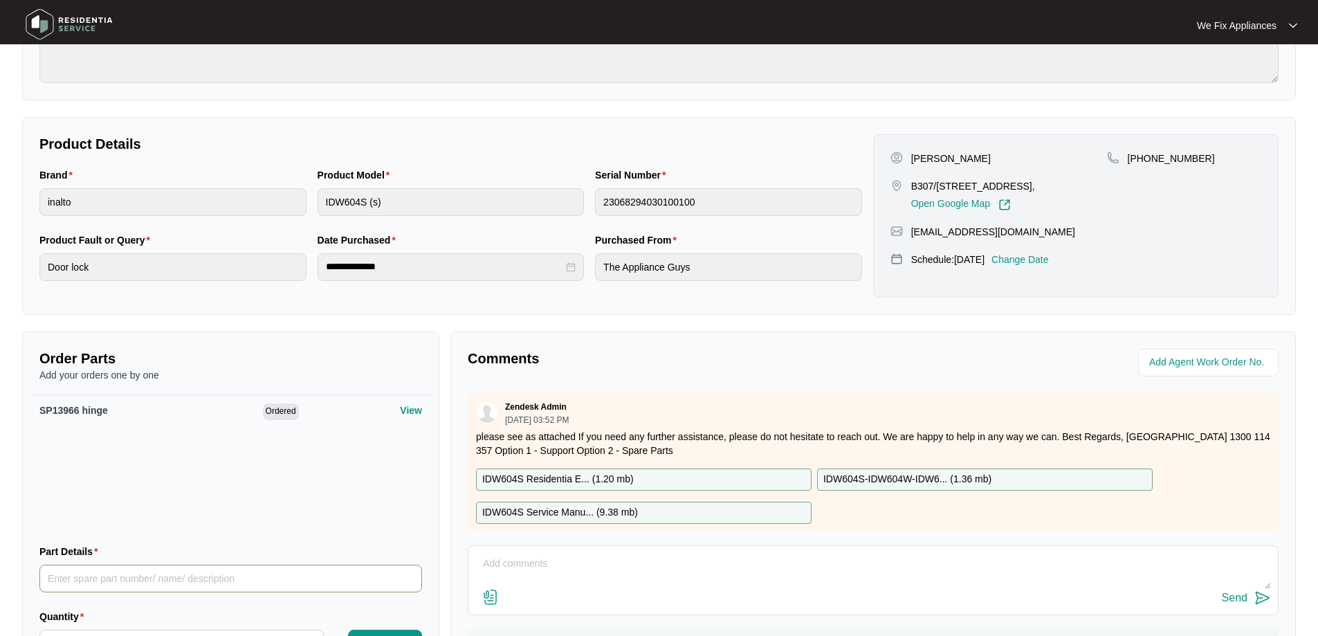
click at [149, 574] on input "Part Details" at bounding box center [230, 579] width 383 height 28
paste input "SP10609"
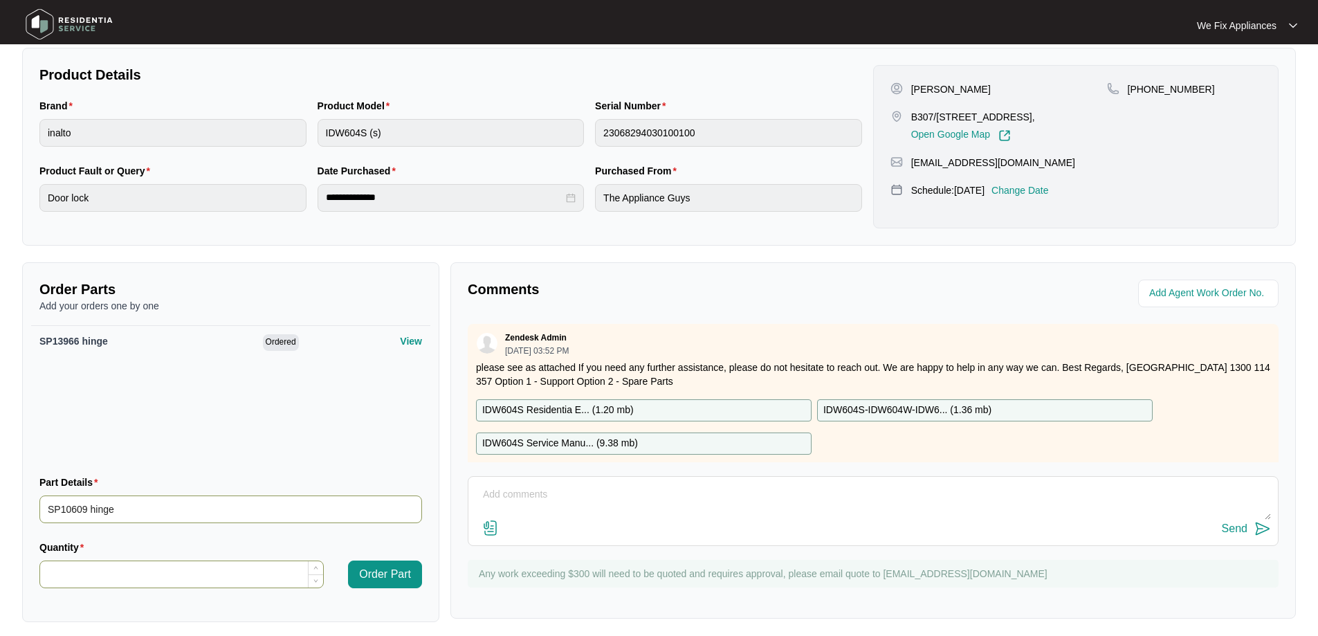
type input "SP10609 hinge"
click at [148, 572] on input "Quantity" at bounding box center [181, 574] width 283 height 26
type input "*"
click at [376, 570] on span "Order Part" at bounding box center [385, 574] width 52 height 17
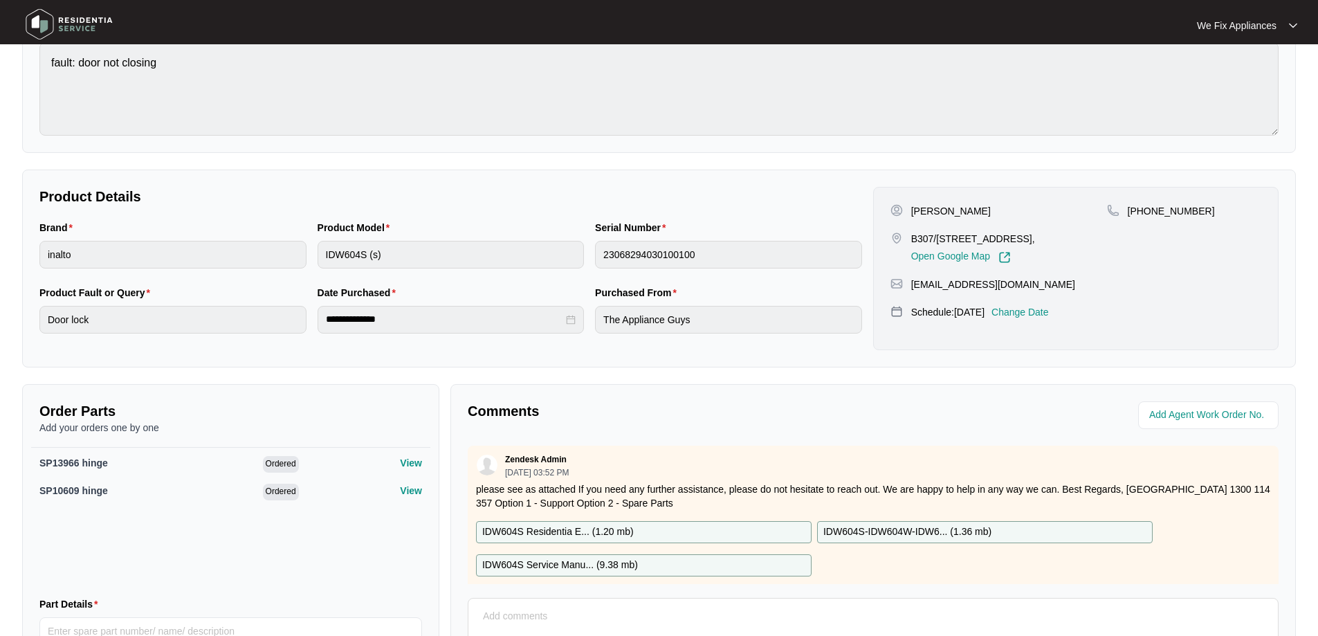
scroll to position [0, 0]
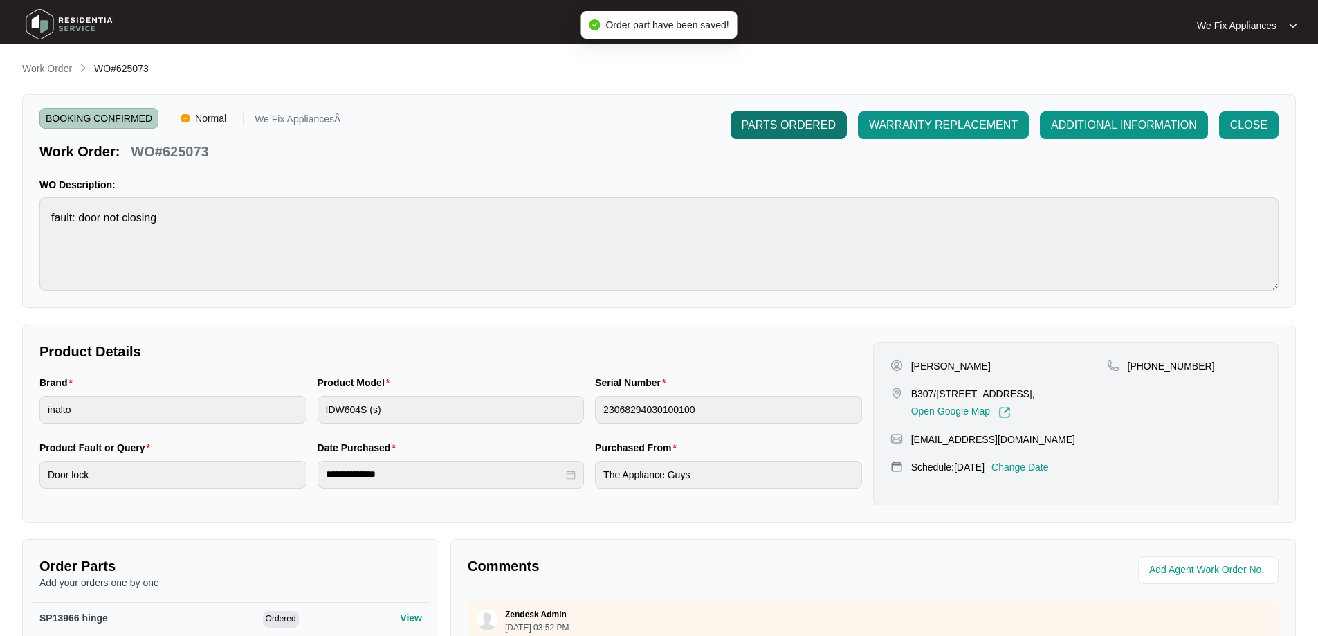
click at [785, 127] on span "PARTS ORDERED" at bounding box center [789, 125] width 94 height 17
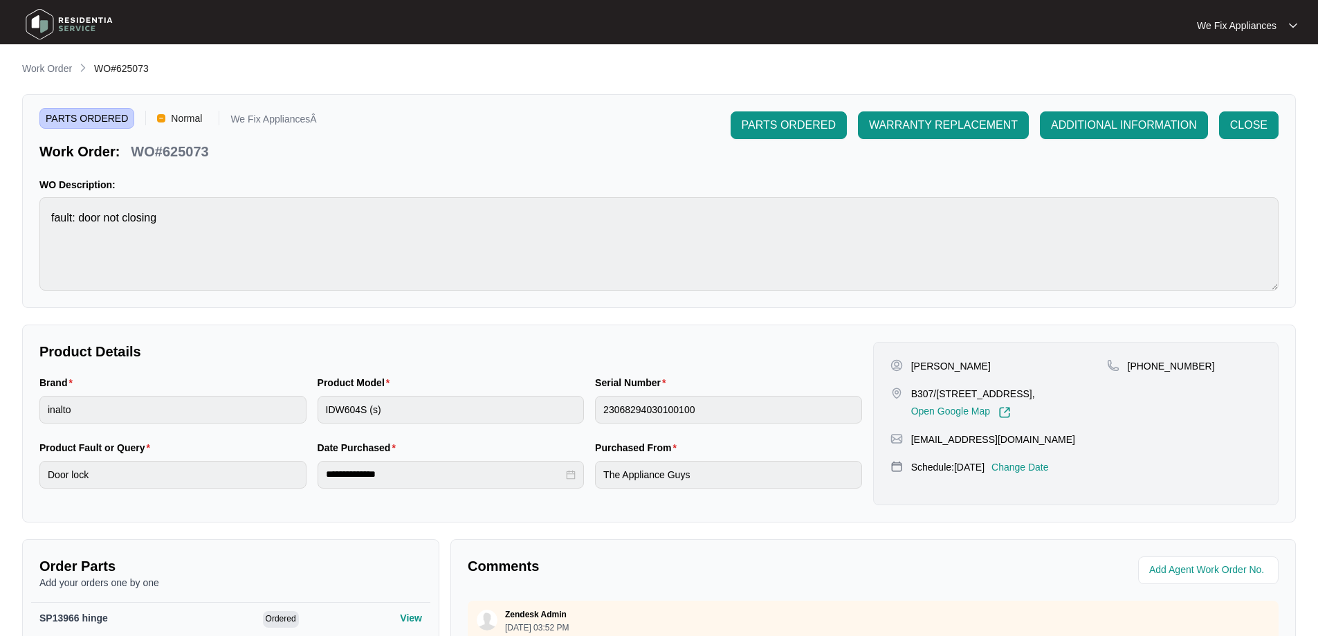
click at [62, 19] on img at bounding box center [69, 24] width 97 height 42
